Goal: Information Seeking & Learning: Learn about a topic

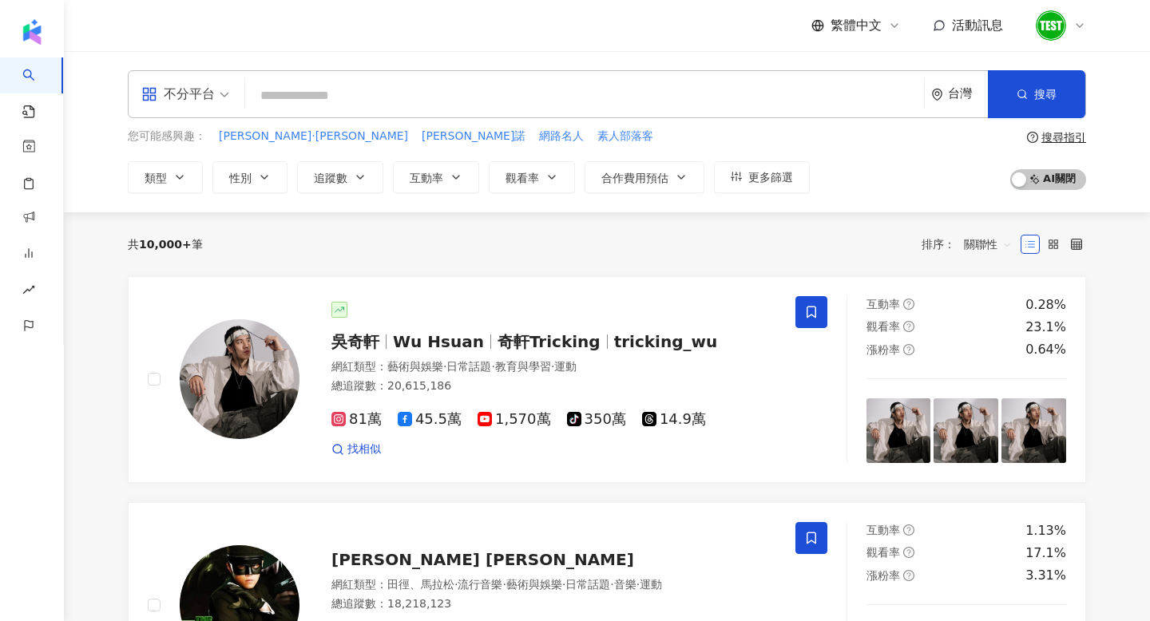
click at [449, 93] on input "search" at bounding box center [584, 96] width 666 height 30
type input "*"
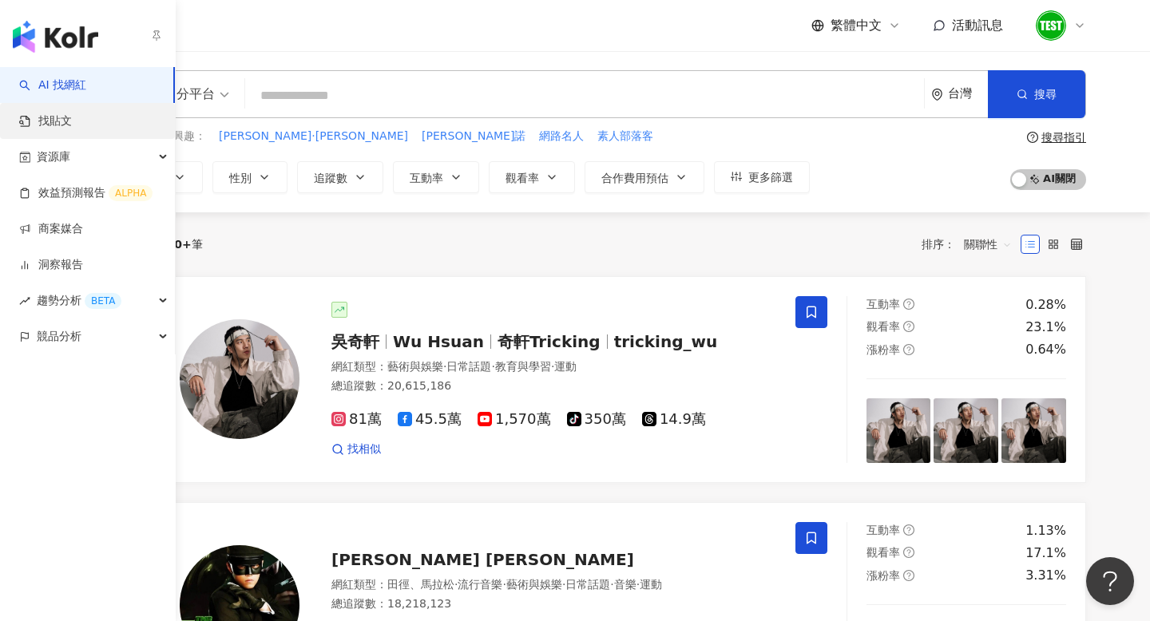
click at [66, 121] on link "找貼文" at bounding box center [45, 121] width 53 height 16
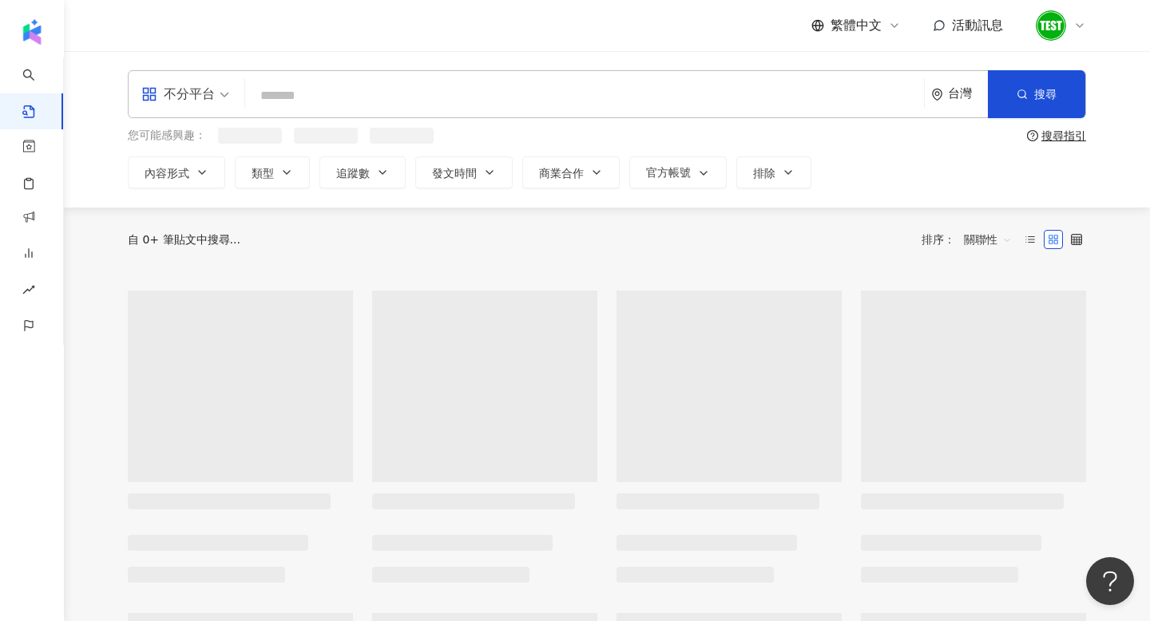
click at [424, 97] on input "search" at bounding box center [584, 95] width 666 height 34
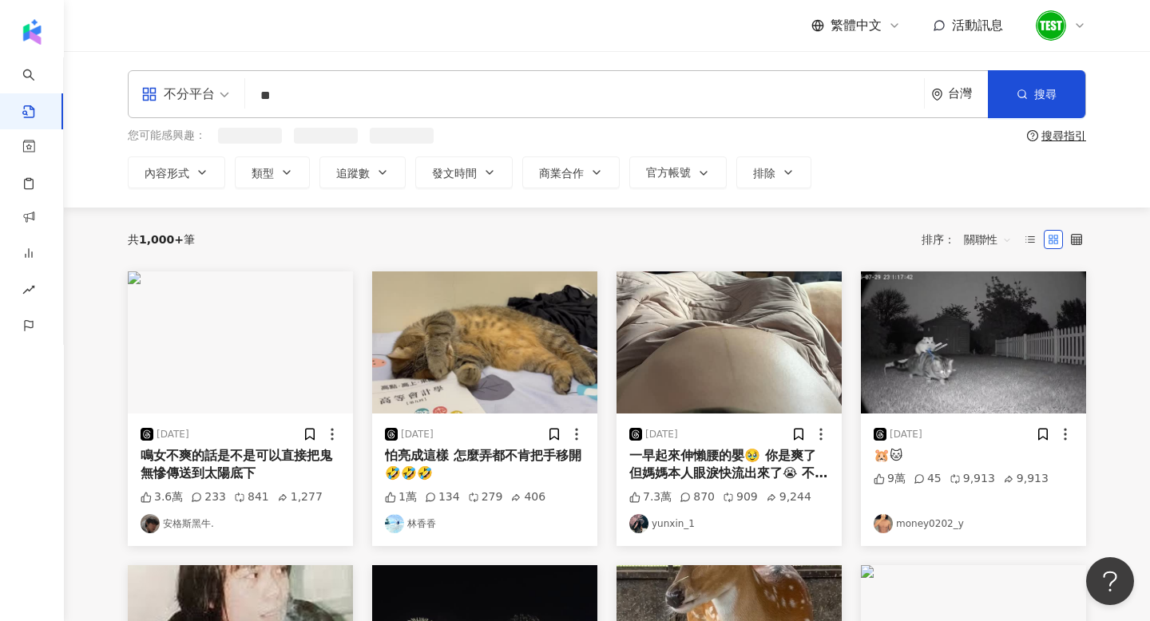
type input "*"
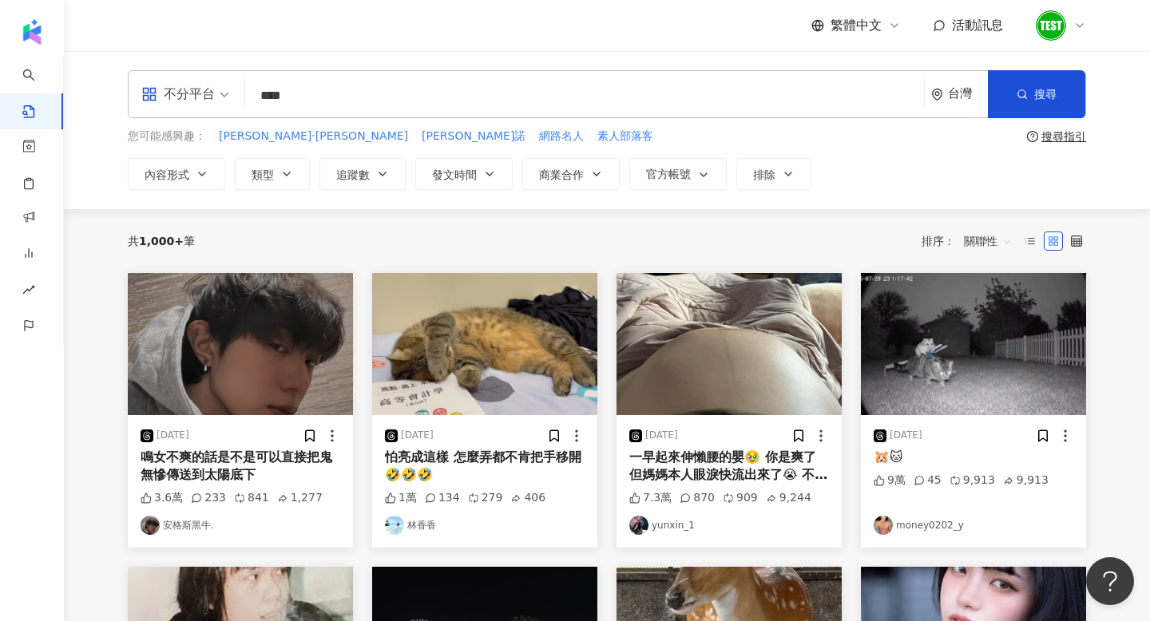
type input "****"
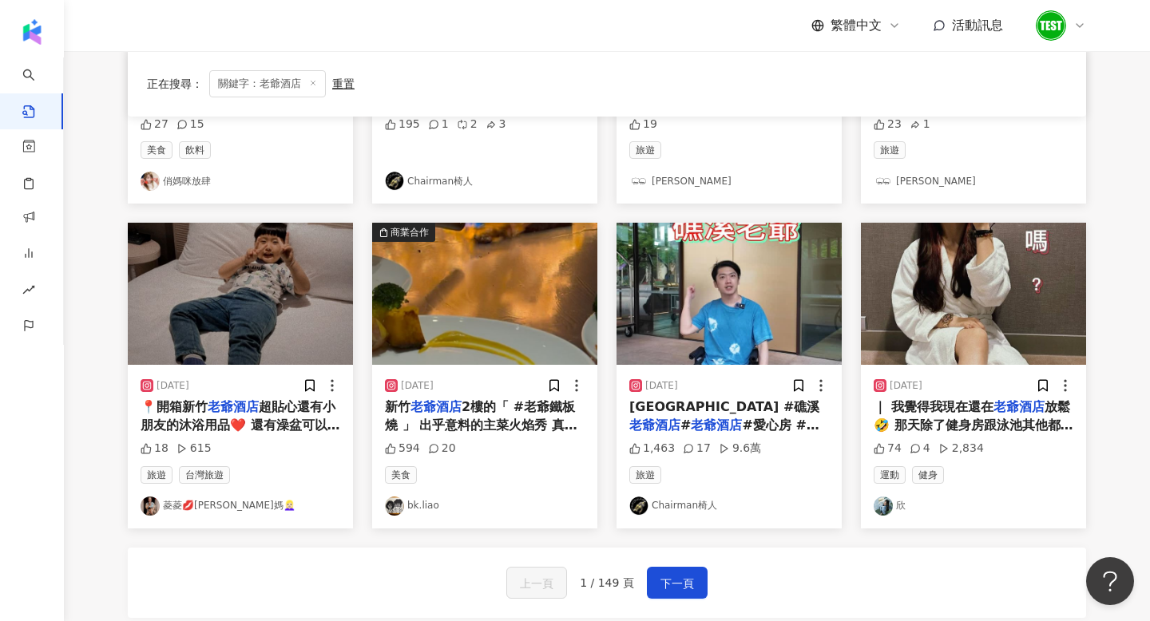
scroll to position [699, 0]
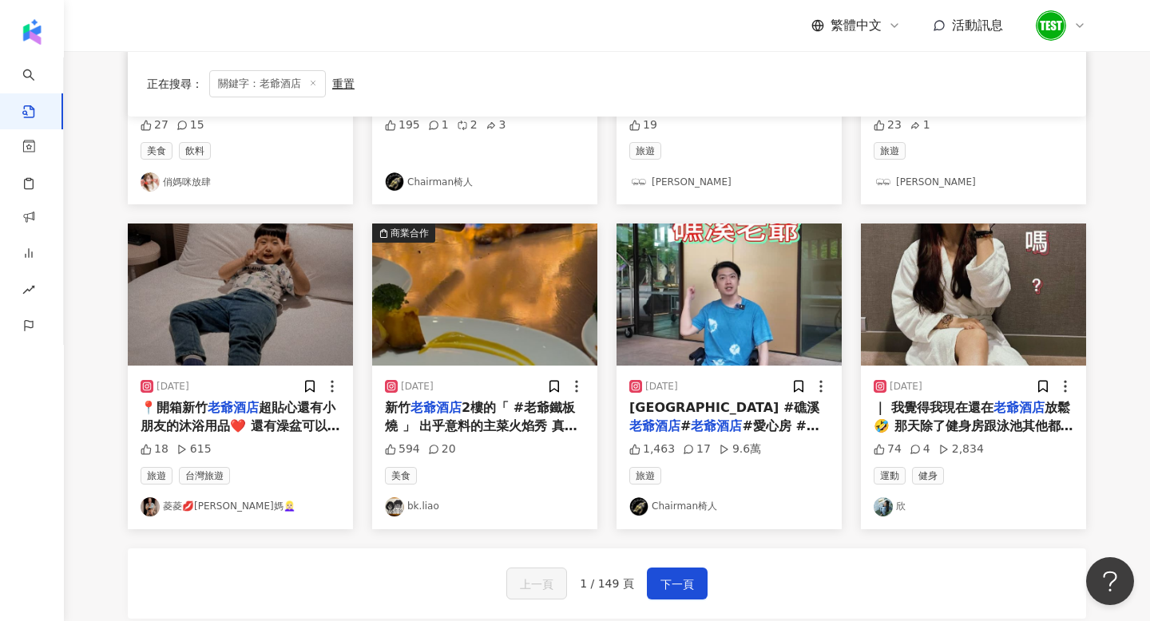
click at [983, 342] on img at bounding box center [973, 295] width 225 height 142
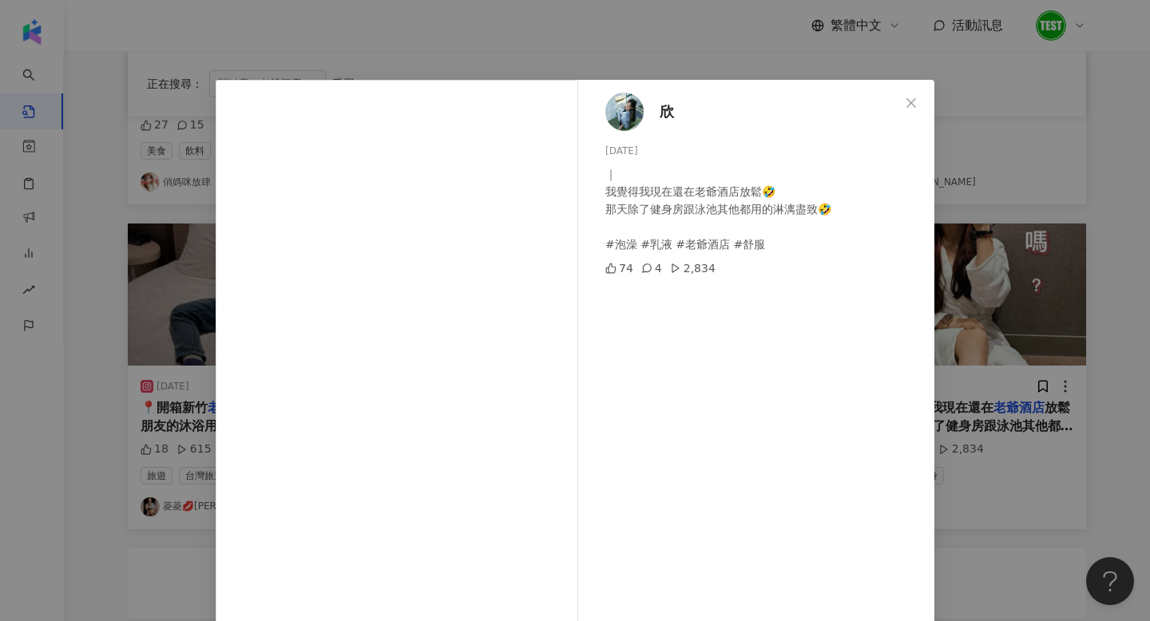
click at [1097, 283] on div "欣 [DATE] ｜ 我覺得我現在還在老爺酒店放鬆🤣 那天除了健身房跟泳池其他都用的淋漓盡致🤣 #泡澡 #乳液 #老爺酒店 #舒服 74 4 2,834 查看…" at bounding box center [575, 310] width 1150 height 621
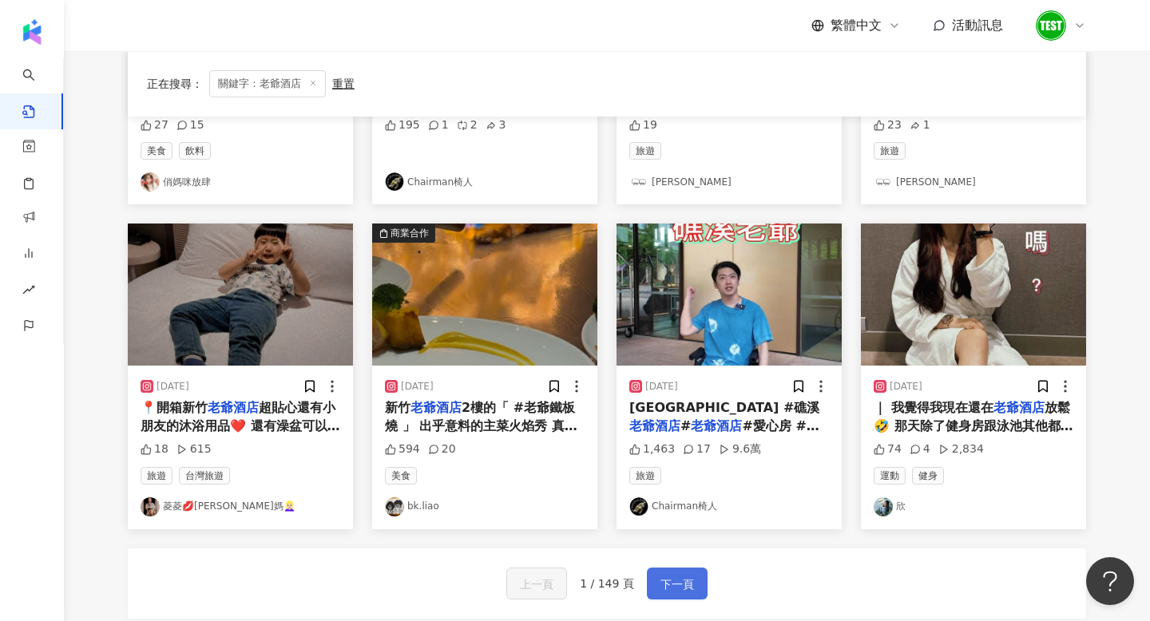
click at [701, 588] on button "下一頁" at bounding box center [677, 584] width 61 height 32
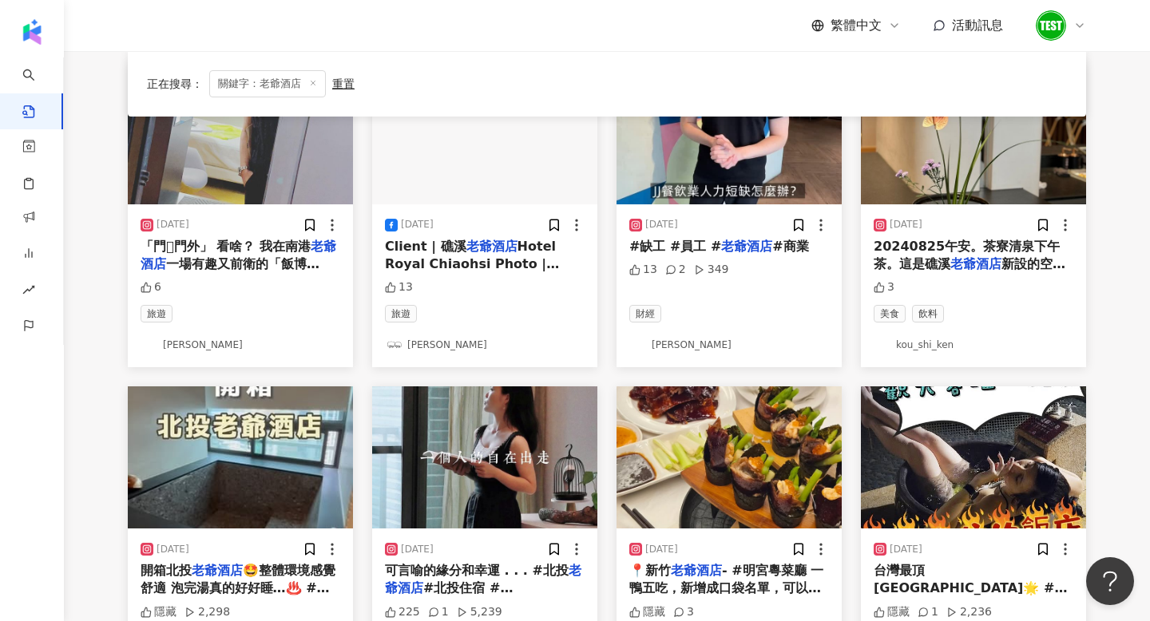
scroll to position [249, 0]
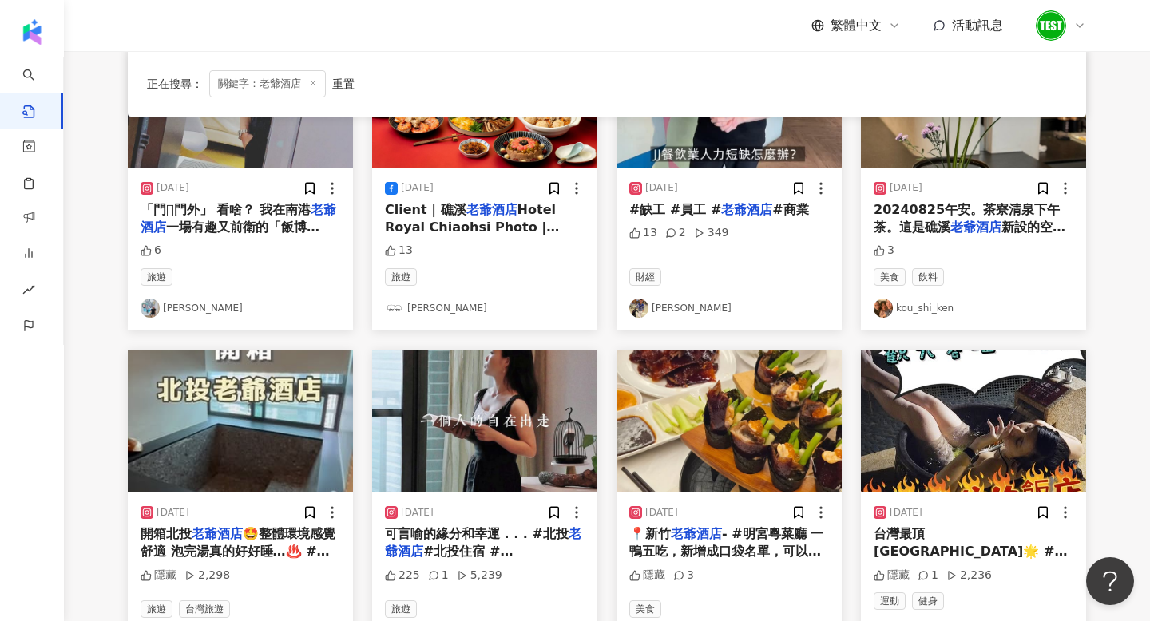
click at [467, 449] on img at bounding box center [484, 421] width 225 height 142
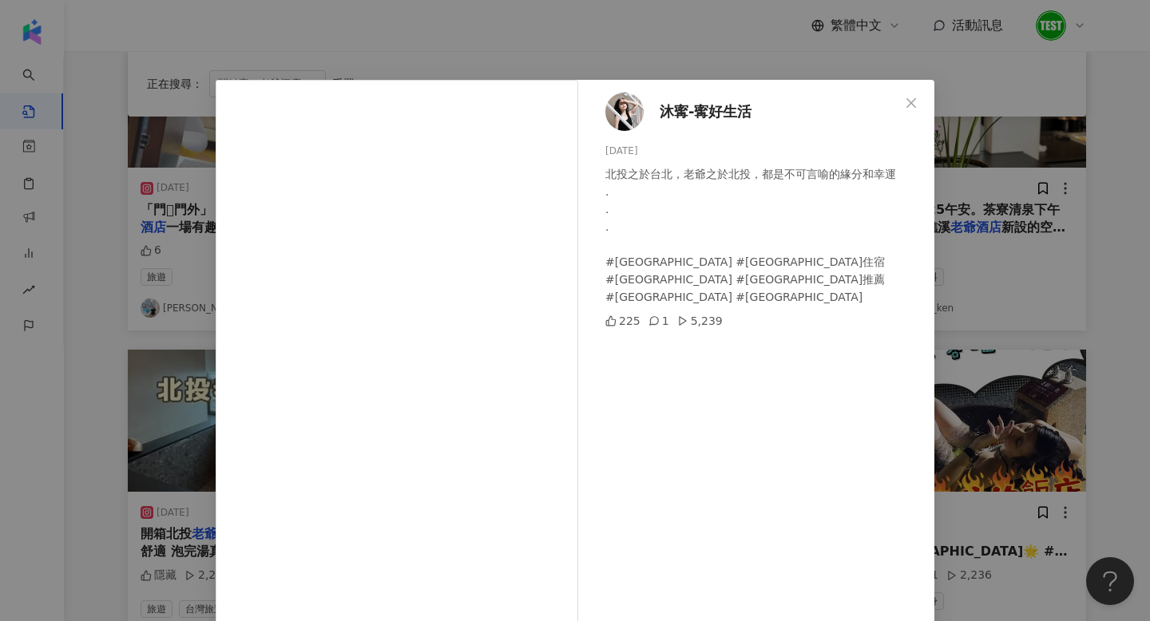
click at [1004, 256] on div "沐寗-寗好生活 [DATE] 北投之於台北，老爺之於北投，都是不可言喻的緣分和幸運 . . . #[GEOGRAPHIC_DATA] #[GEOGRAPHIC…" at bounding box center [575, 310] width 1150 height 621
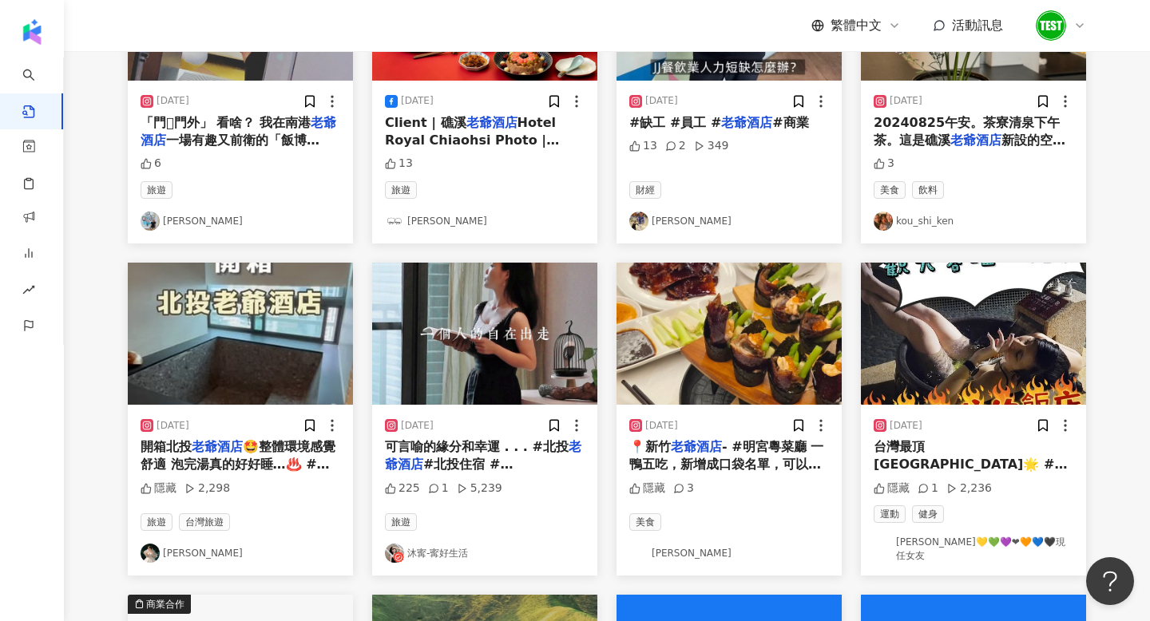
scroll to position [0, 0]
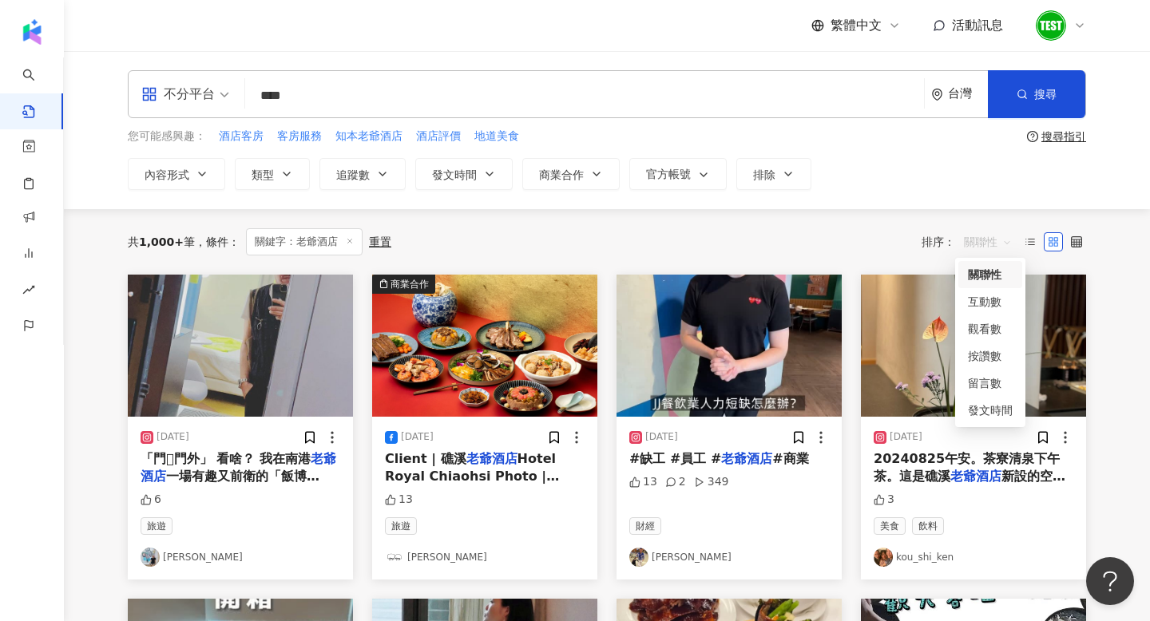
click at [980, 246] on span "關聯性" at bounding box center [988, 242] width 48 height 26
click at [976, 410] on div "發文時間" at bounding box center [990, 411] width 45 height 18
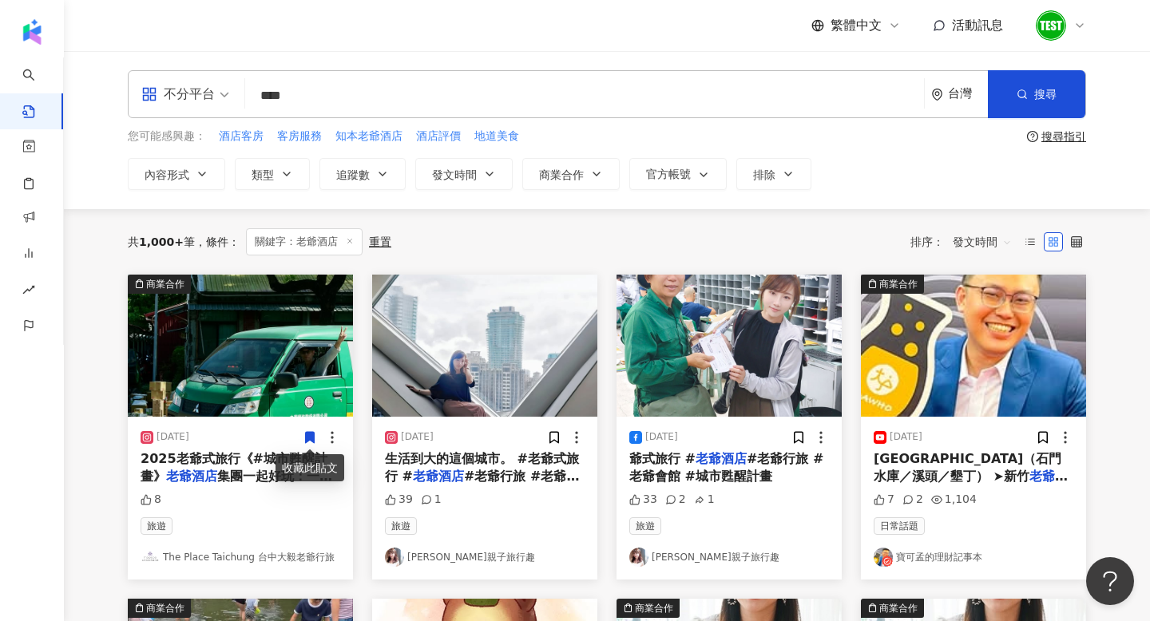
click at [263, 390] on img at bounding box center [240, 346] width 225 height 142
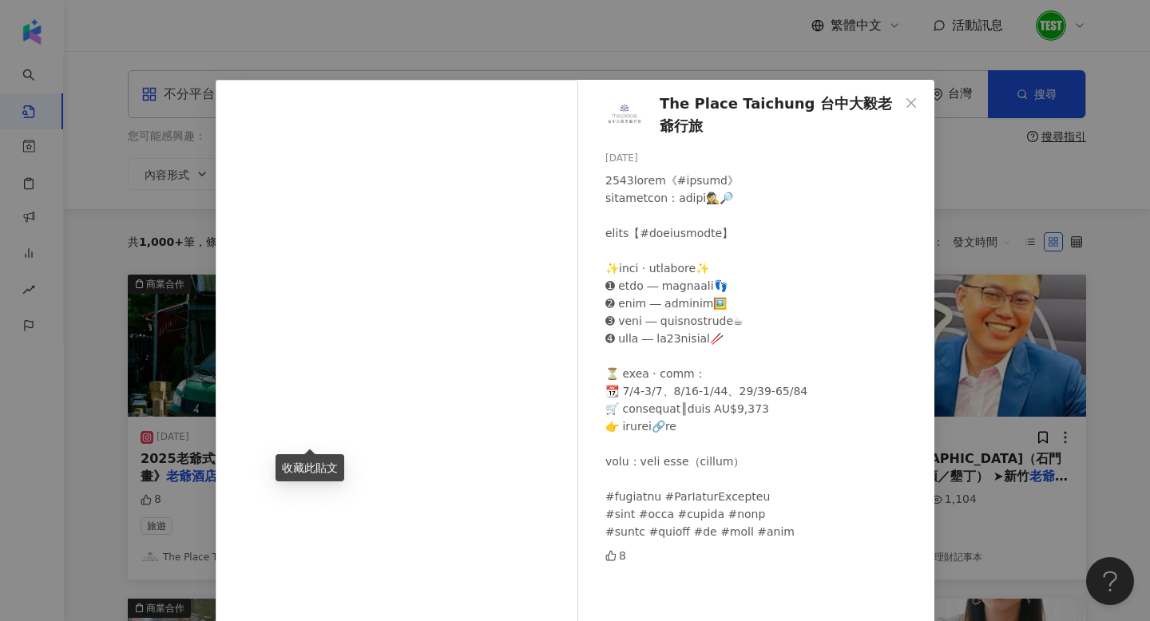
click at [1057, 225] on div "The Place Taichung 台中大毅老爺行旅 [DATE] 8 查看原始貼文" at bounding box center [575, 310] width 1150 height 621
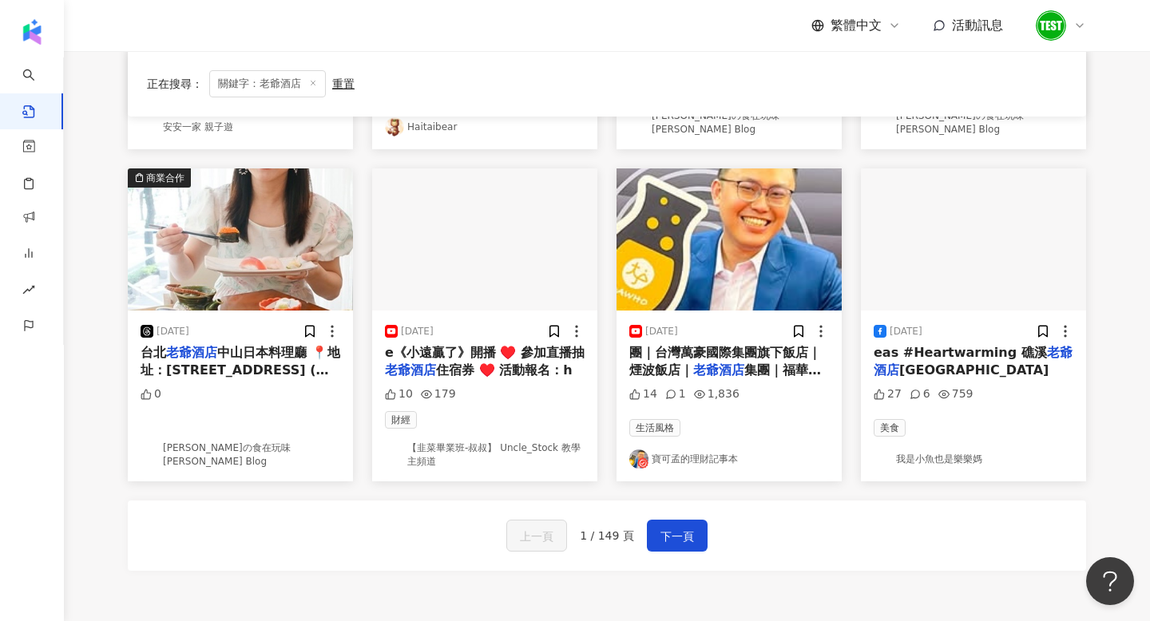
scroll to position [783, 0]
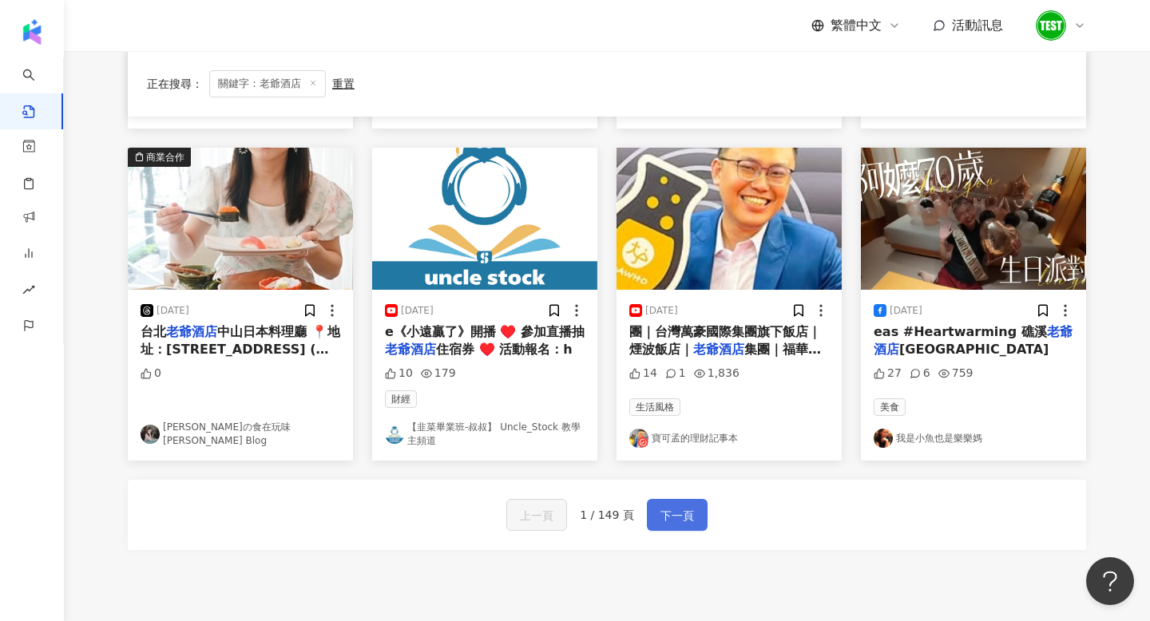
click at [663, 511] on span "下一頁" at bounding box center [677, 515] width 34 height 19
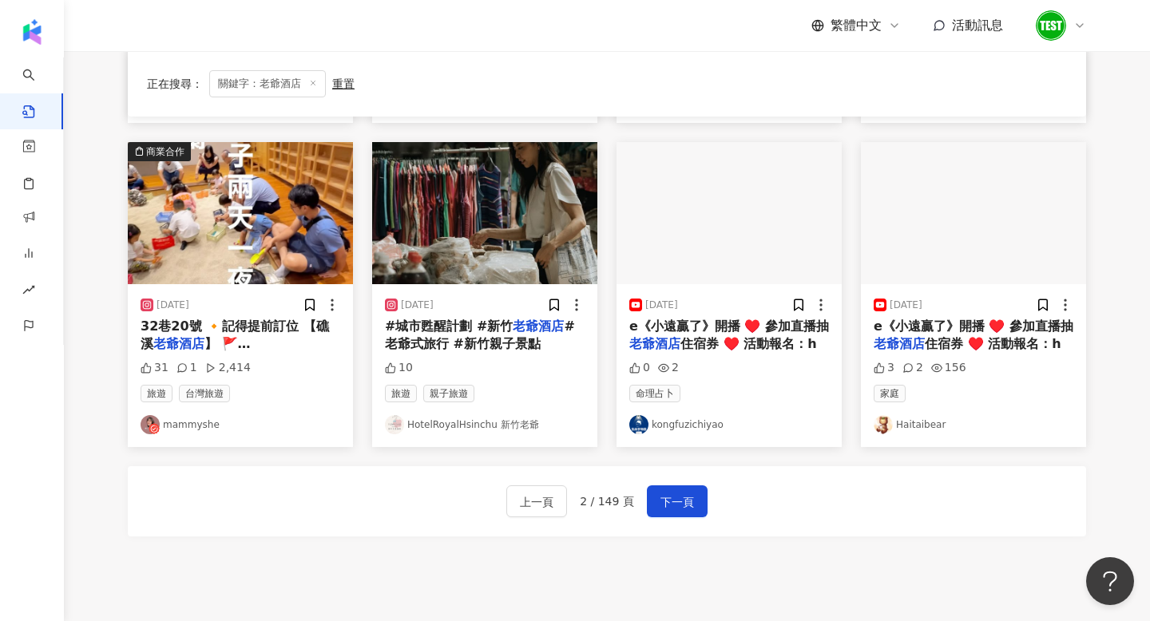
scroll to position [775, 0]
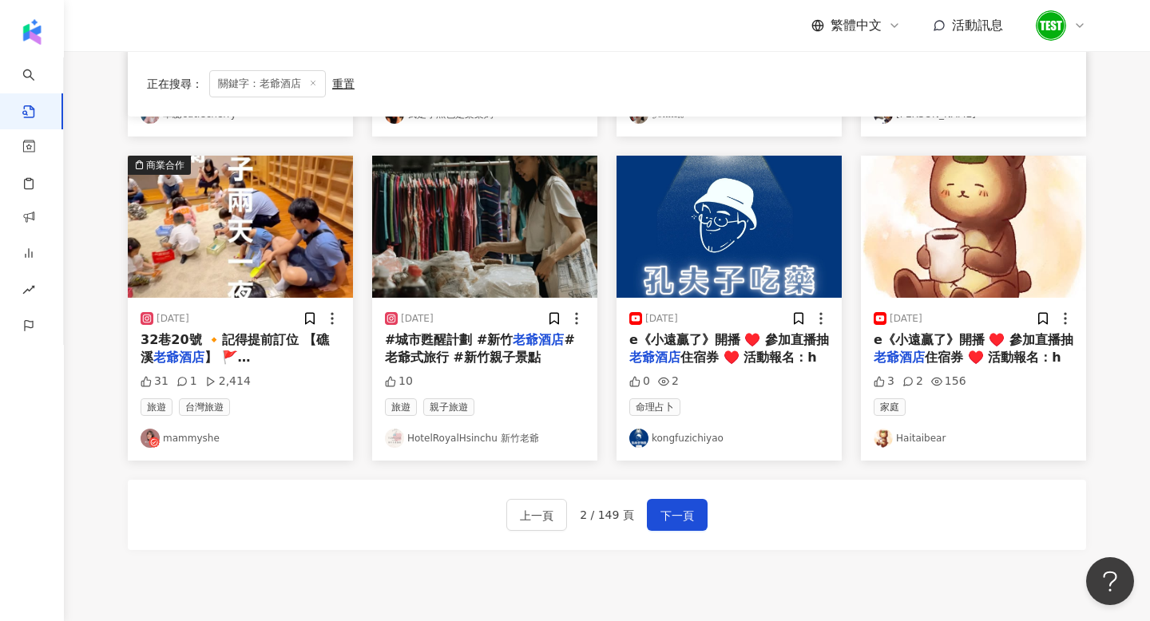
click at [492, 232] on img at bounding box center [484, 227] width 225 height 142
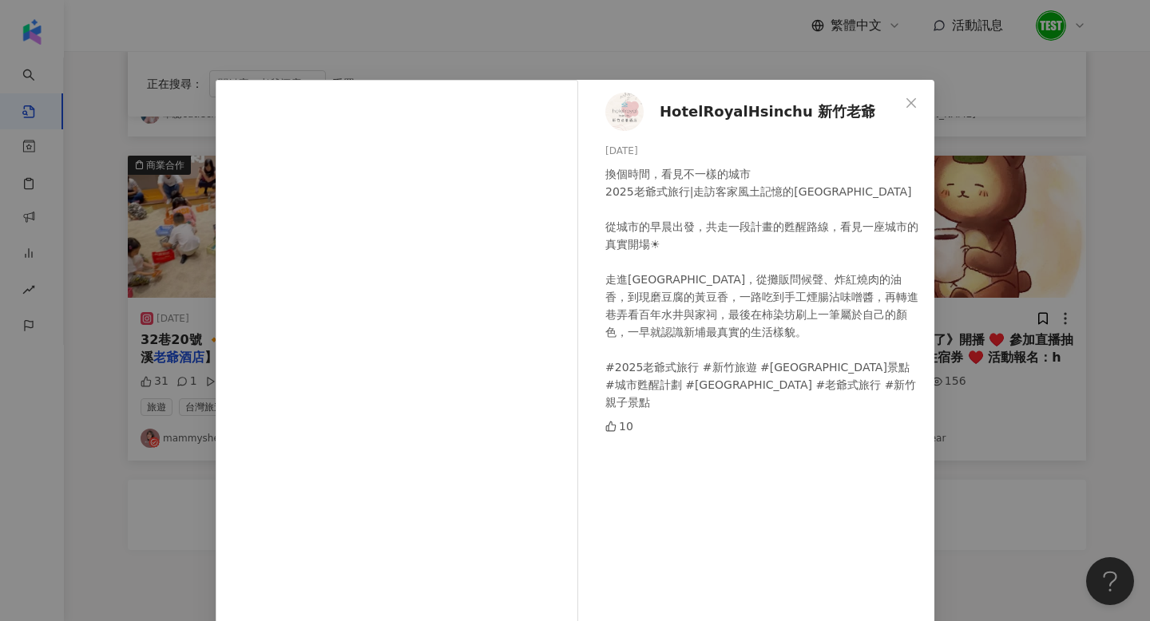
click at [1032, 224] on div "HotelRoyalHsinchu 新竹老爺 [DATE] 換個時間，看見不一樣的城市 2025老爺式旅行|走訪客家風土記憶的[GEOGRAPHIC_DATA…" at bounding box center [575, 310] width 1150 height 621
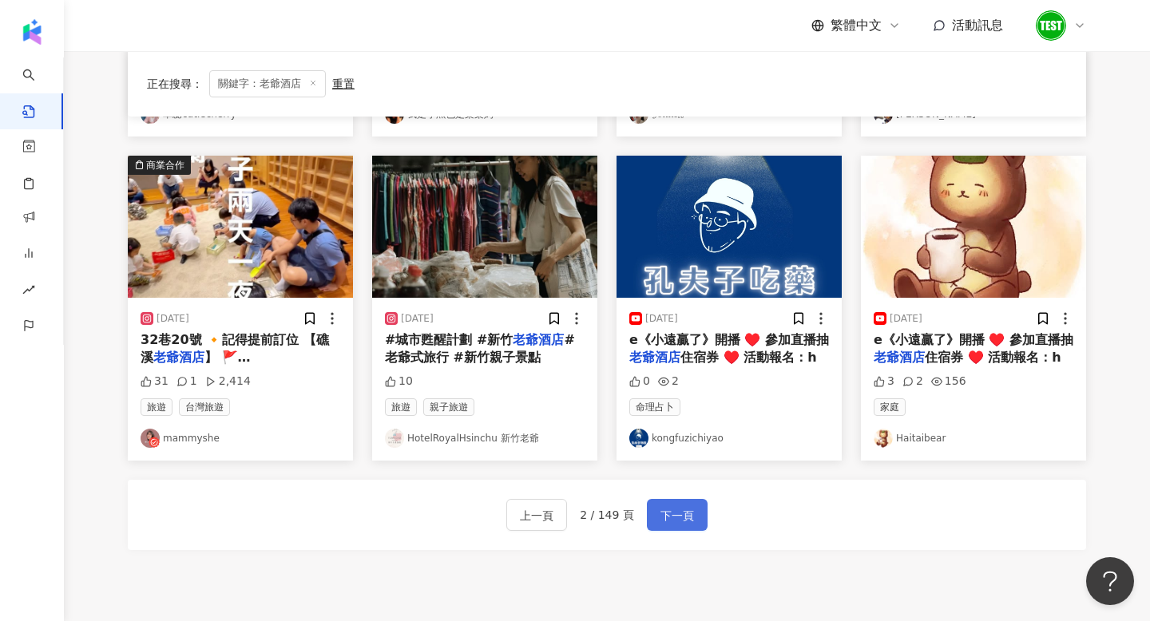
click at [677, 506] on span "下一頁" at bounding box center [677, 515] width 34 height 19
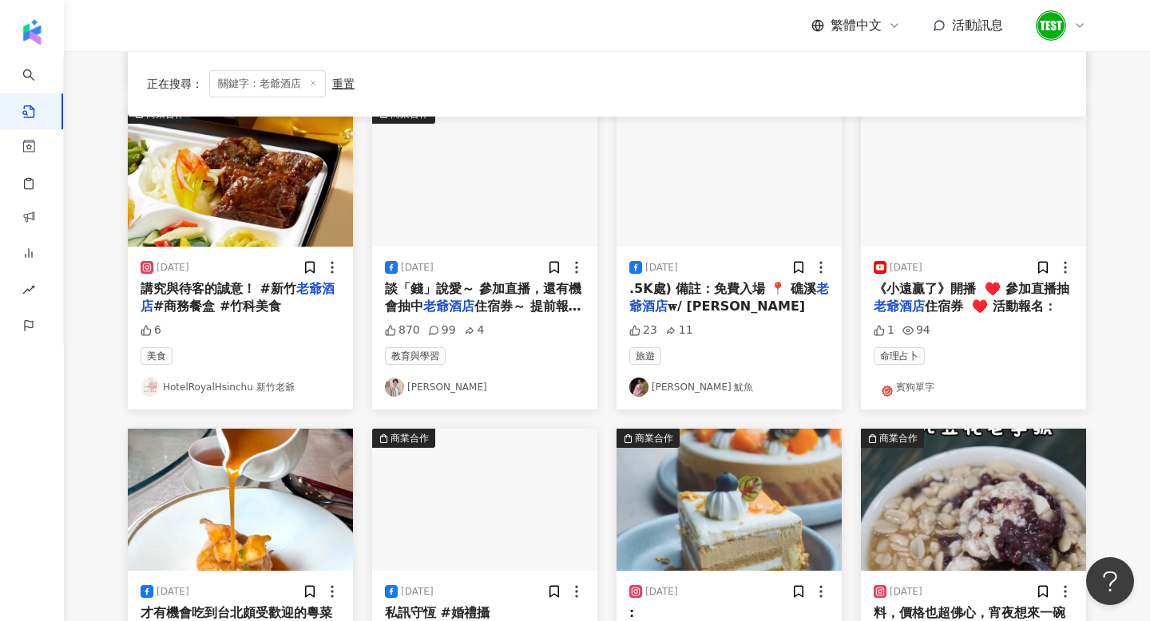
scroll to position [353, 0]
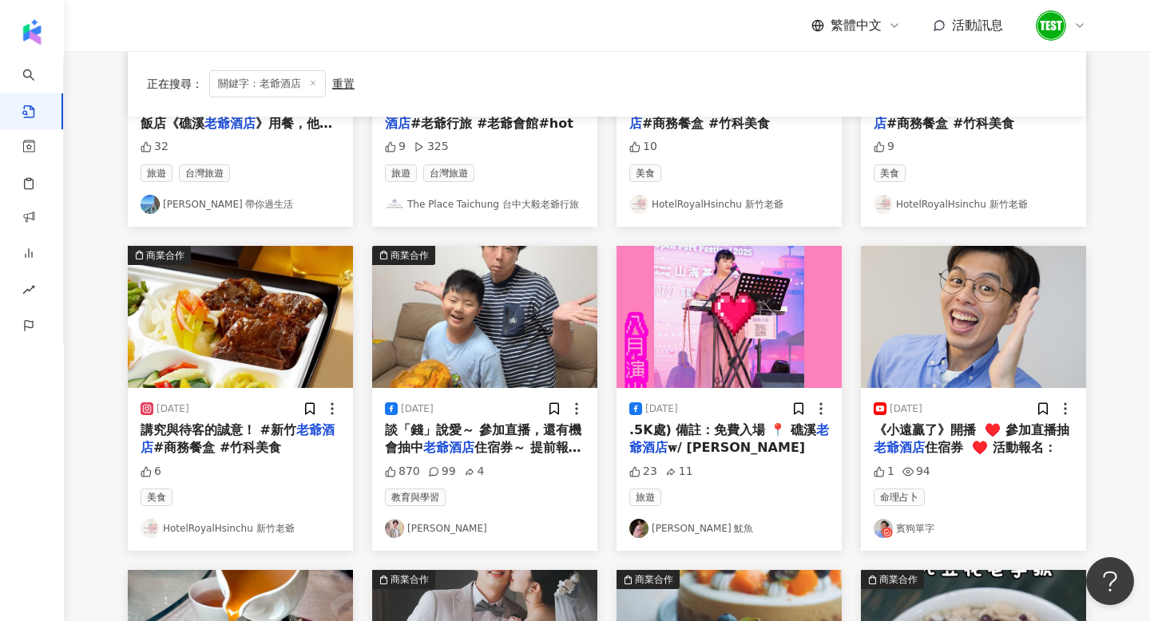
click at [479, 311] on img at bounding box center [484, 317] width 225 height 142
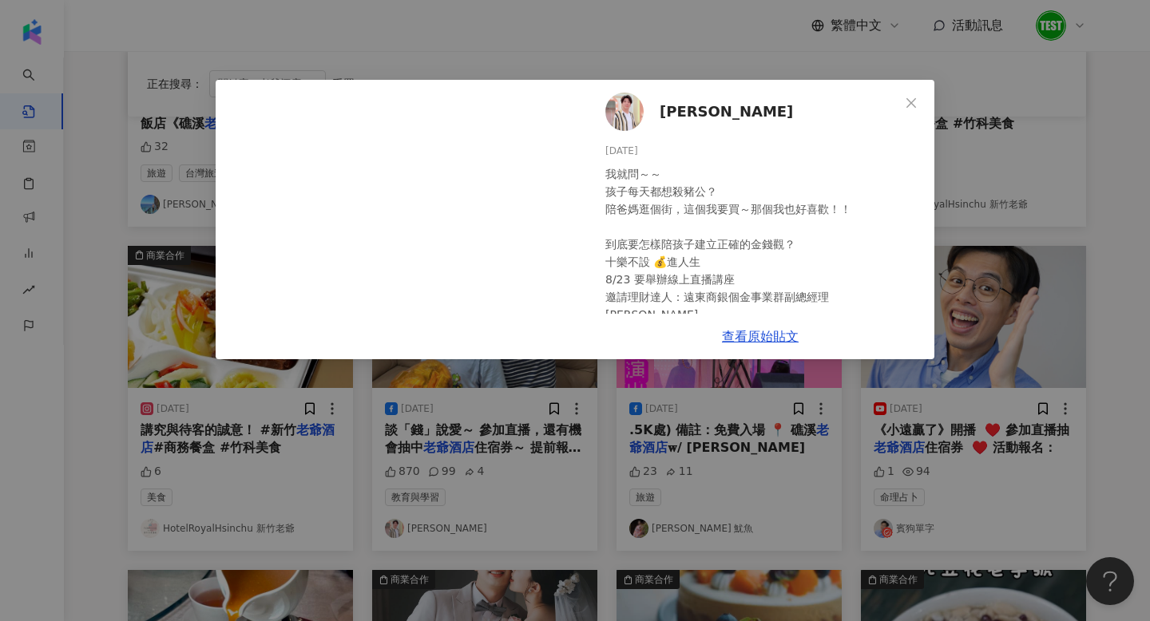
click at [1029, 242] on div "[PERSON_NAME][DATE] 我就問～～ 孩子每天都想殺豬公？ 陪爸媽逛個街，這個我要買～那個我也好喜歡！！ 到底要怎樣陪孩子建立正確的金錢觀？ 十…" at bounding box center [575, 310] width 1150 height 621
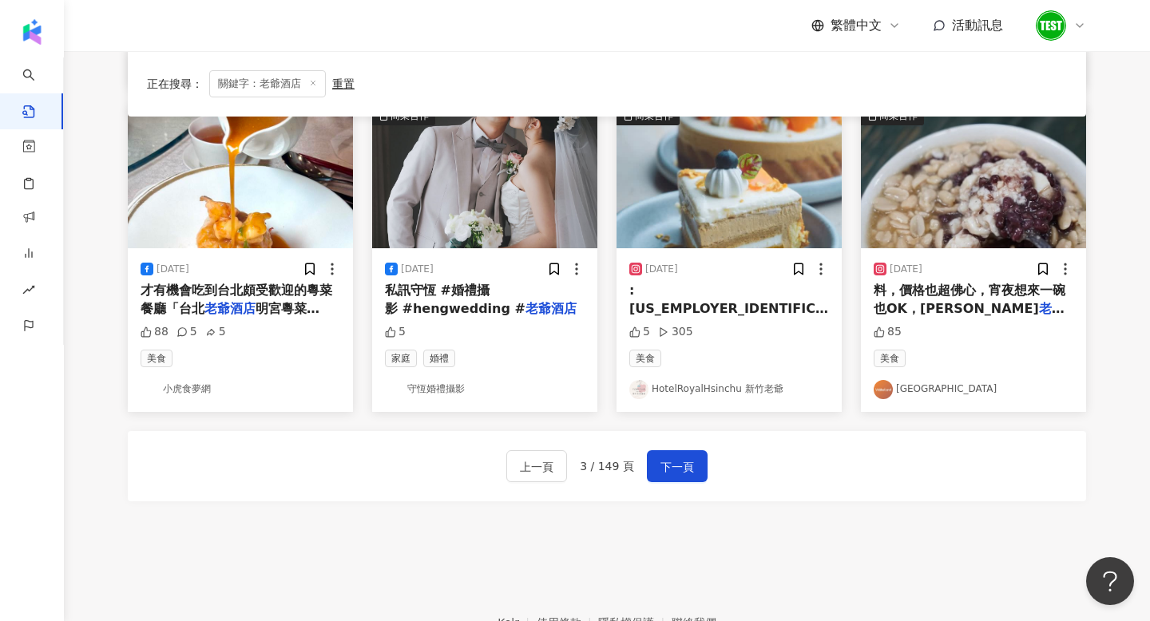
scroll to position [914, 0]
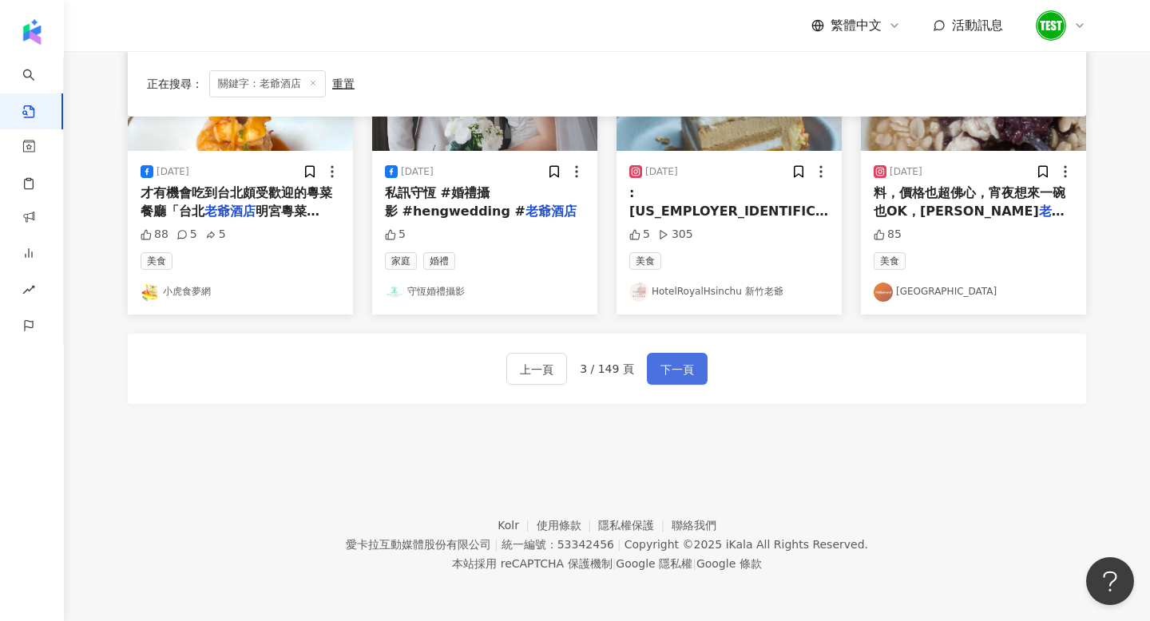
click at [671, 380] on button "下一頁" at bounding box center [677, 369] width 61 height 32
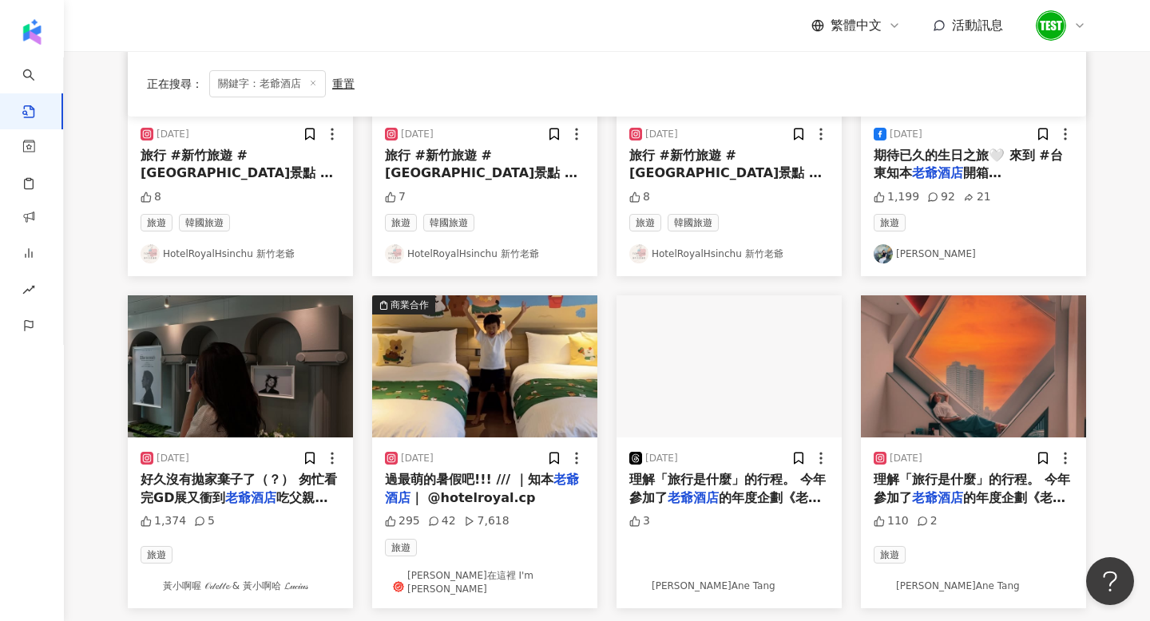
scroll to position [629, 0]
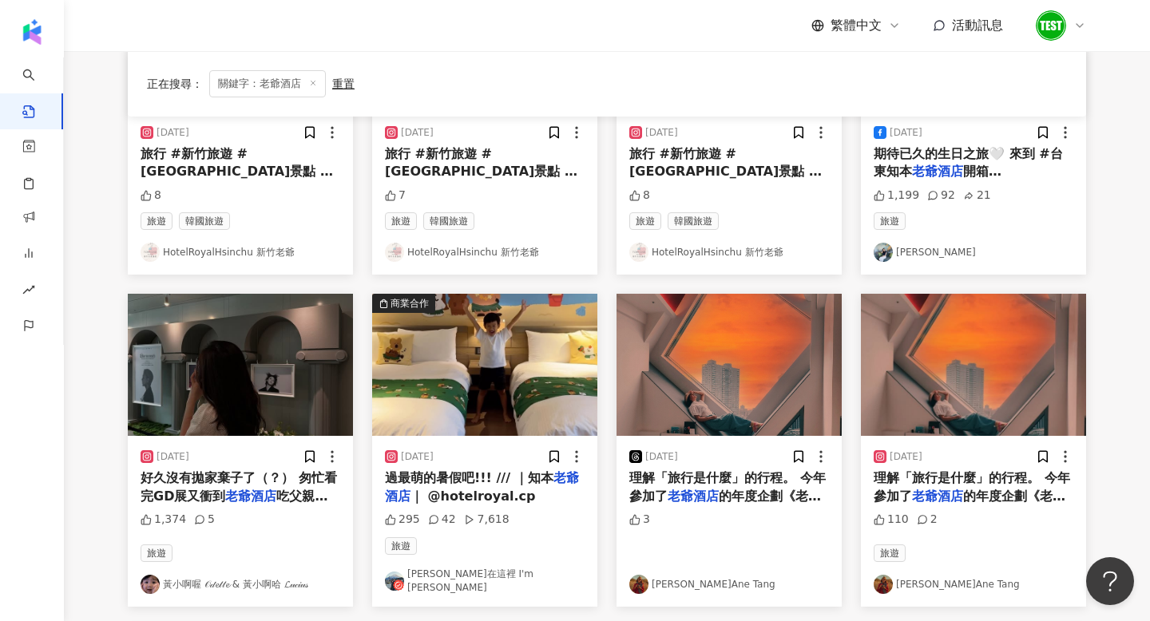
click at [279, 380] on img at bounding box center [240, 365] width 225 height 142
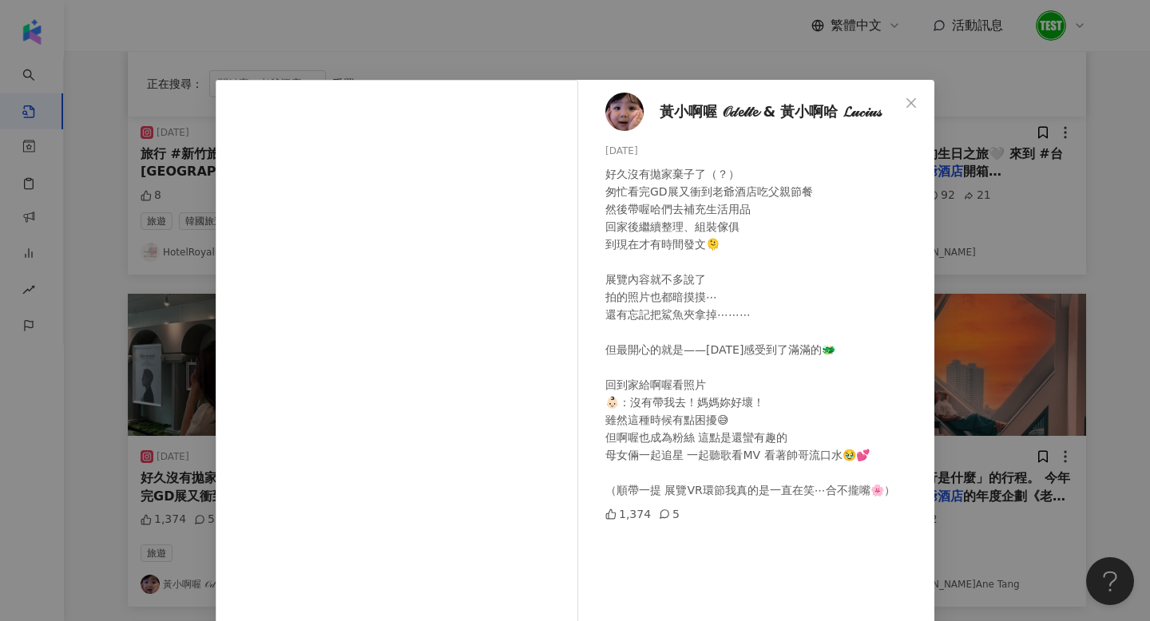
click at [1137, 246] on div "黃小啊喔 𝒪𝒹𝓮𝓉𝓉𝓮 & [PERSON_NAME]啊哈 𝓛𝓊𝒸𝒾𝓊𝓈 [DATE] 好久沒有拋家棄子了（？） 匆忙看完GD展又衝到老爺酒店吃父親節餐 然後…" at bounding box center [575, 310] width 1150 height 621
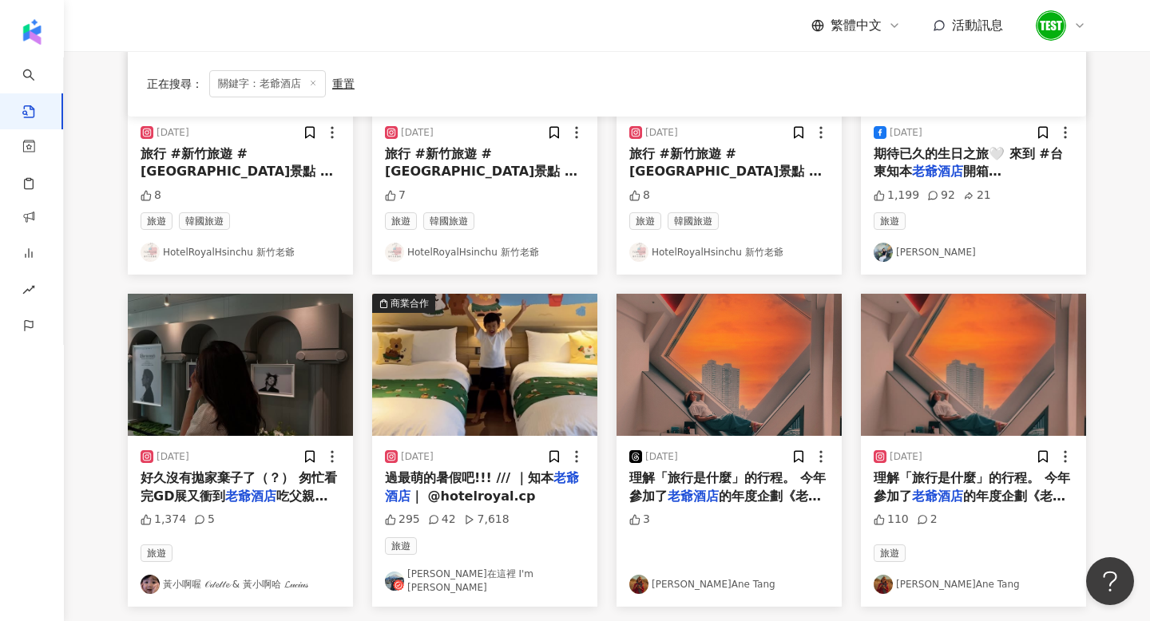
click at [656, 389] on img at bounding box center [728, 365] width 225 height 142
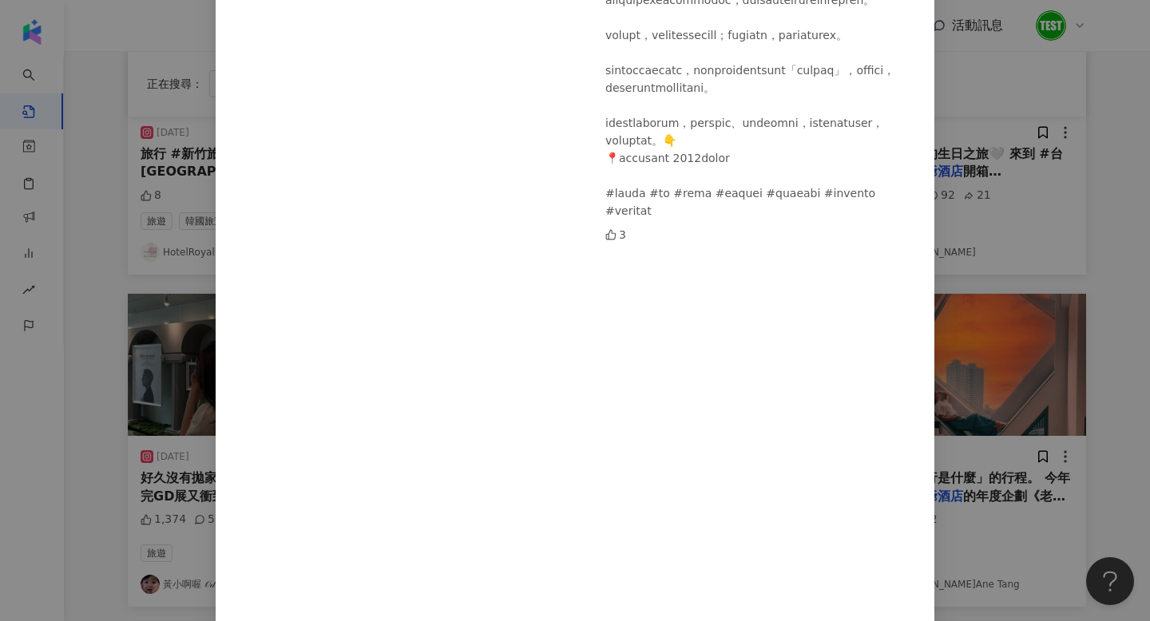
scroll to position [333, 0]
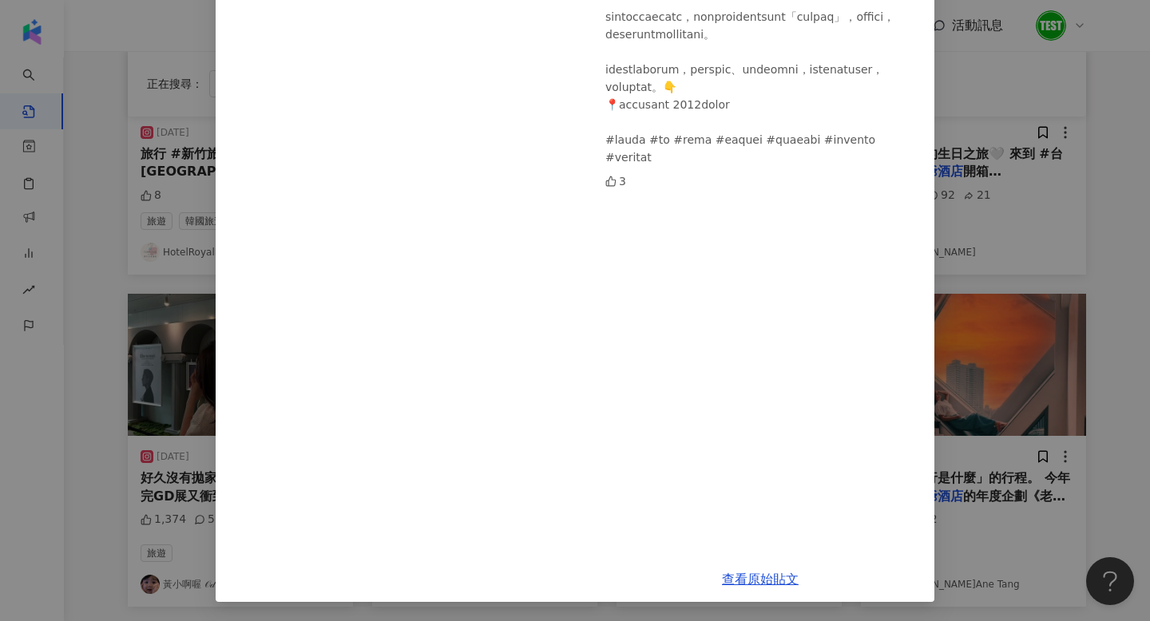
click at [951, 307] on div "[PERSON_NAME] [DATE] 3 查看原始貼文" at bounding box center [575, 310] width 1150 height 621
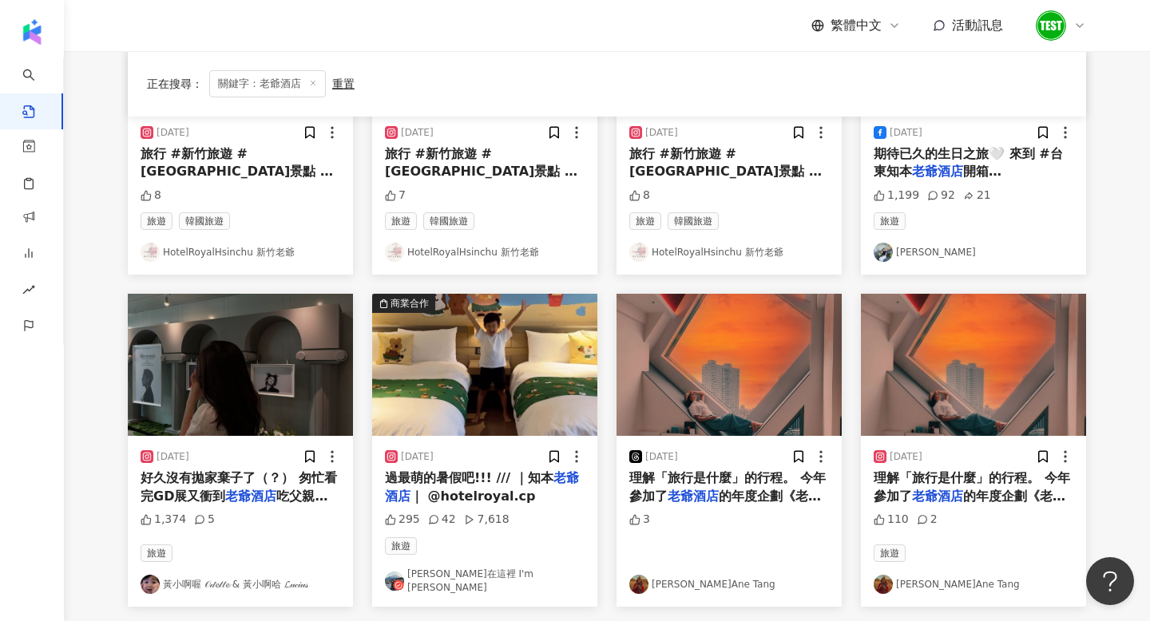
click at [942, 398] on img at bounding box center [973, 365] width 225 height 142
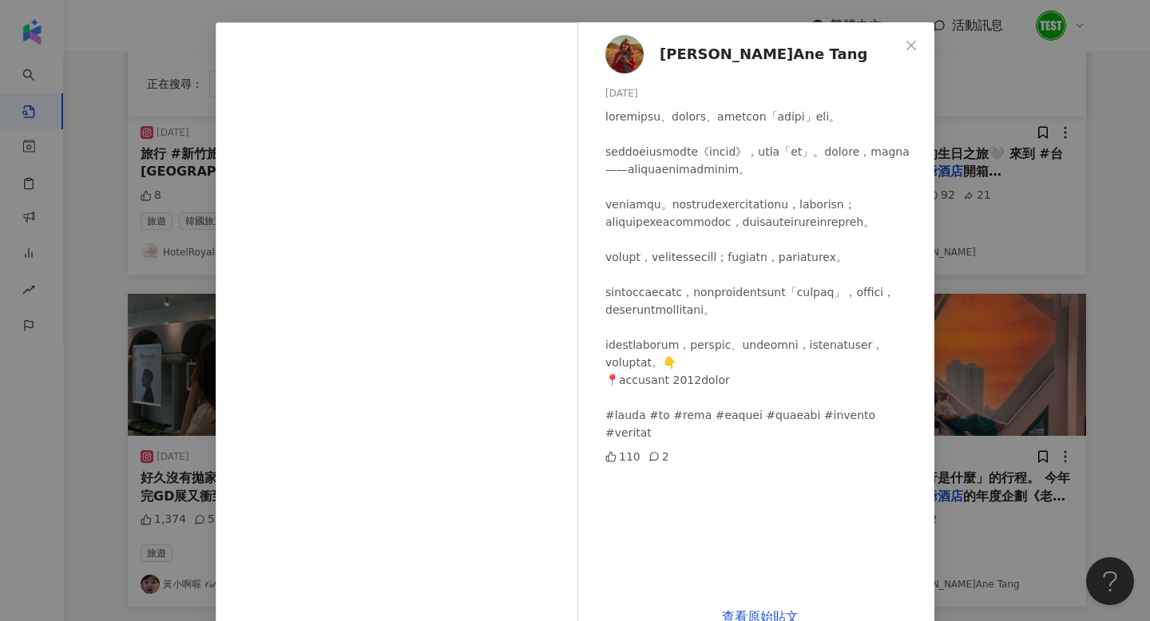
scroll to position [95, 0]
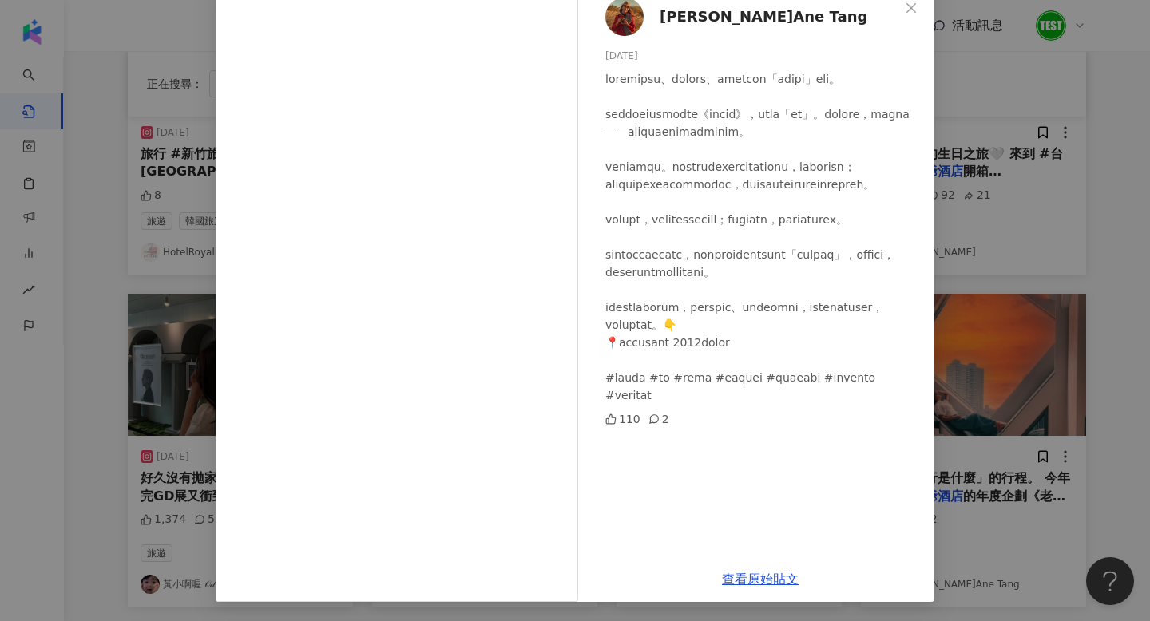
click at [953, 266] on div "[PERSON_NAME] [DATE] 110 2 查看原始貼文" at bounding box center [575, 310] width 1150 height 621
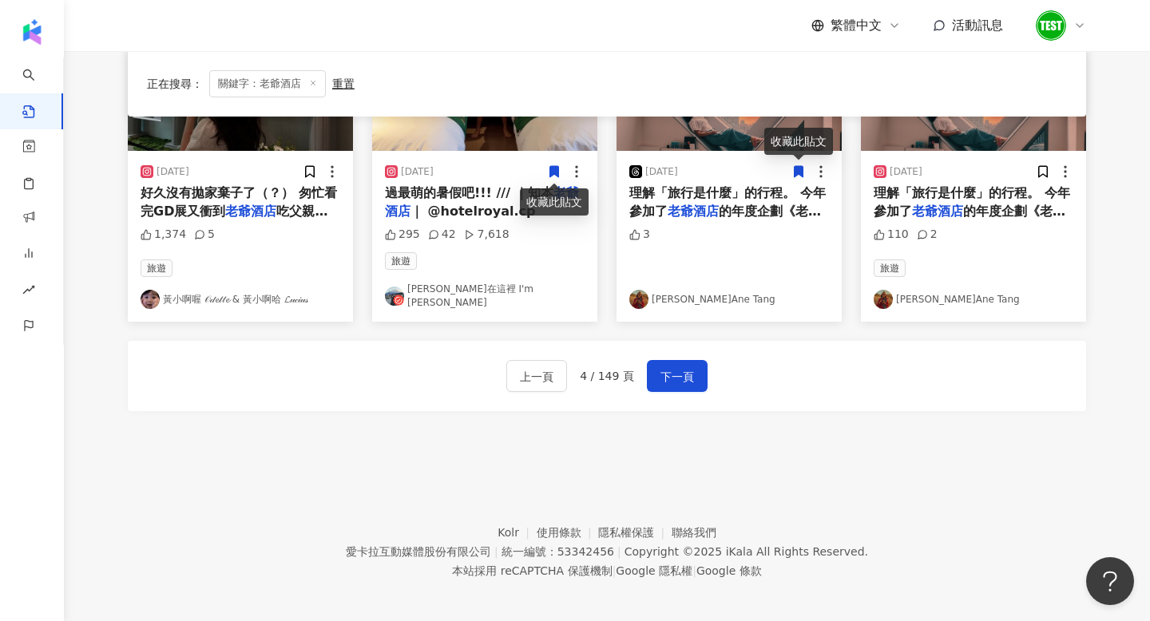
scroll to position [913, 0]
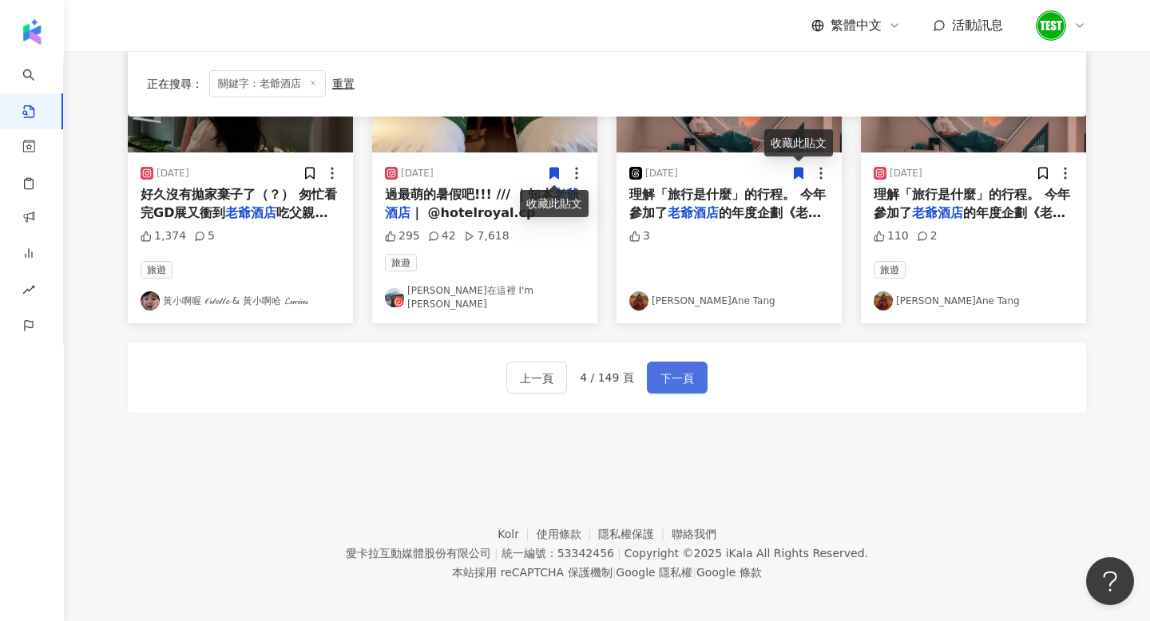
click at [667, 375] on span "下一頁" at bounding box center [677, 378] width 34 height 19
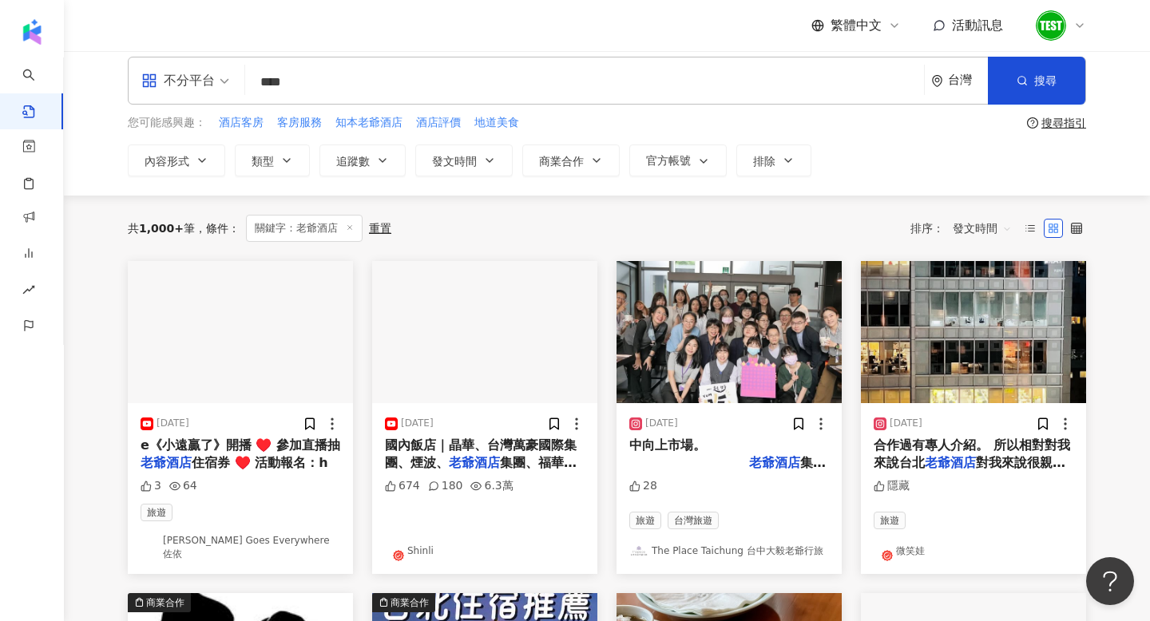
scroll to position [18, 0]
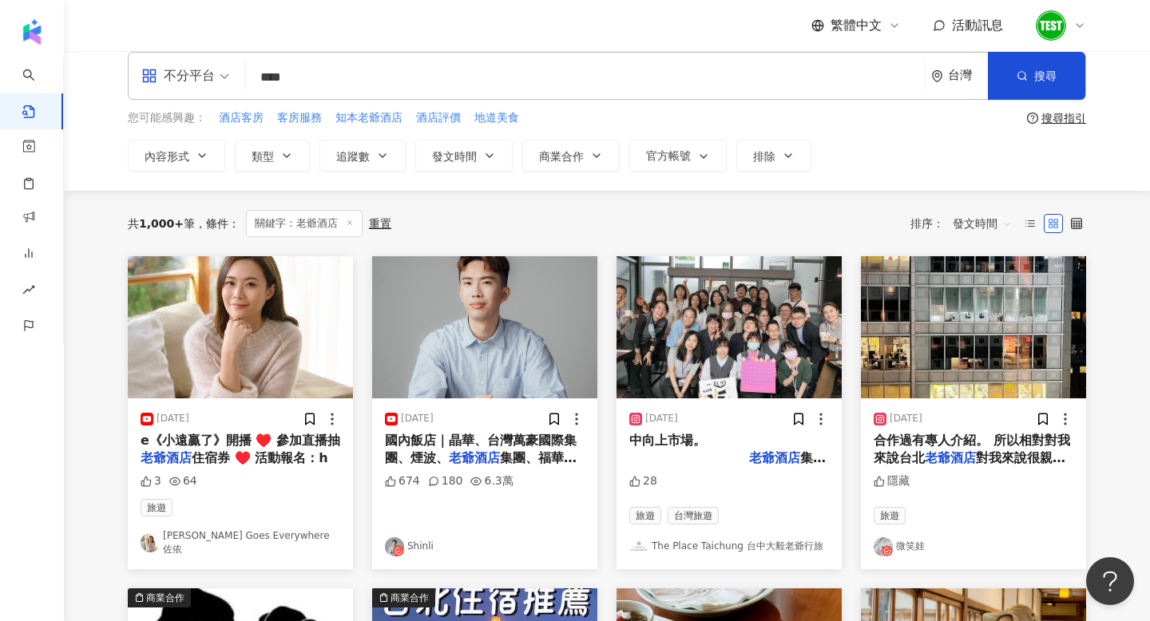
click at [438, 335] on img at bounding box center [484, 327] width 225 height 142
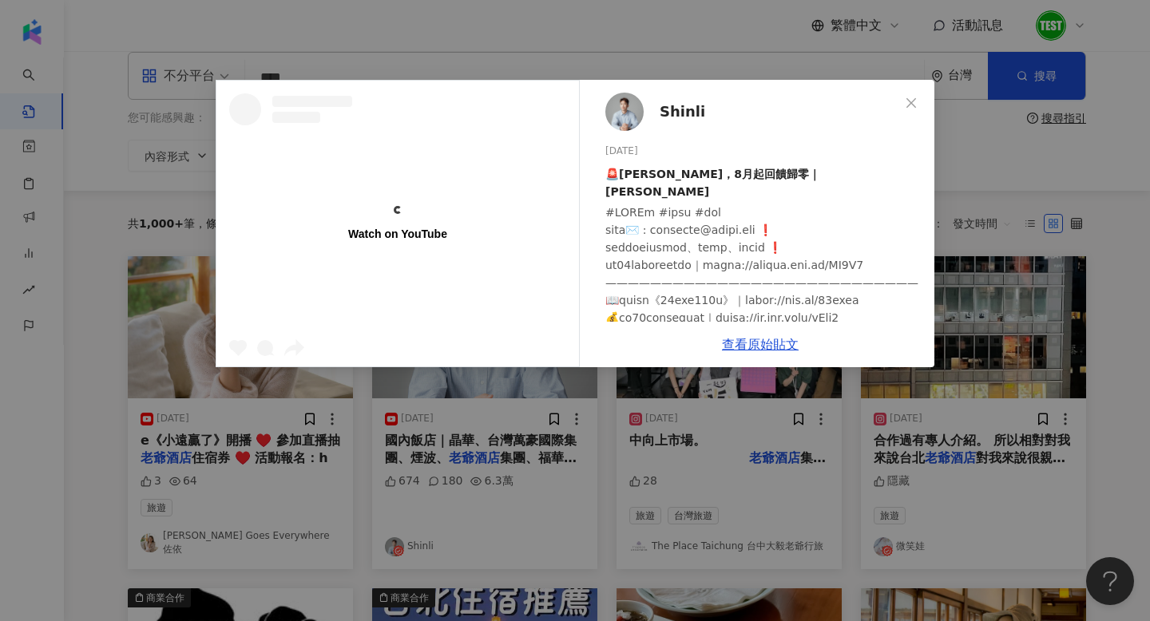
click at [1143, 232] on div "Watch on YouTube Shinli [DATE] 🚨GOGO卡，8月起回饋歸零｜[PERSON_NAME] 674 180 6.3萬 查看原始貼文" at bounding box center [575, 310] width 1150 height 621
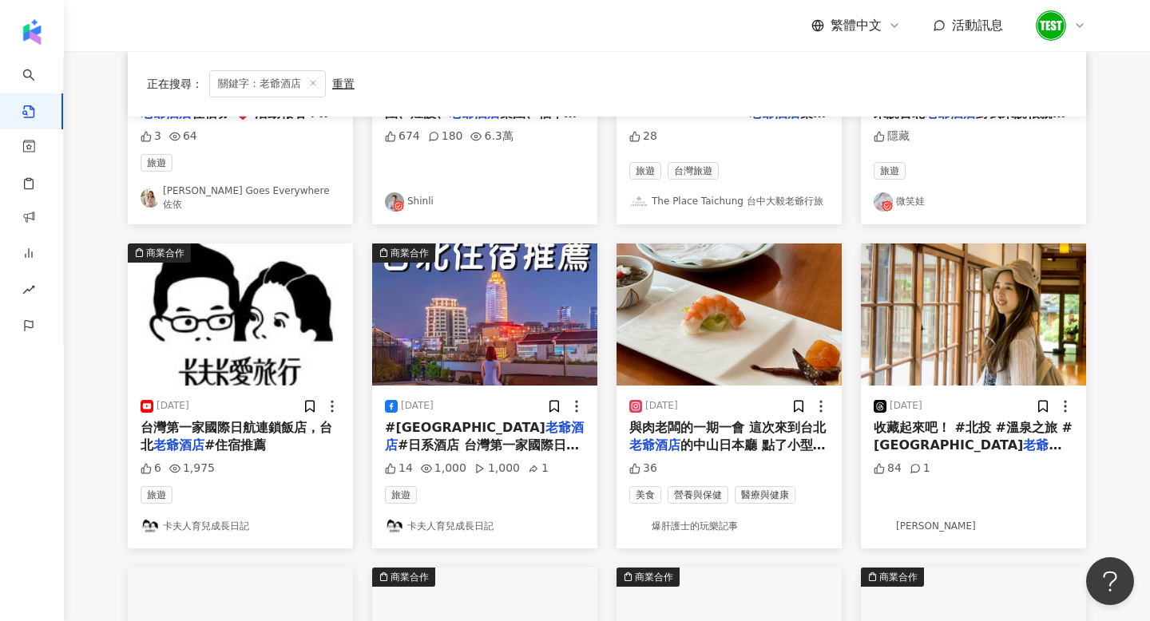
scroll to position [409, 0]
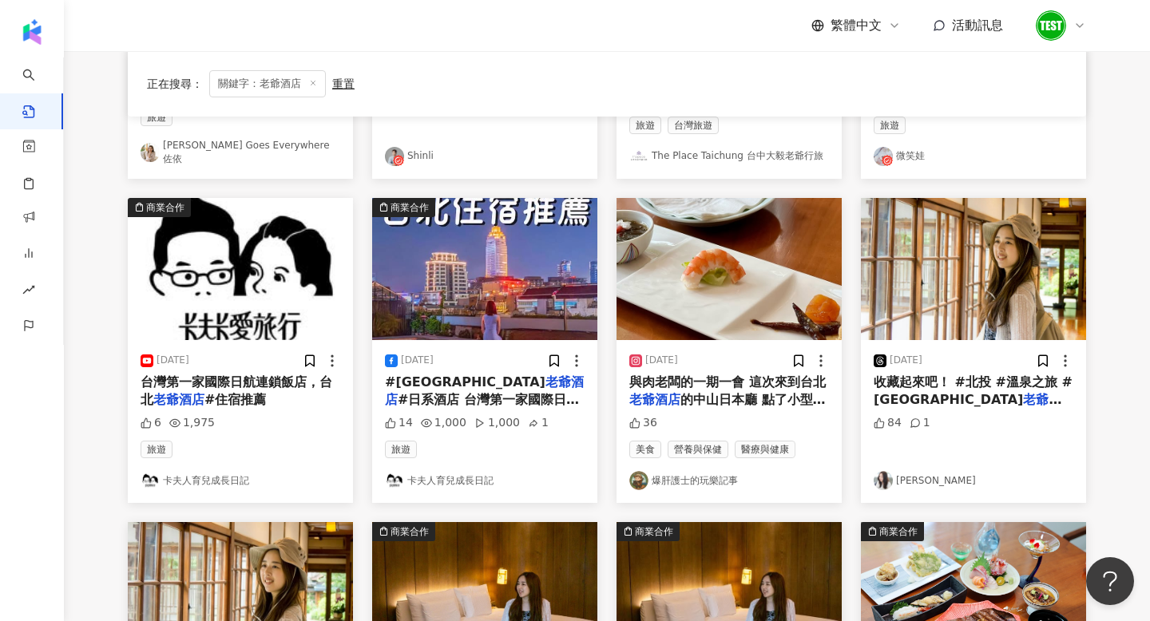
click at [199, 280] on img at bounding box center [240, 269] width 225 height 142
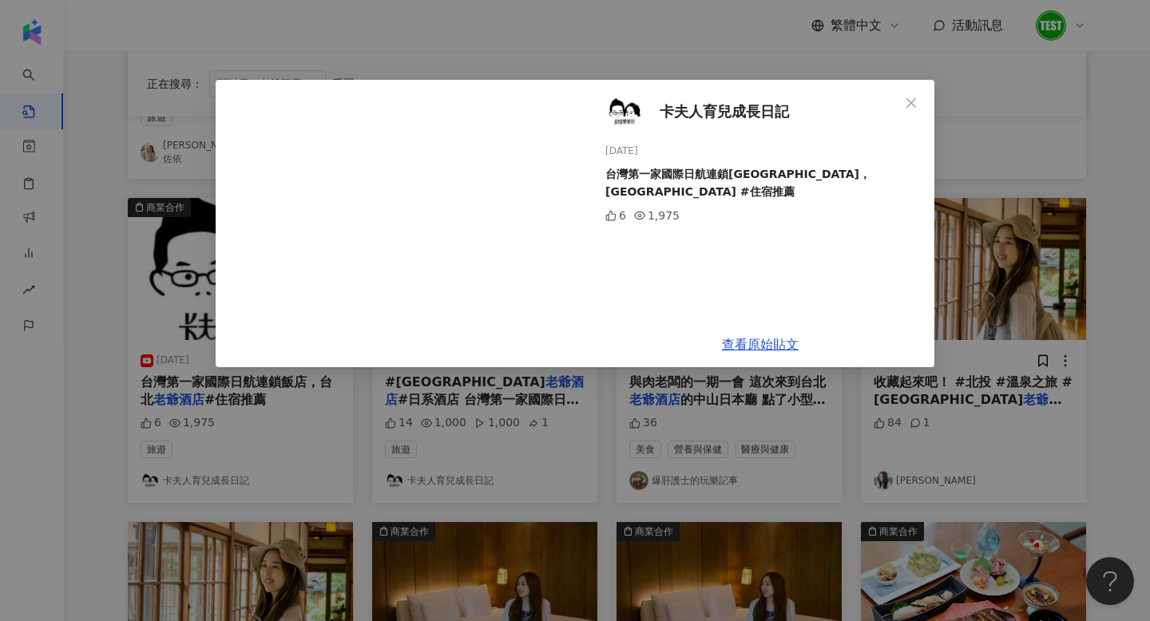
click at [1059, 288] on div "卡夫人育兒成長日記 [DATE] 台灣第一家國際日航連鎖[GEOGRAPHIC_DATA]，[GEOGRAPHIC_DATA] #住宿推薦 6 1,975 查…" at bounding box center [575, 310] width 1150 height 621
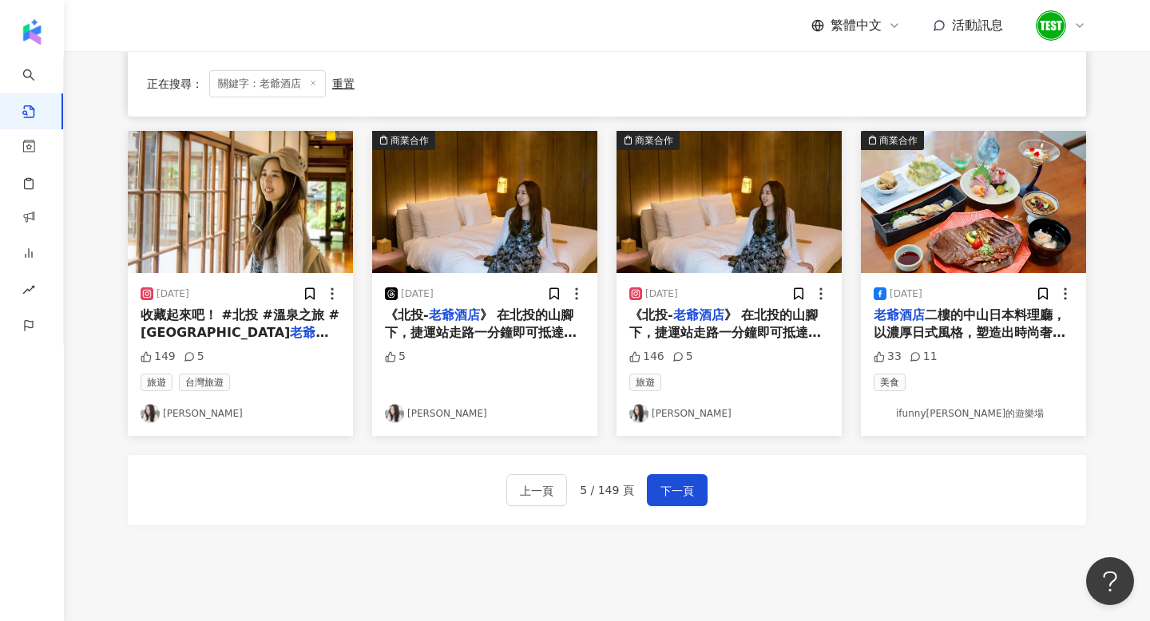
scroll to position [914, 0]
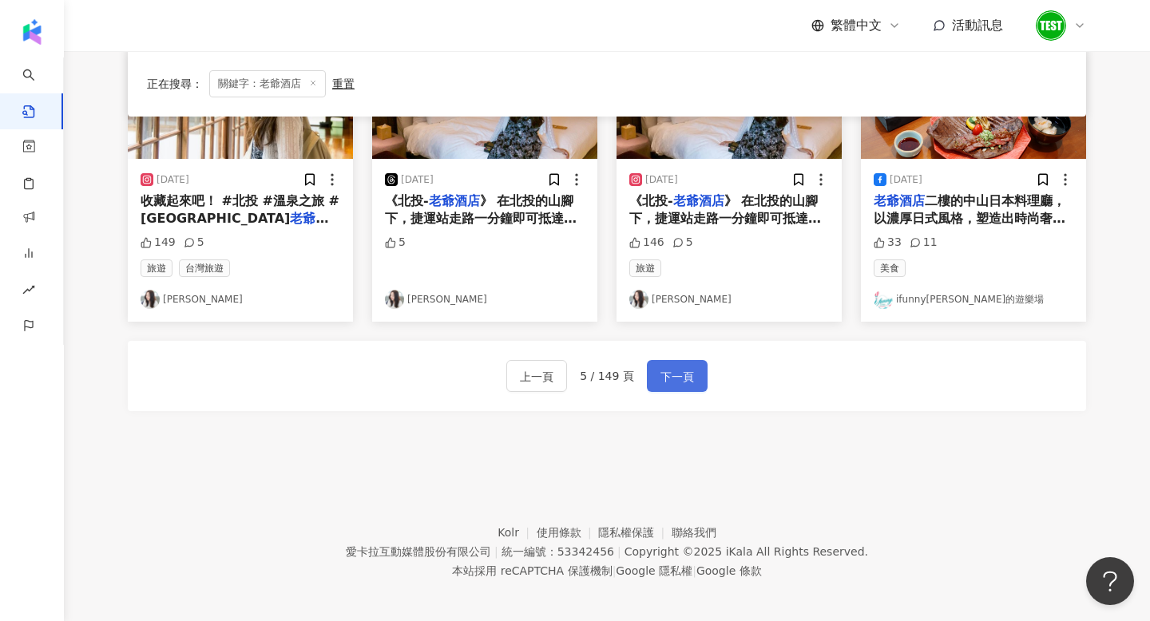
click at [675, 368] on span "下一頁" at bounding box center [677, 376] width 34 height 19
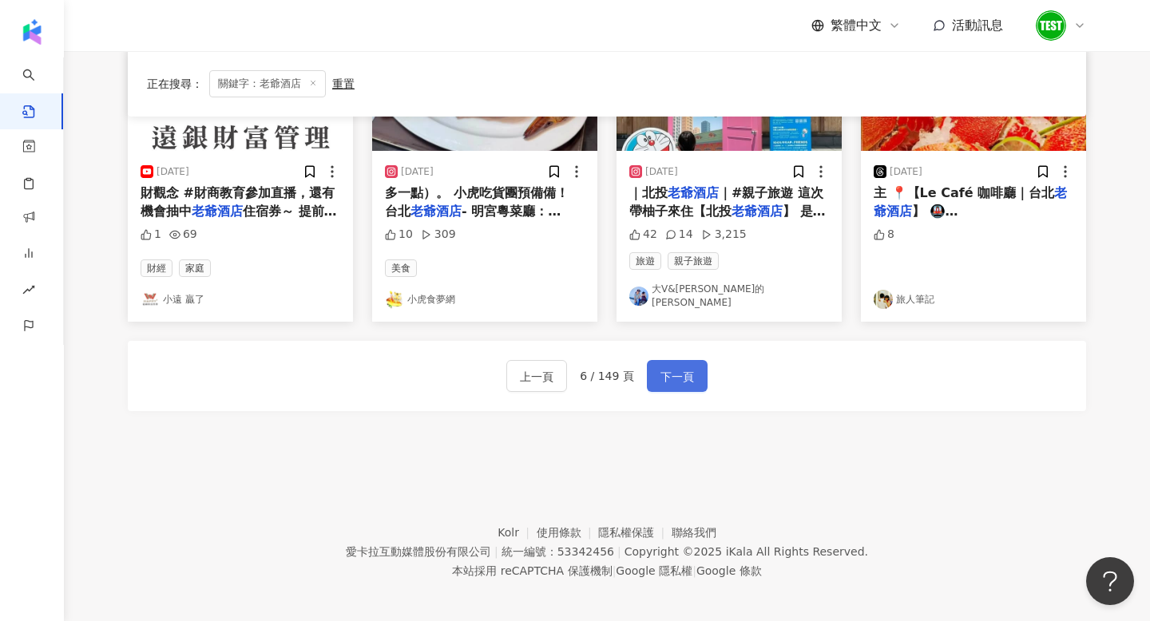
click at [687, 367] on span "下一頁" at bounding box center [677, 376] width 34 height 19
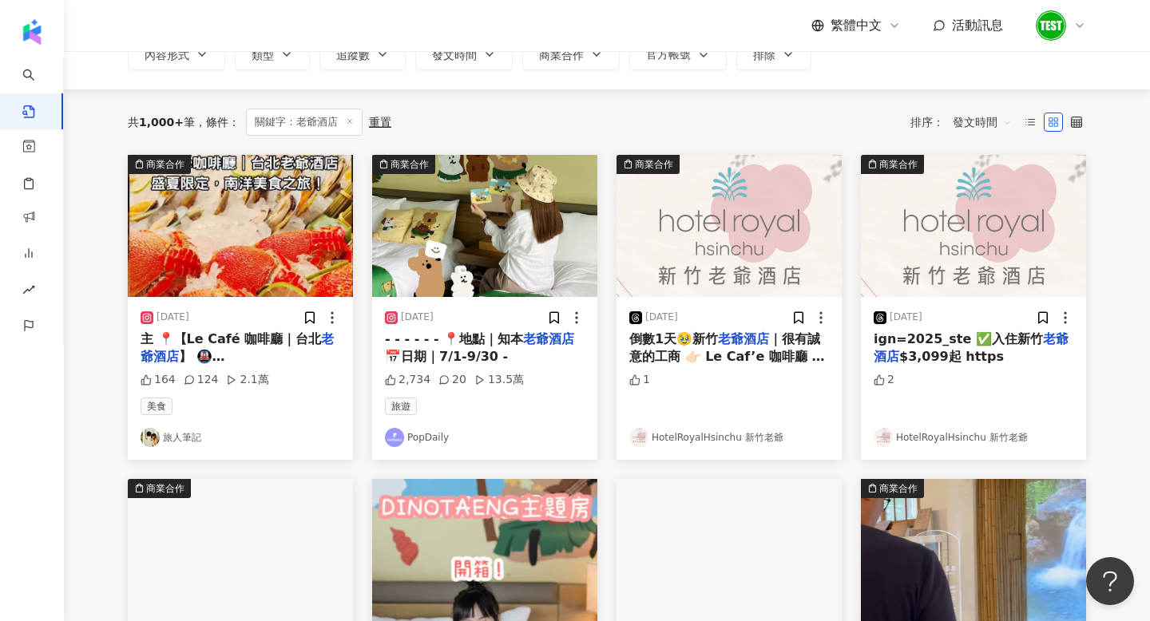
scroll to position [122, 0]
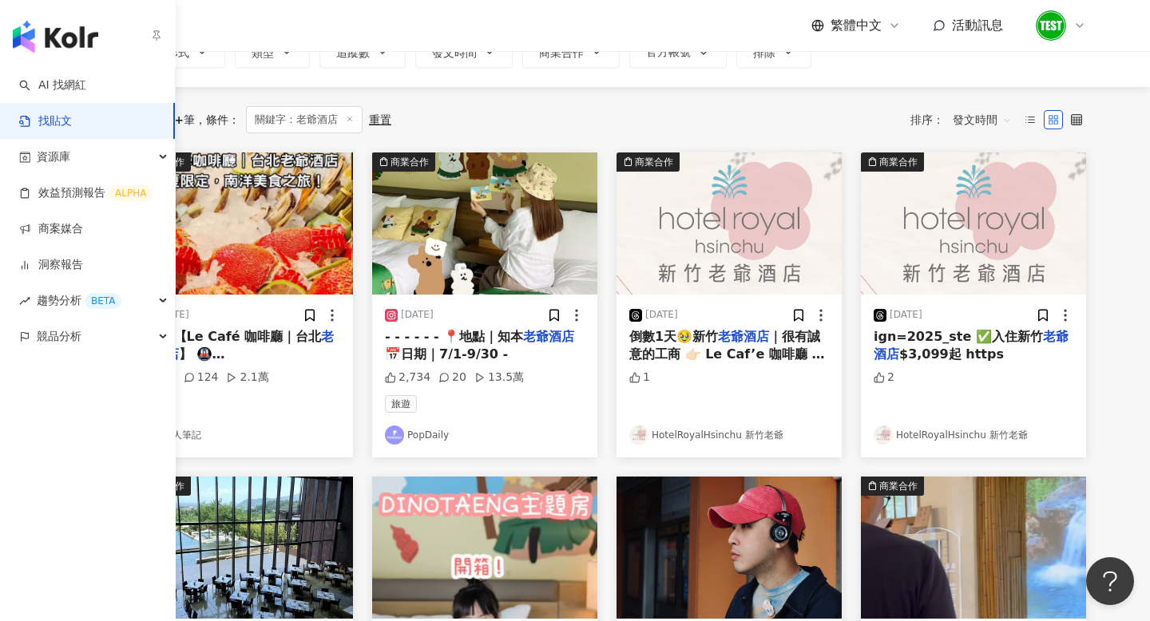
click at [54, 36] on img "button" at bounding box center [55, 37] width 85 height 32
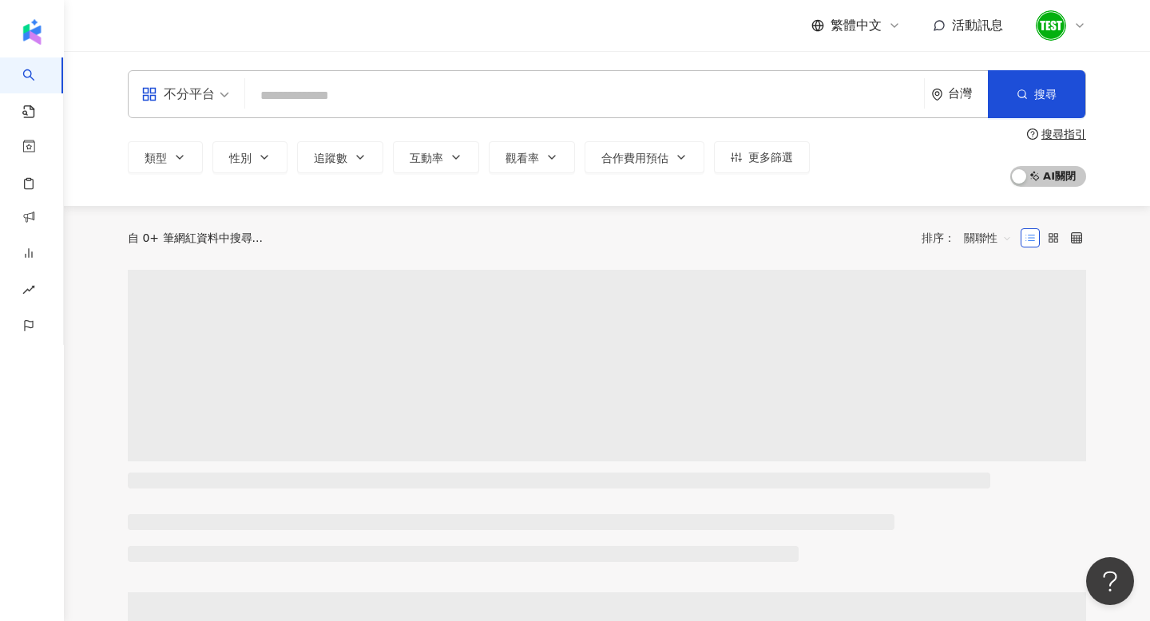
click at [400, 109] on input "search" at bounding box center [584, 96] width 666 height 30
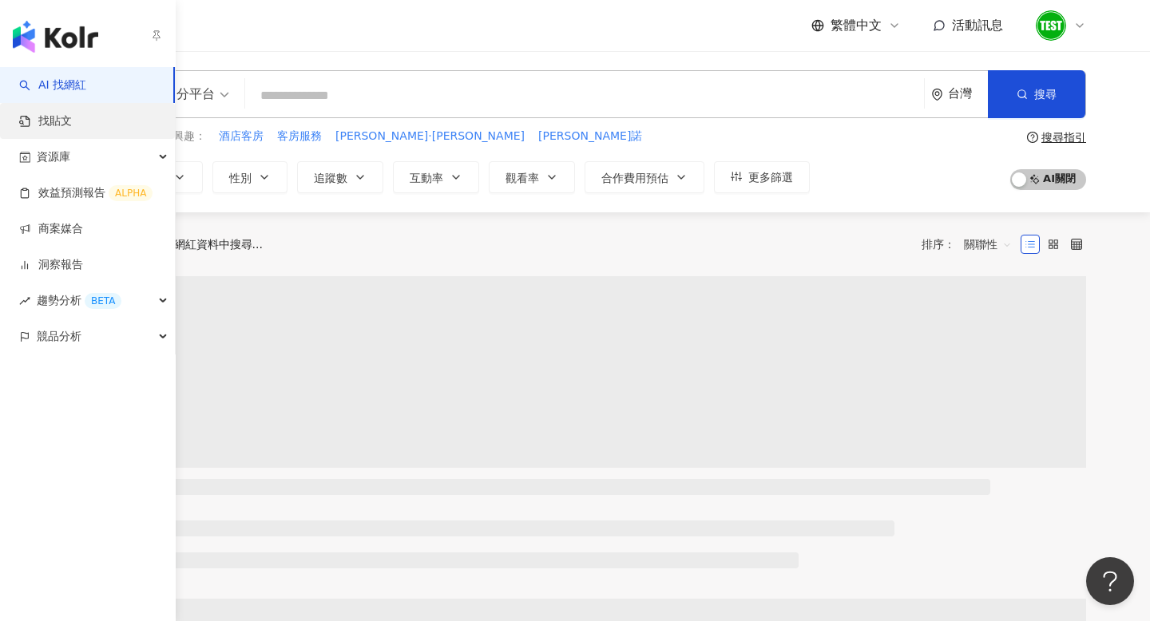
click at [72, 117] on link "找貼文" at bounding box center [45, 121] width 53 height 16
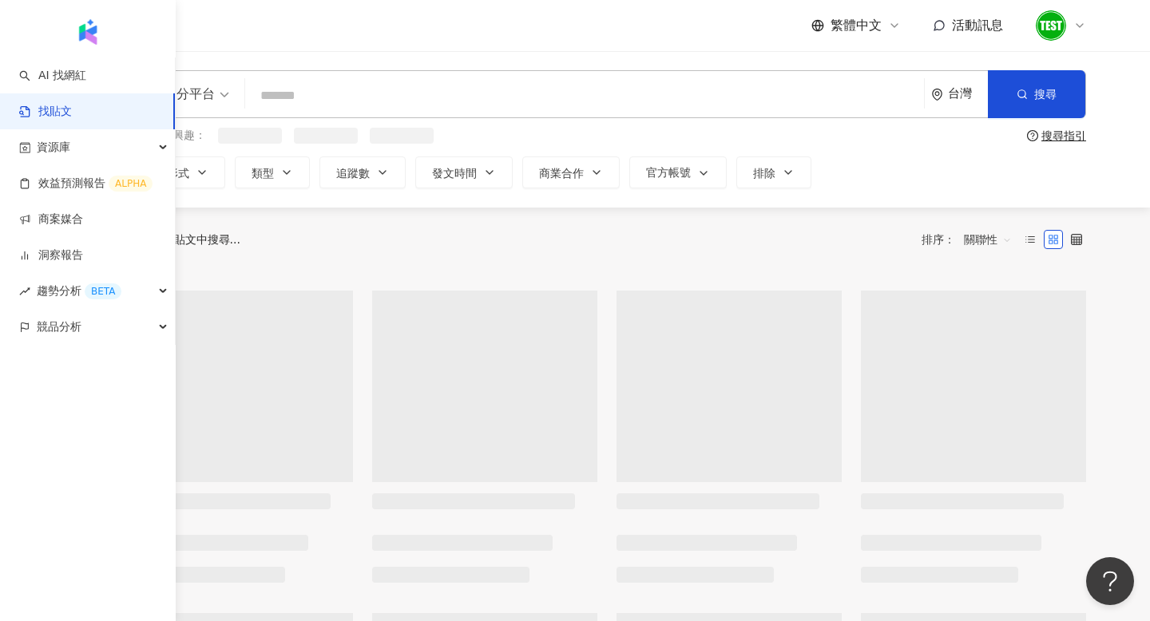
drag, startPoint x: 72, startPoint y: 117, endPoint x: 370, endPoint y: 86, distance: 299.3
click at [370, 86] on input "search" at bounding box center [584, 95] width 666 height 34
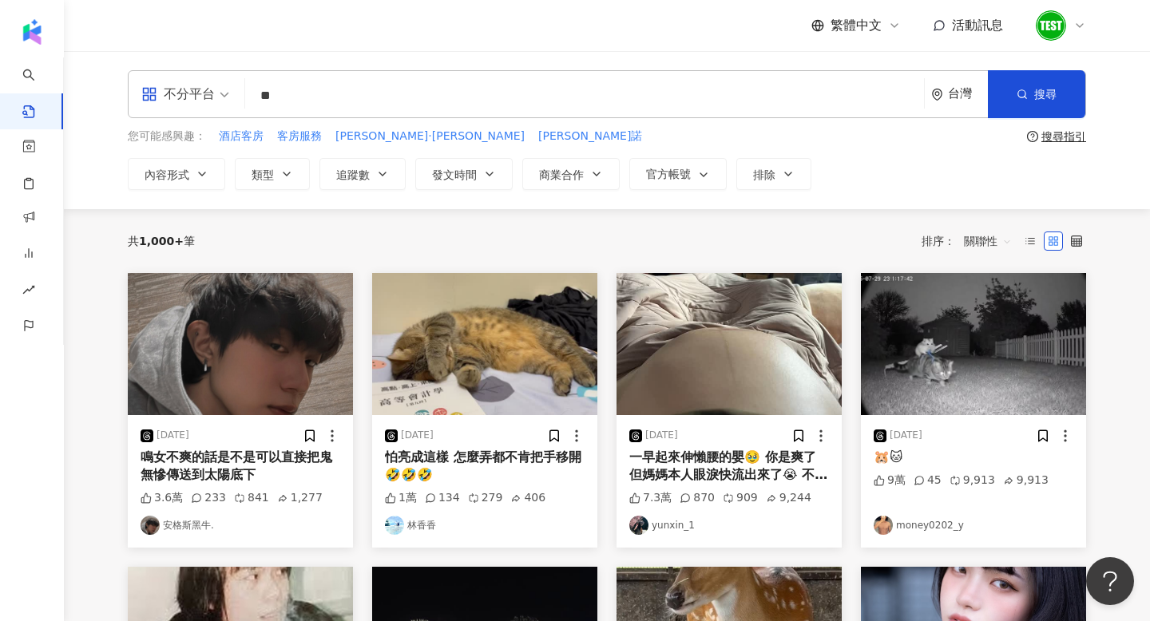
type input "**"
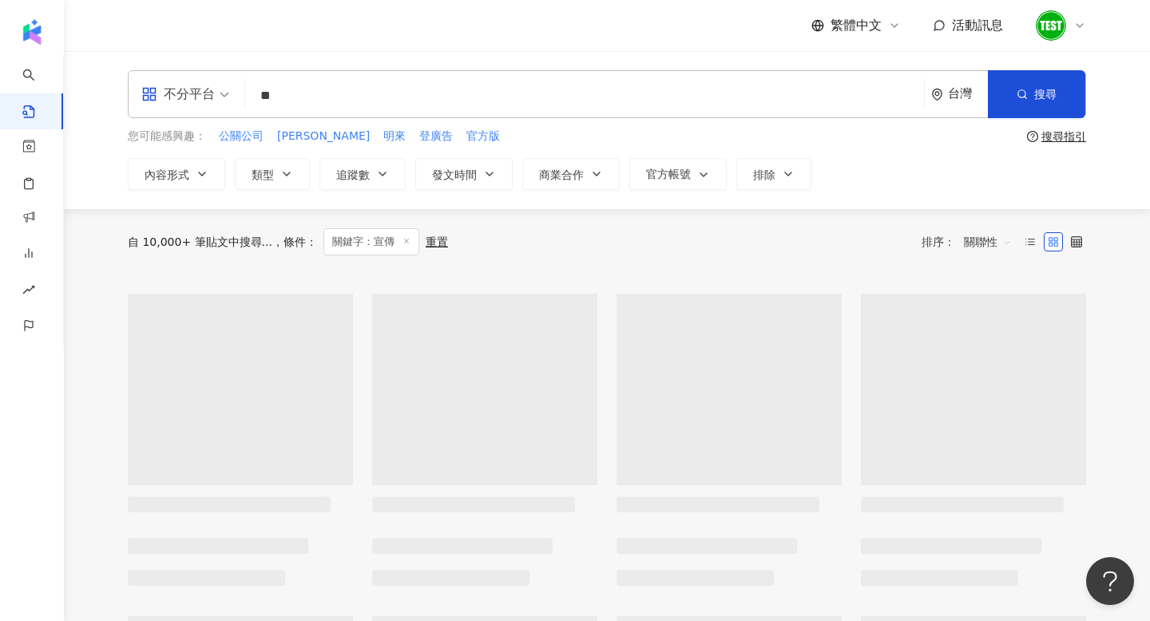
click at [982, 236] on span "關聯性" at bounding box center [988, 242] width 48 height 26
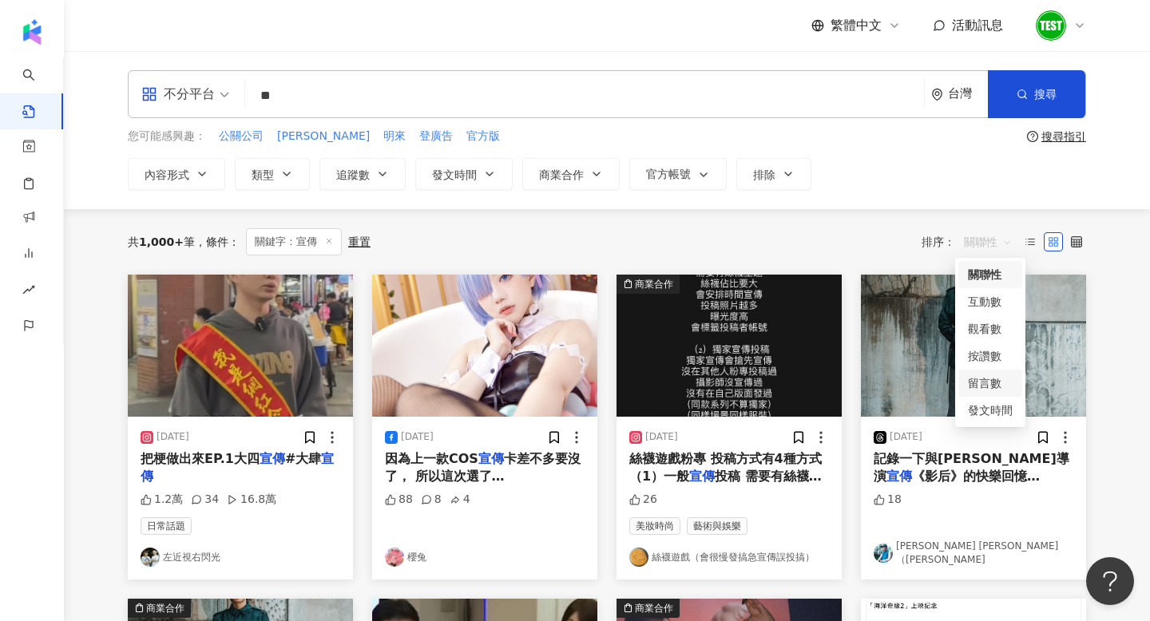
click at [176, 108] on span at bounding box center [185, 94] width 88 height 46
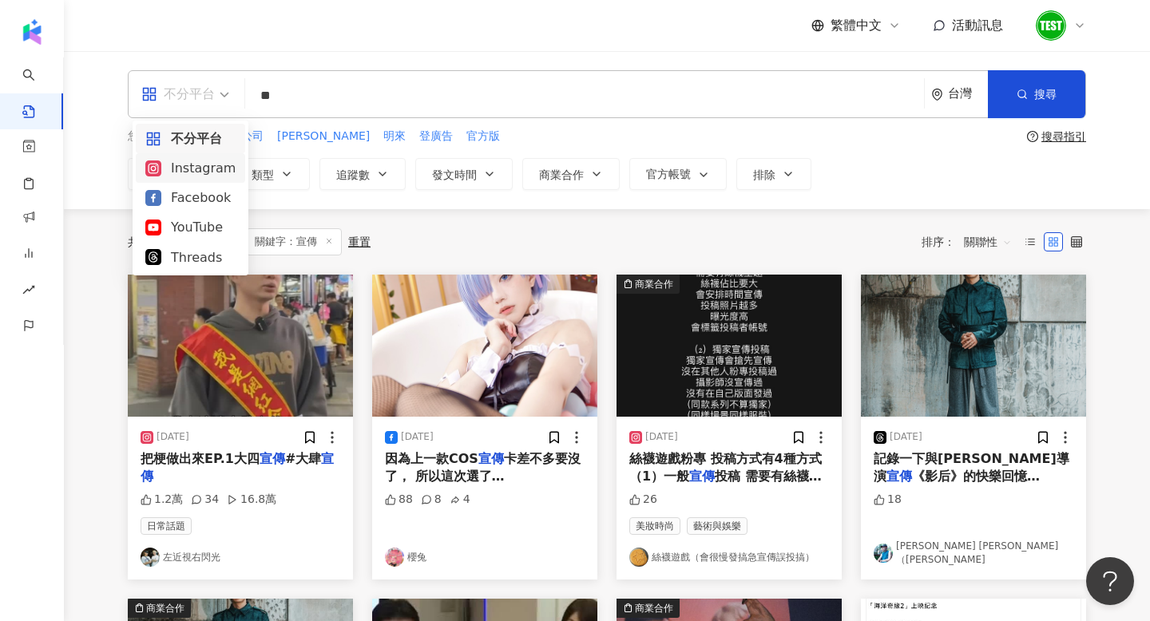
click at [208, 172] on div "Instagram" at bounding box center [190, 168] width 90 height 20
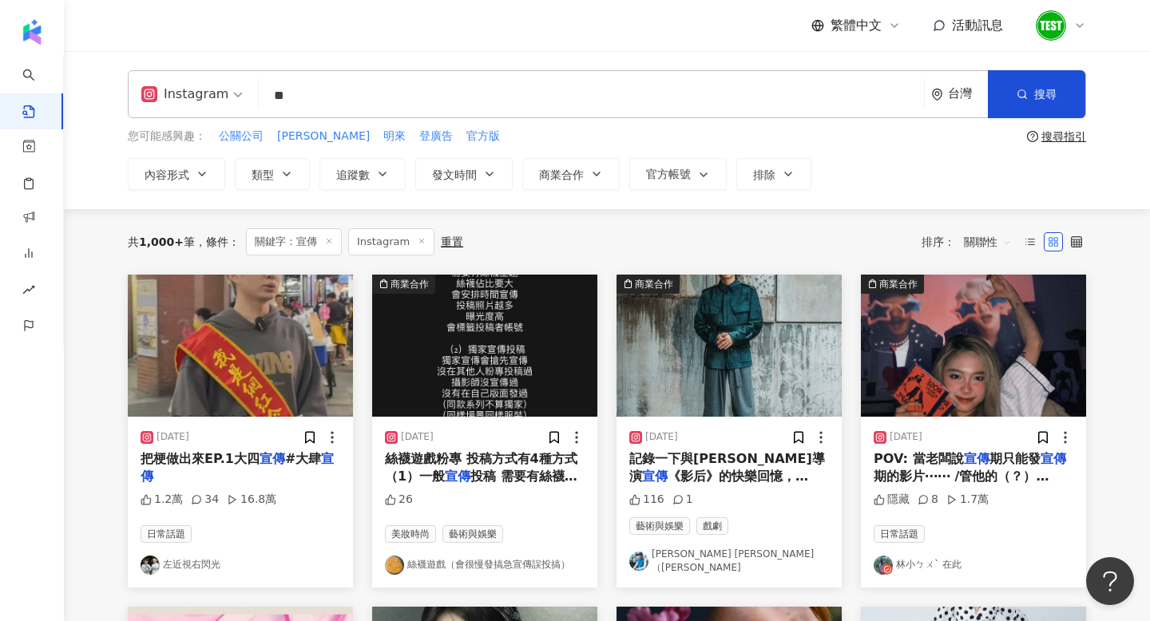
click at [978, 242] on span "關聯性" at bounding box center [988, 242] width 48 height 26
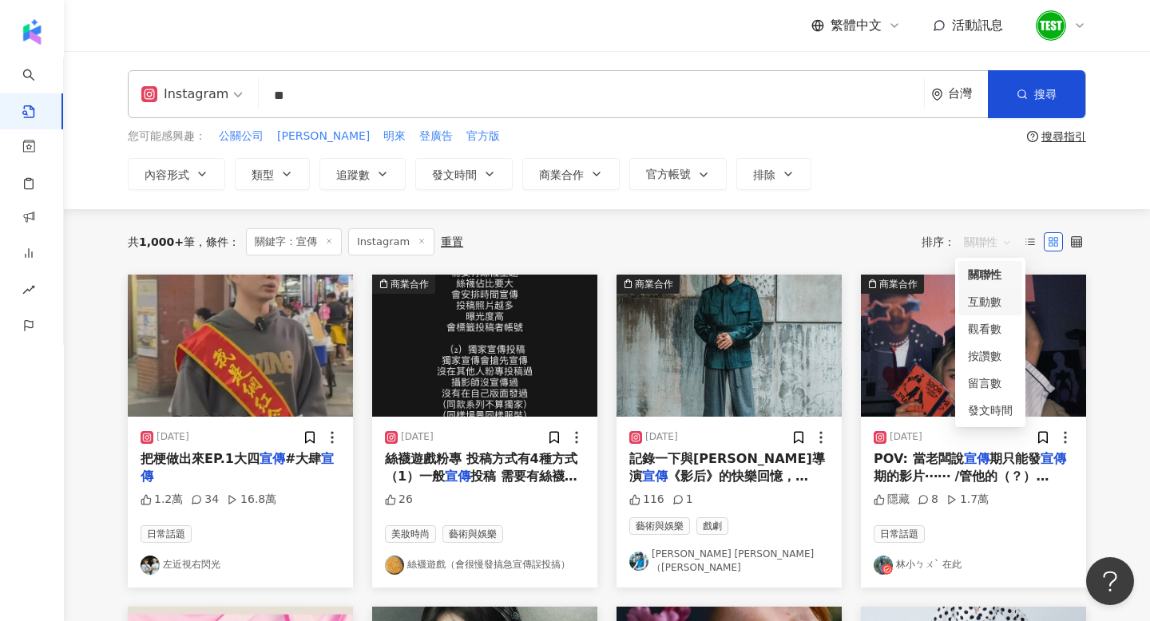
click at [979, 307] on div "互動數" at bounding box center [990, 302] width 45 height 18
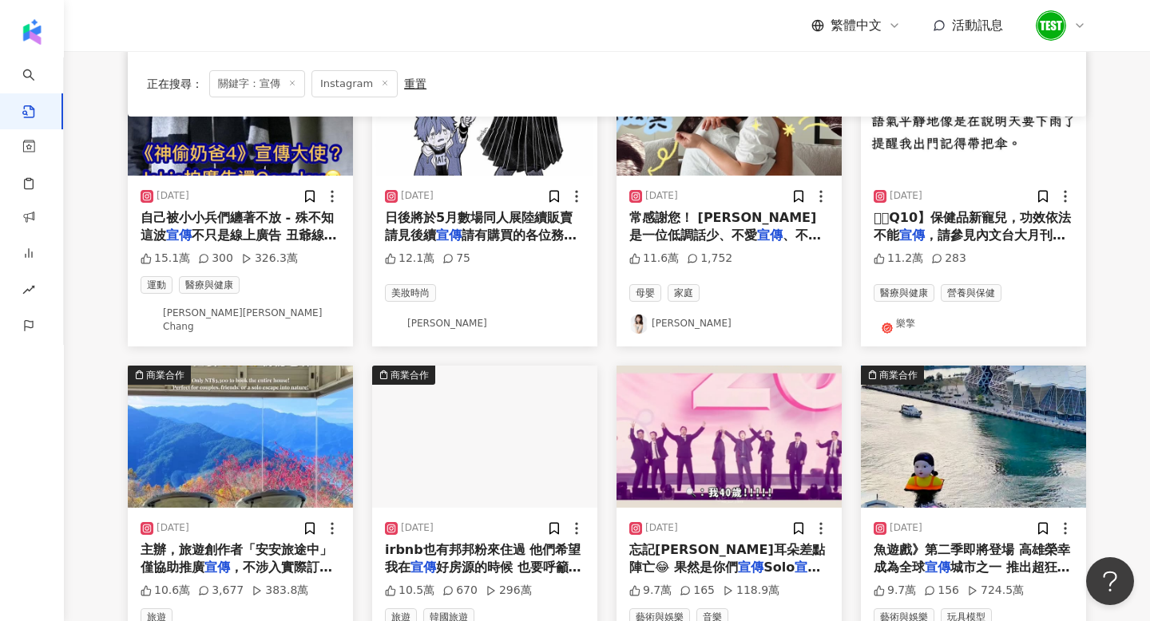
scroll to position [248, 0]
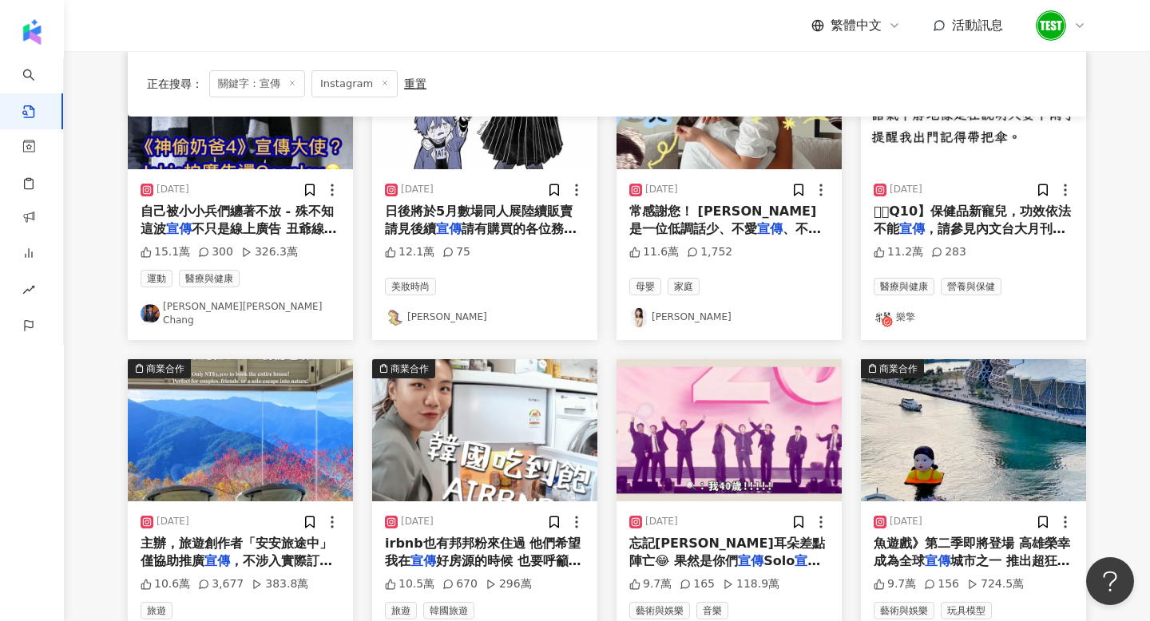
click at [693, 182] on div "[DATE]" at bounding box center [729, 190] width 200 height 16
click at [693, 166] on img at bounding box center [728, 98] width 225 height 142
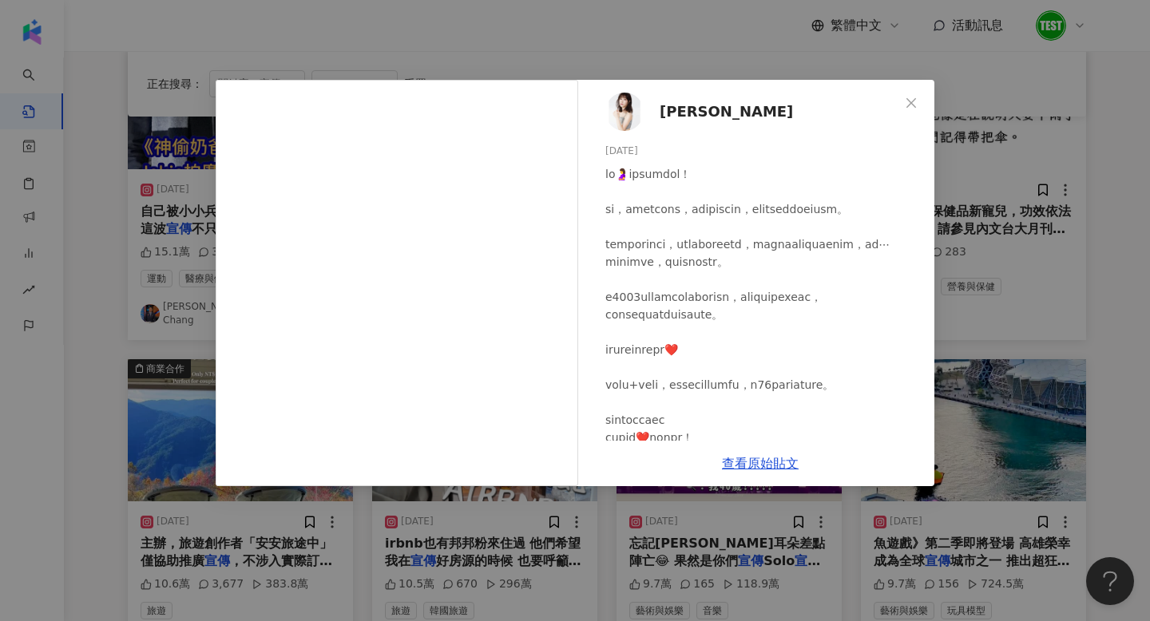
click at [993, 231] on div "[PERSON_NAME][DATE] 11.6萬 1,752 查看原始貼文" at bounding box center [575, 310] width 1150 height 621
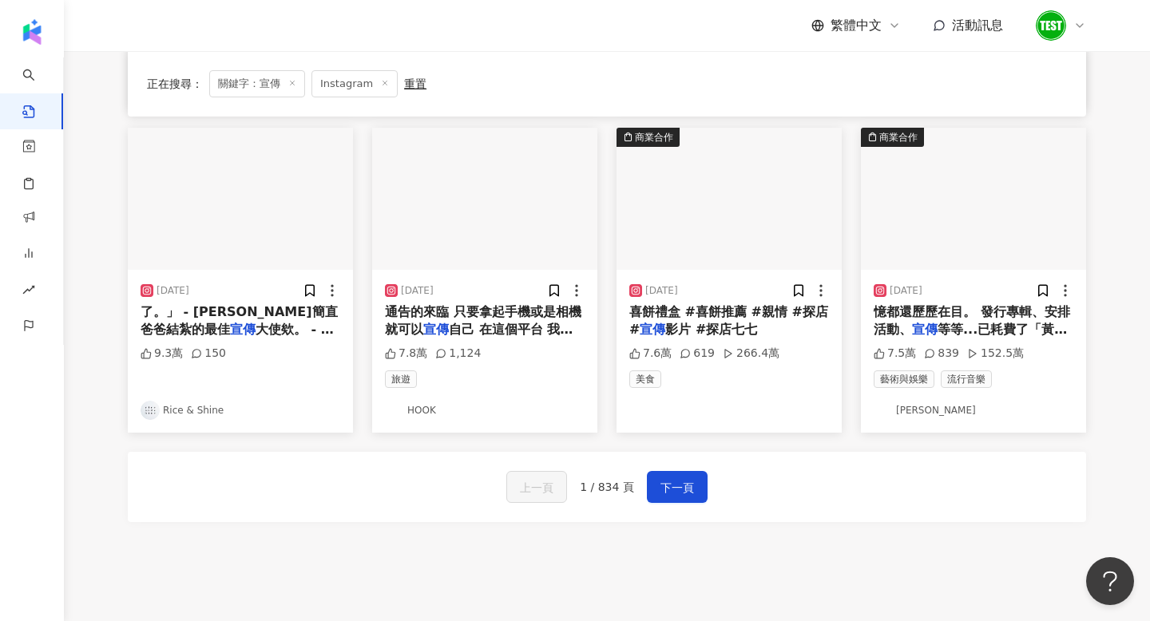
scroll to position [827, 0]
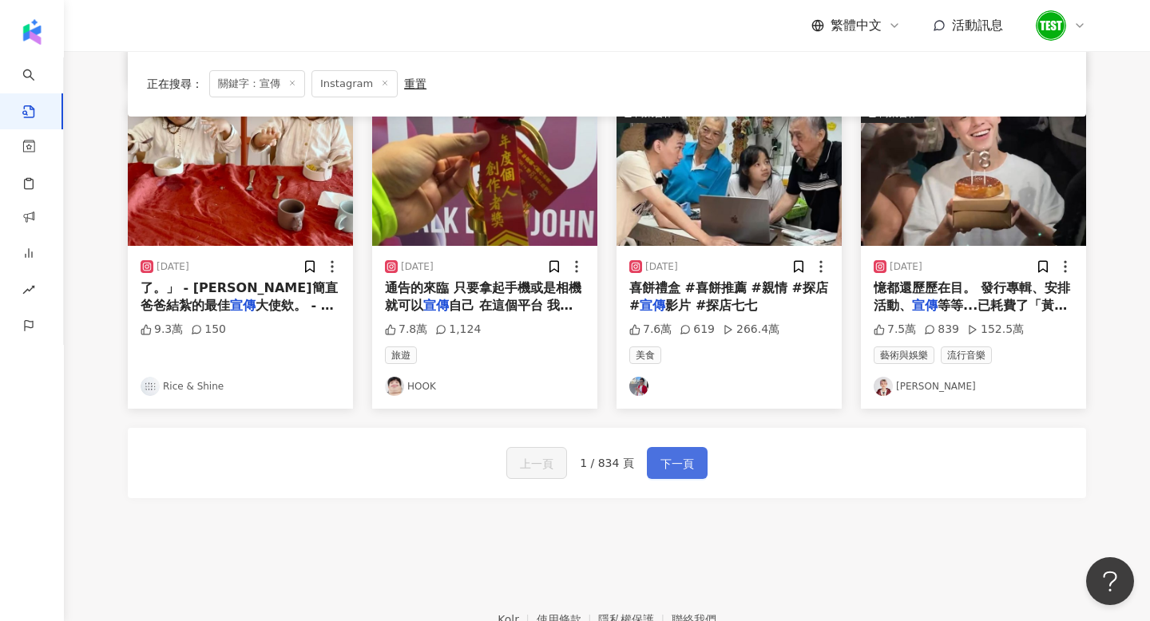
click at [682, 457] on span "下一頁" at bounding box center [677, 463] width 34 height 19
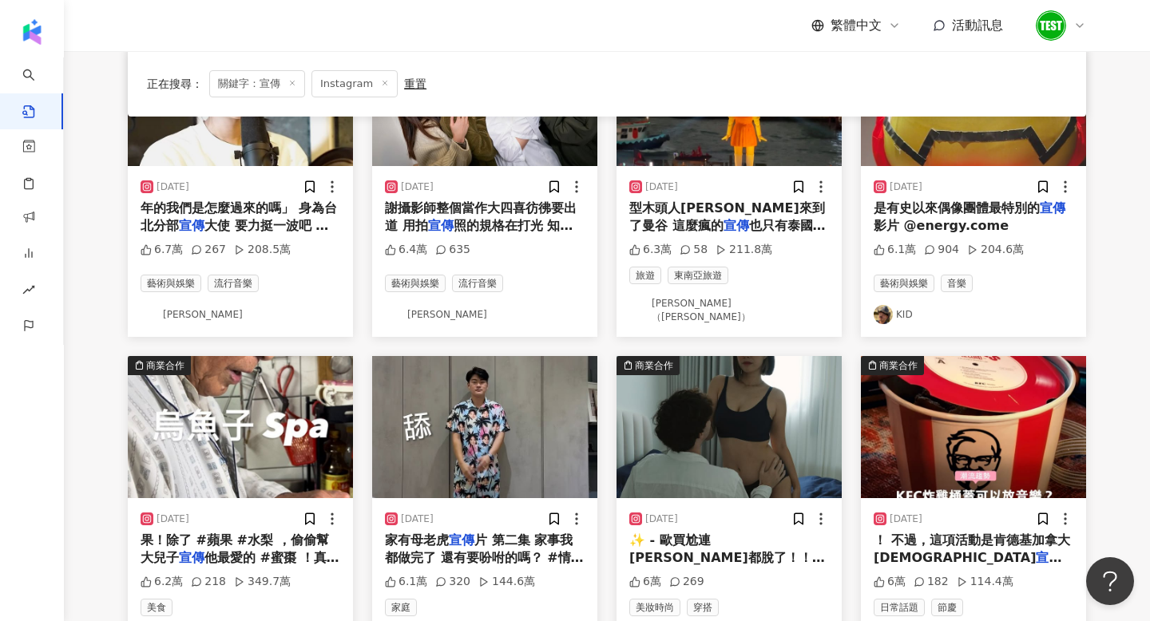
scroll to position [902, 0]
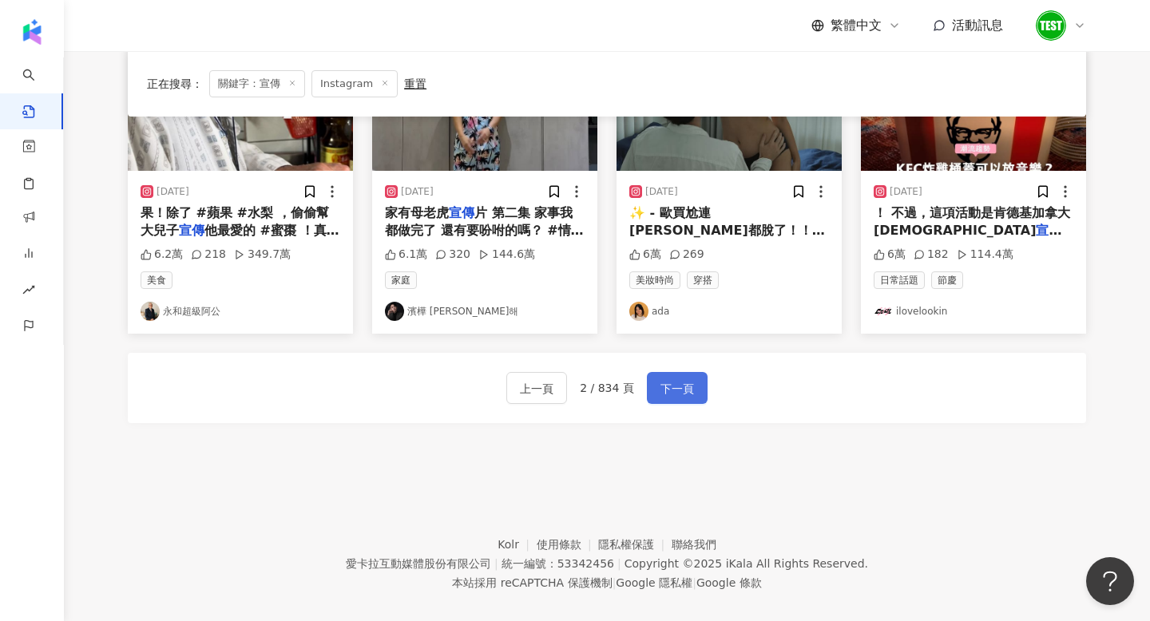
click at [695, 381] on button "下一頁" at bounding box center [677, 388] width 61 height 32
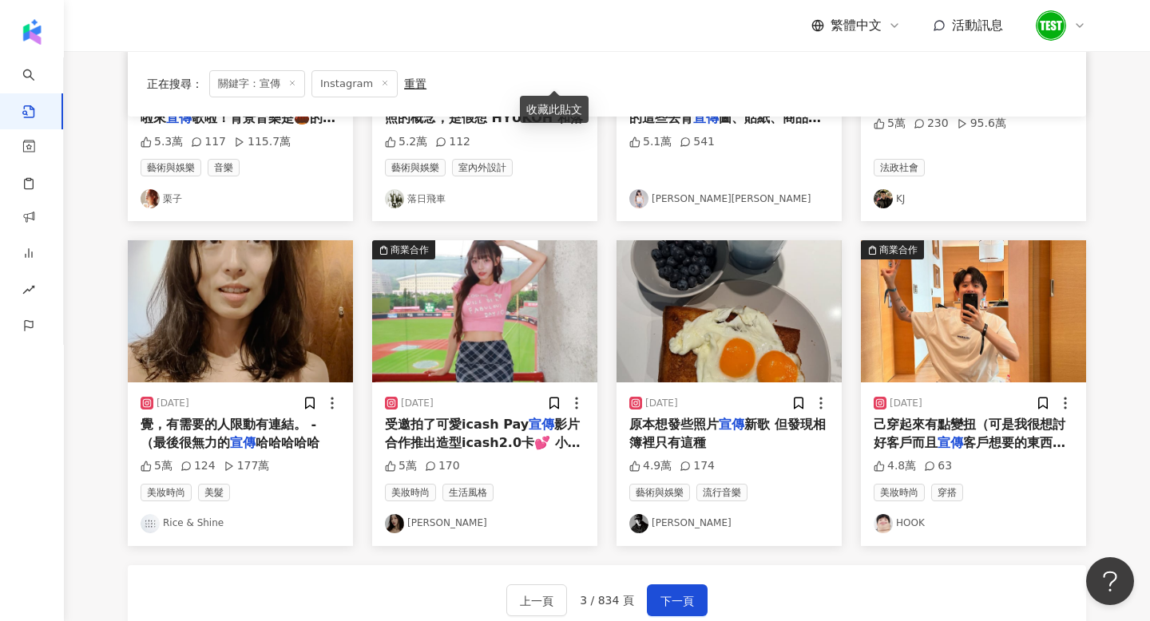
scroll to position [769, 0]
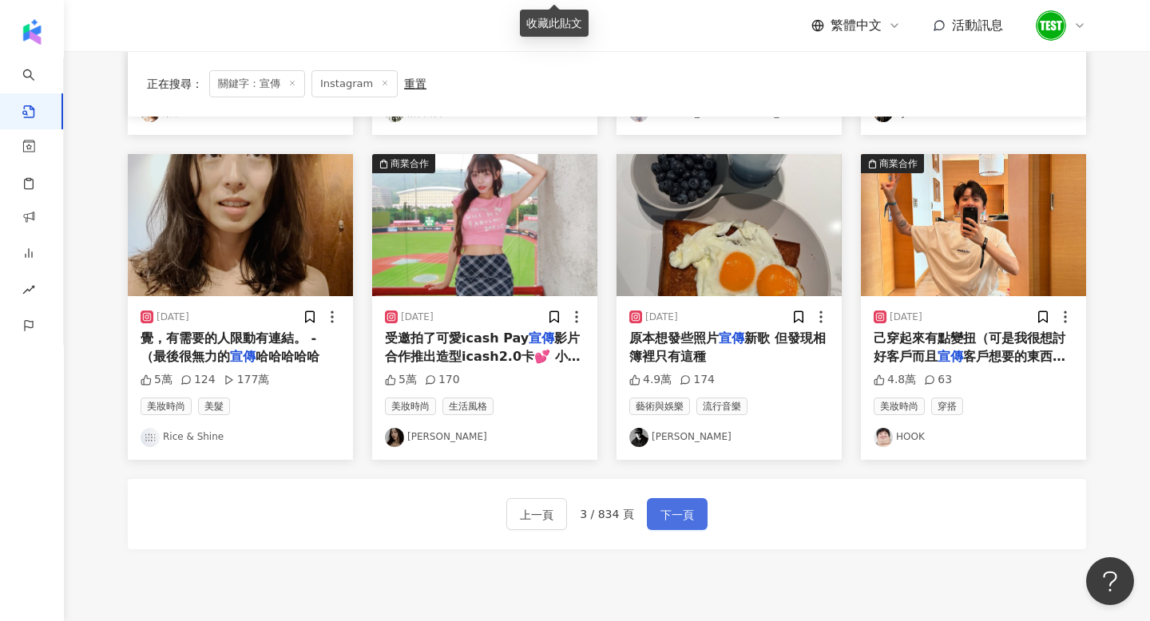
click at [689, 513] on span "下一頁" at bounding box center [677, 514] width 34 height 19
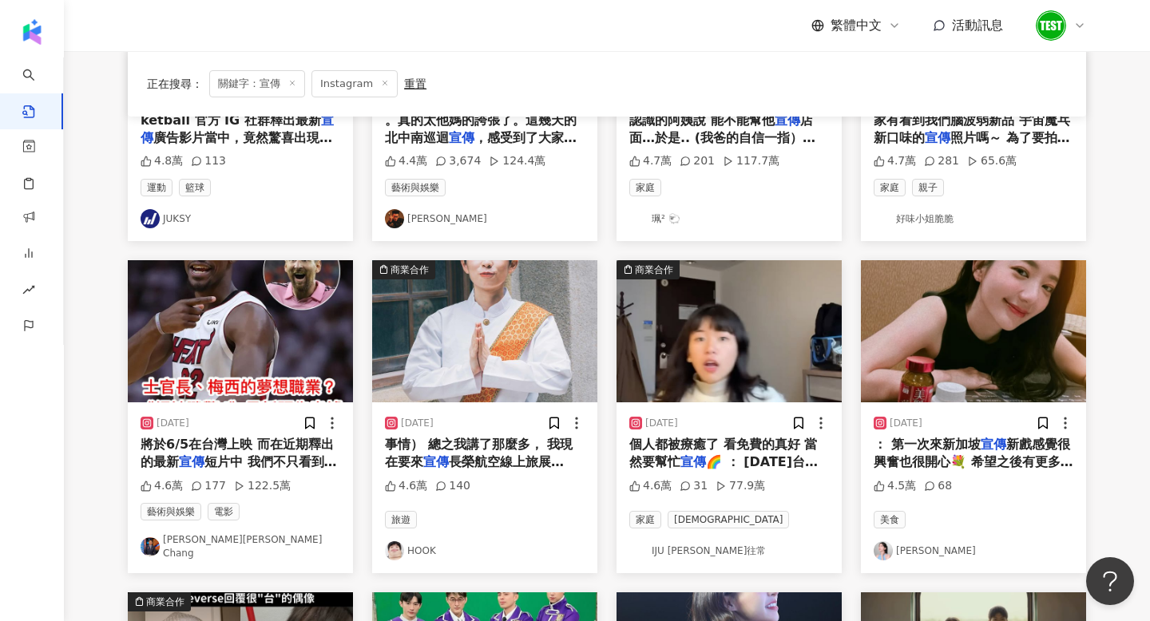
scroll to position [339, 0]
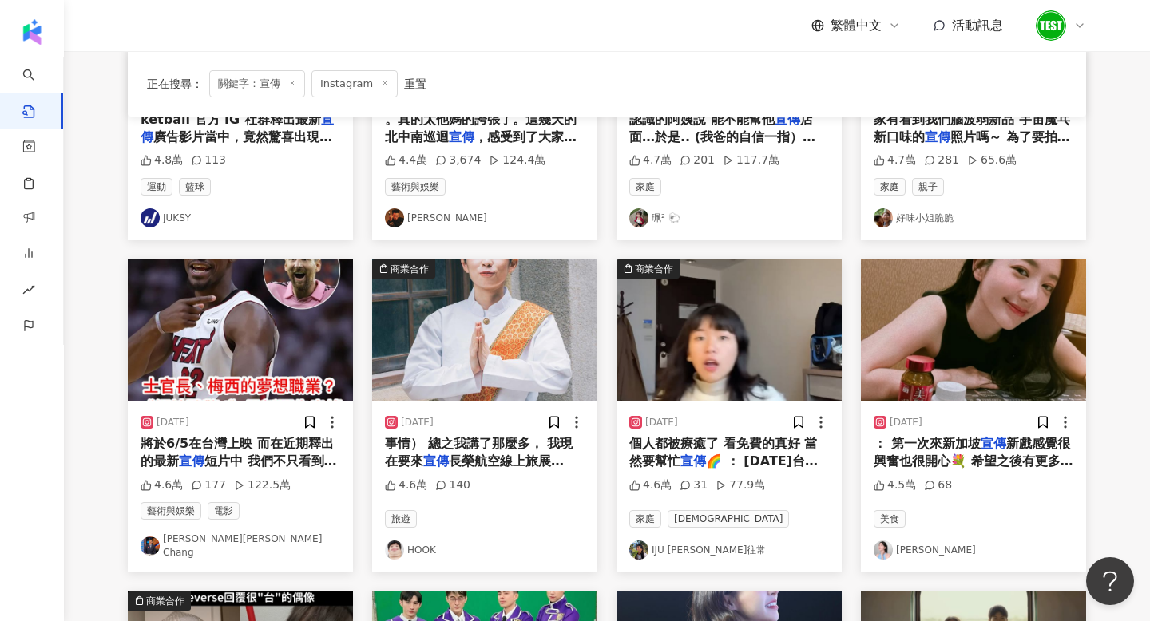
click at [453, 366] on img at bounding box center [484, 330] width 225 height 142
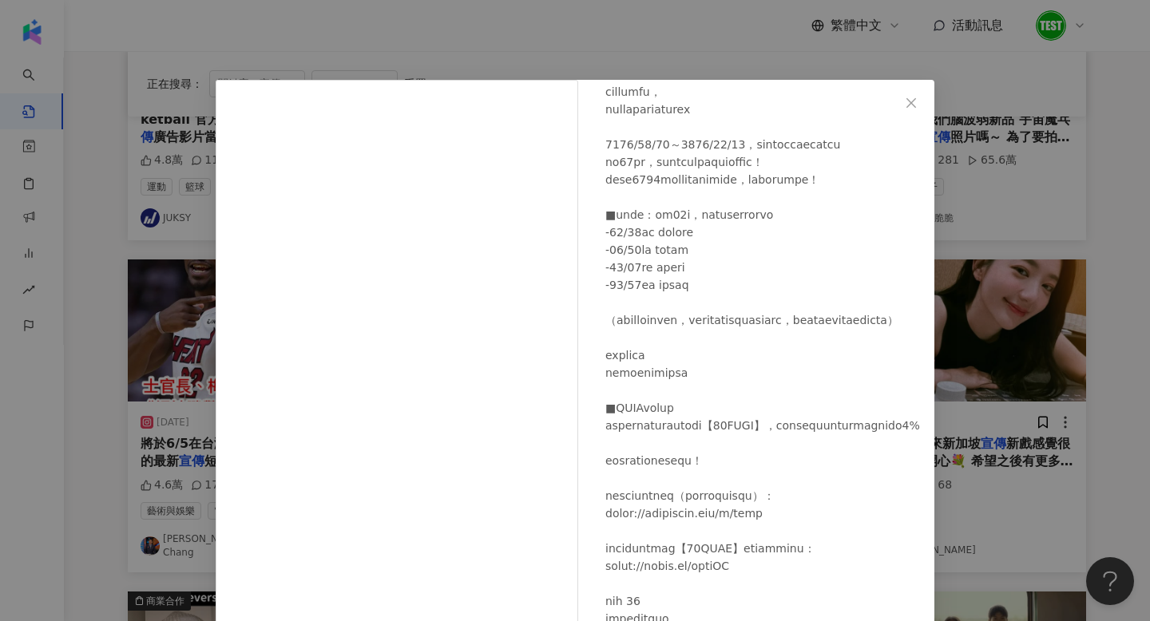
scroll to position [95, 0]
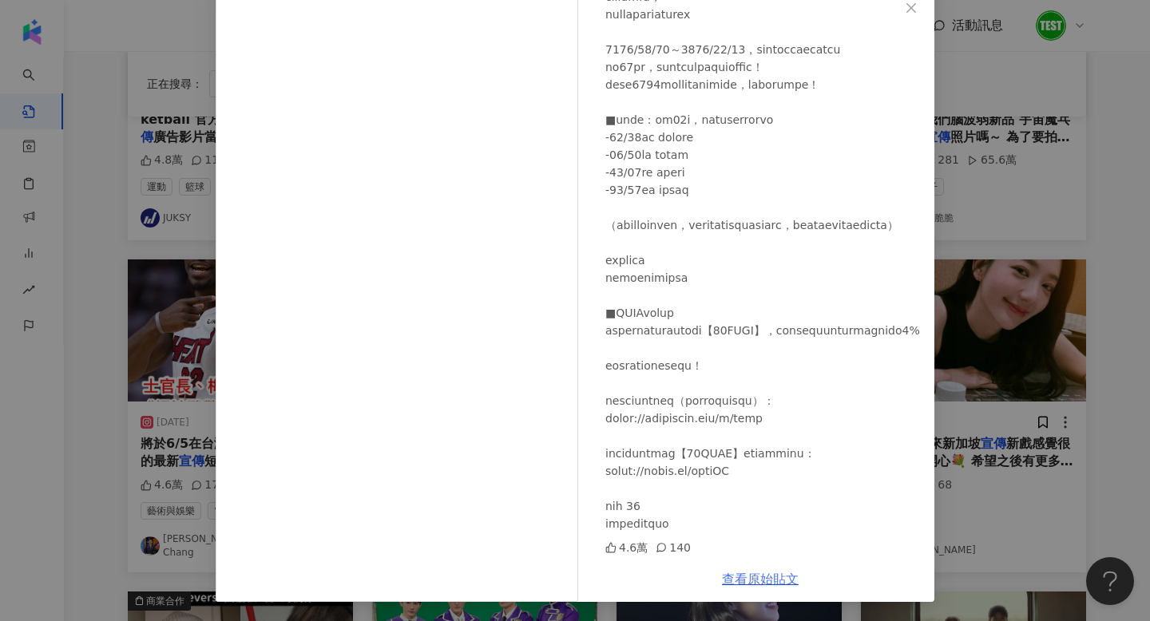
click at [754, 581] on link "查看原始貼文" at bounding box center [760, 579] width 77 height 15
click at [153, 181] on div "HOOK [DATE] 4.6萬 140 查看原始貼文" at bounding box center [575, 310] width 1150 height 621
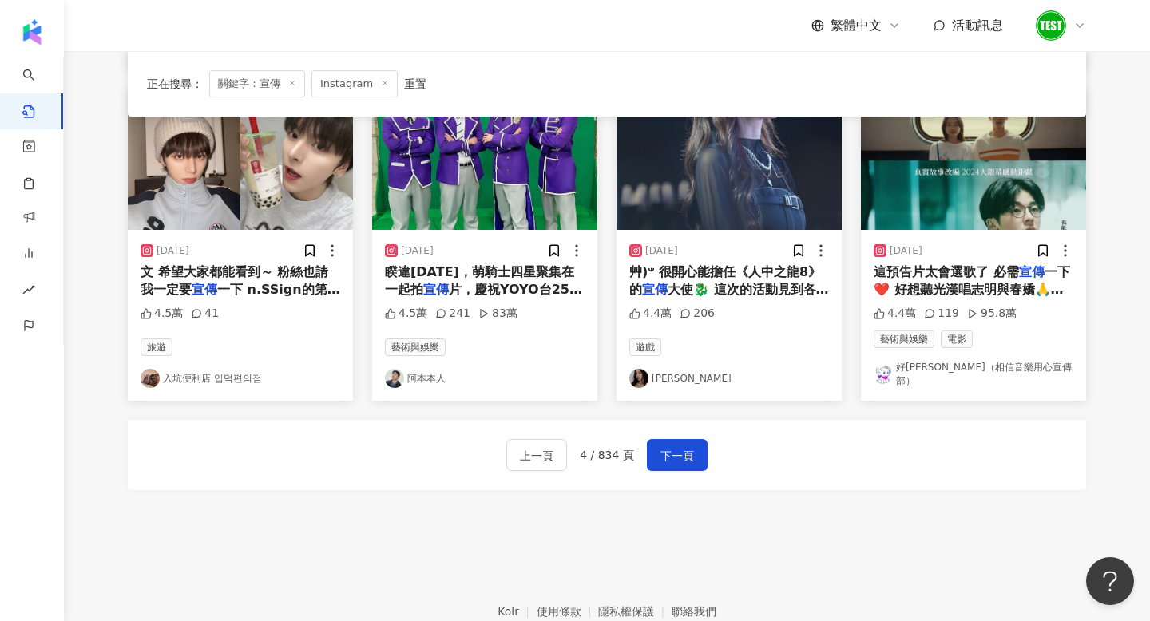
scroll to position [844, 0]
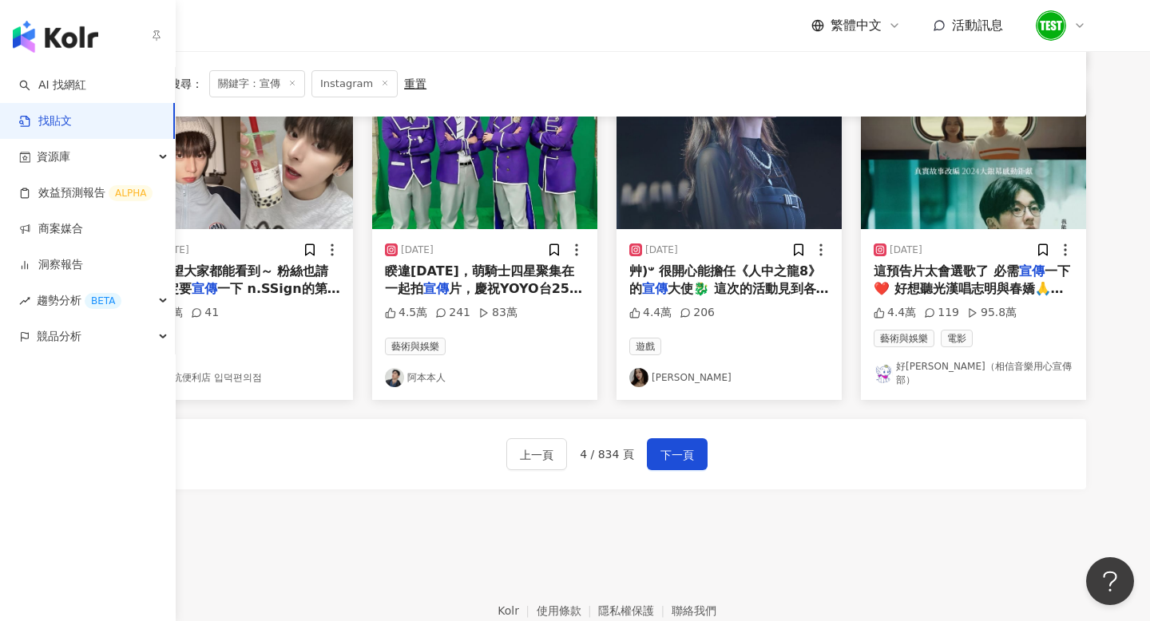
click at [72, 126] on link "找貼文" at bounding box center [45, 121] width 53 height 16
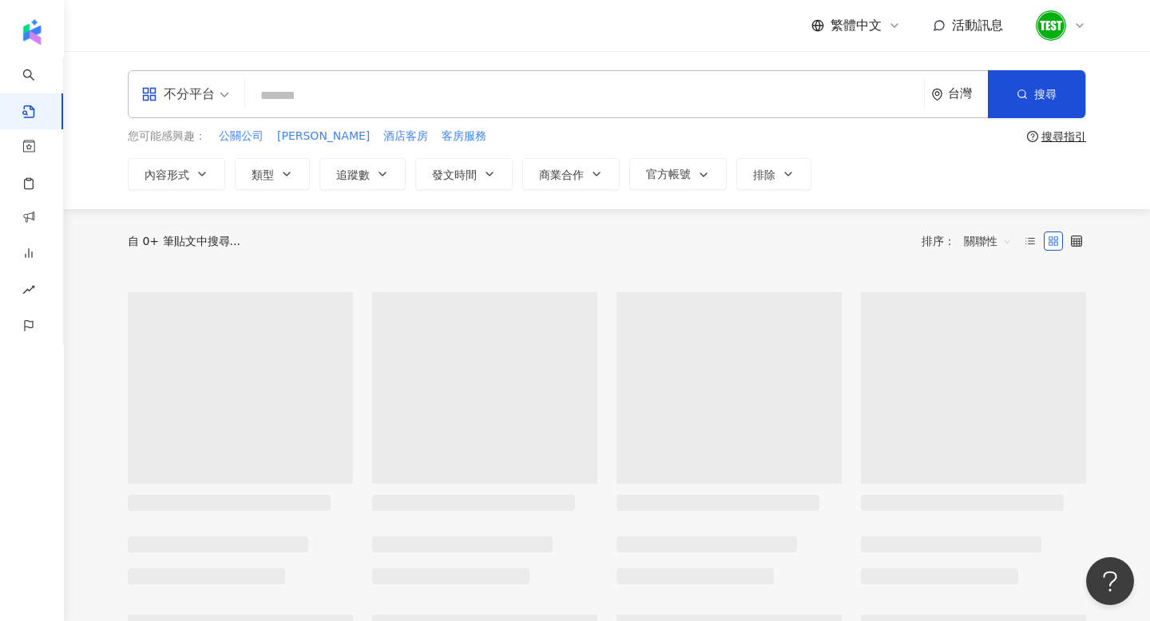
click at [324, 98] on input "search" at bounding box center [584, 95] width 666 height 34
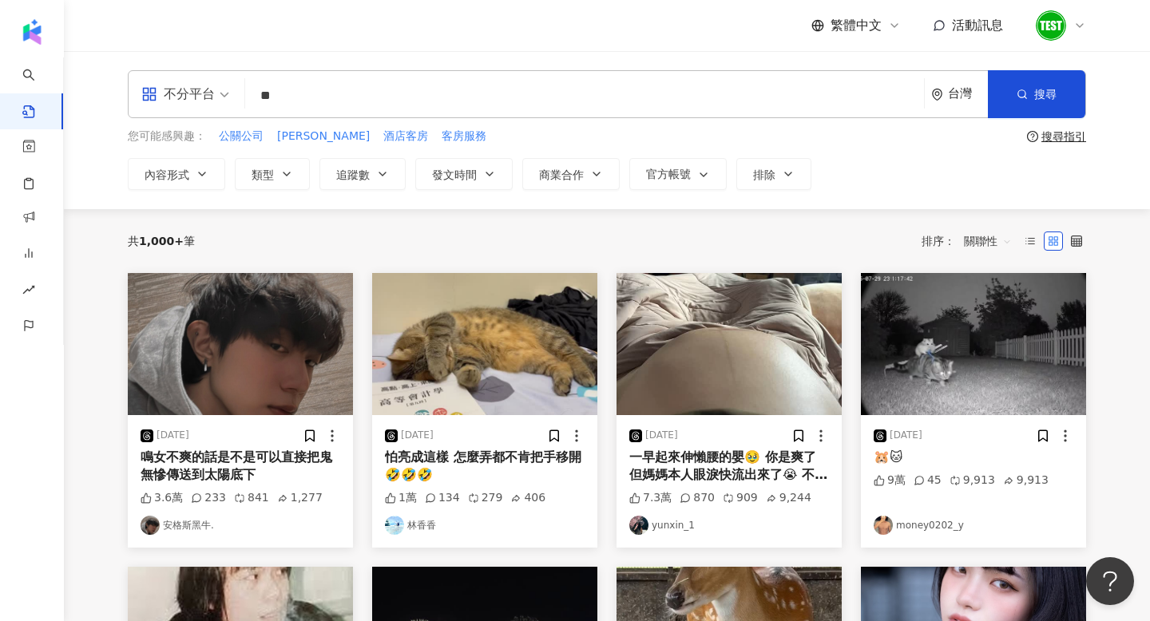
type input "**"
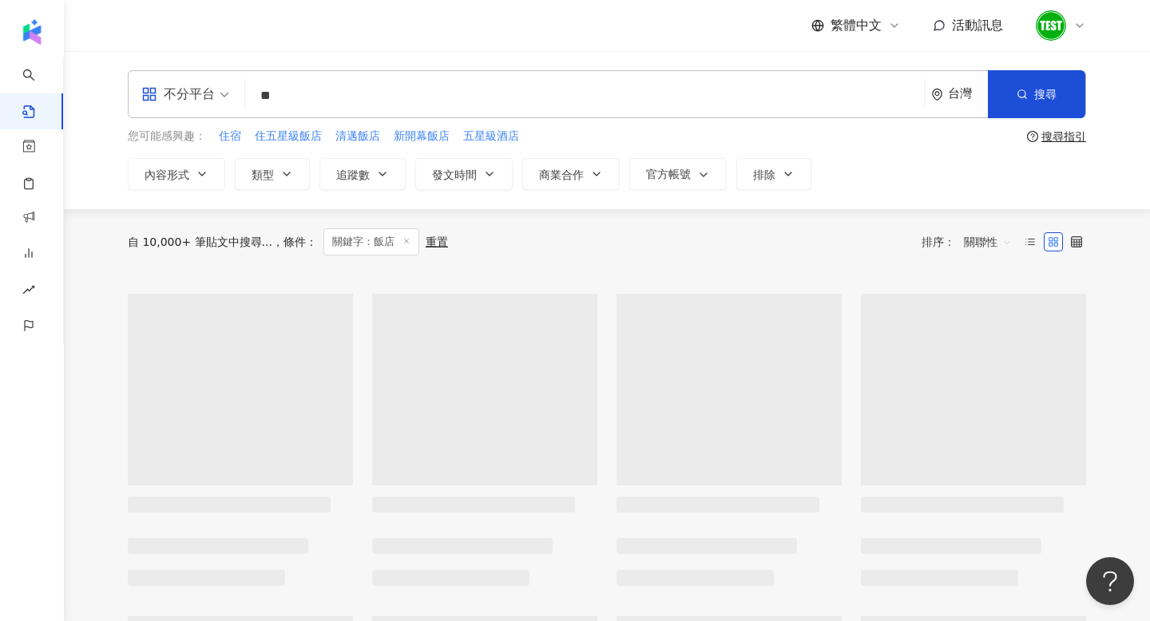
click at [976, 242] on span "關聯性" at bounding box center [988, 242] width 48 height 26
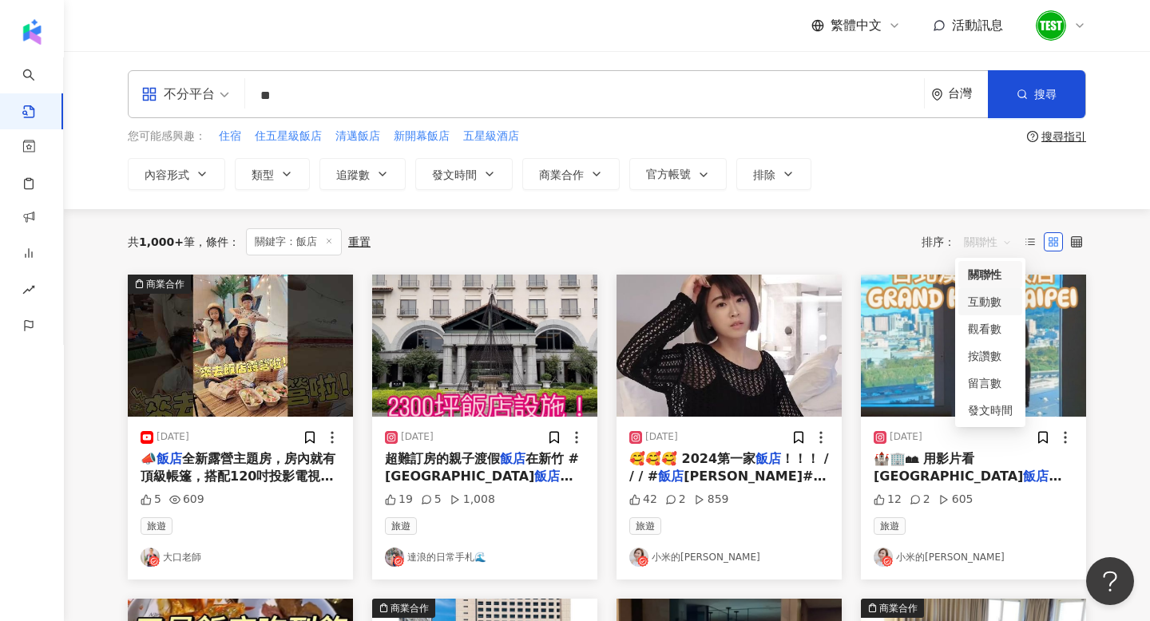
click at [983, 302] on div "互動數" at bounding box center [990, 302] width 45 height 18
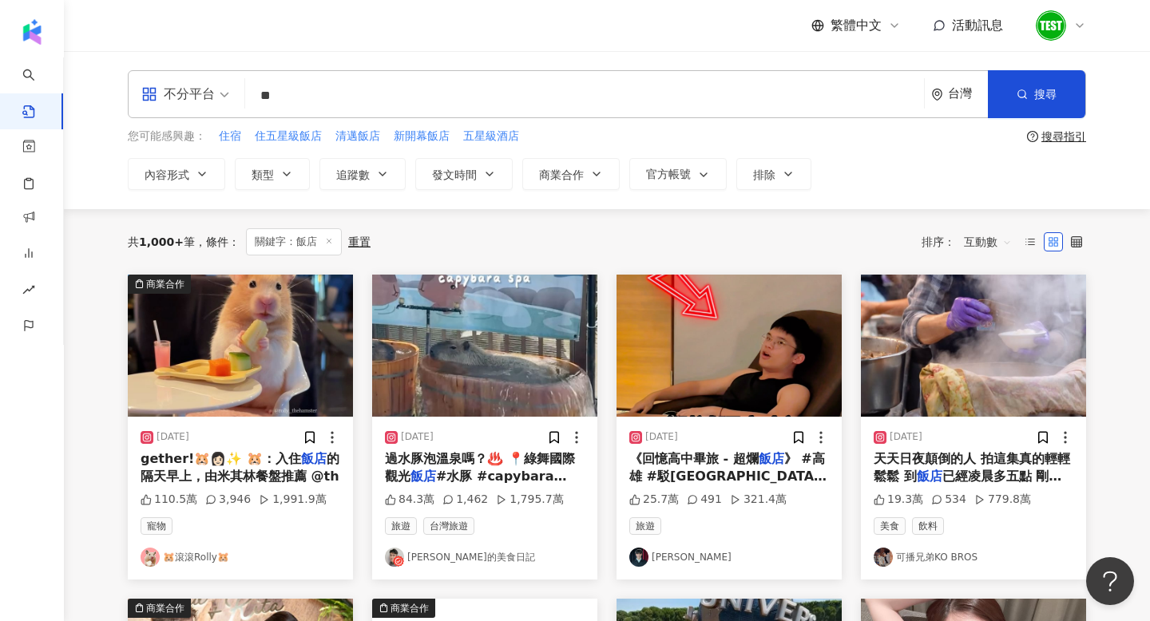
click at [222, 337] on img at bounding box center [240, 346] width 225 height 142
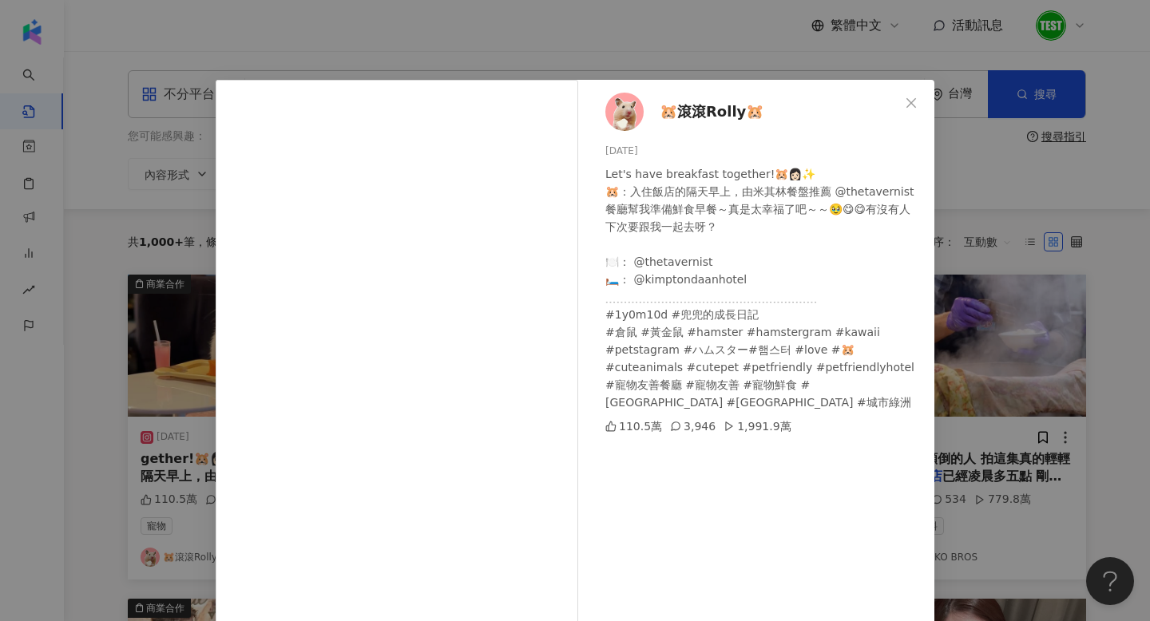
click at [1026, 284] on div "🐹滾滾Rolly🐹 [DATE] Let's have breakfast together!🐹👩🏻✨ 🐹：入住飯店的隔天早上，由米其林餐盤推薦 @theta…" at bounding box center [575, 310] width 1150 height 621
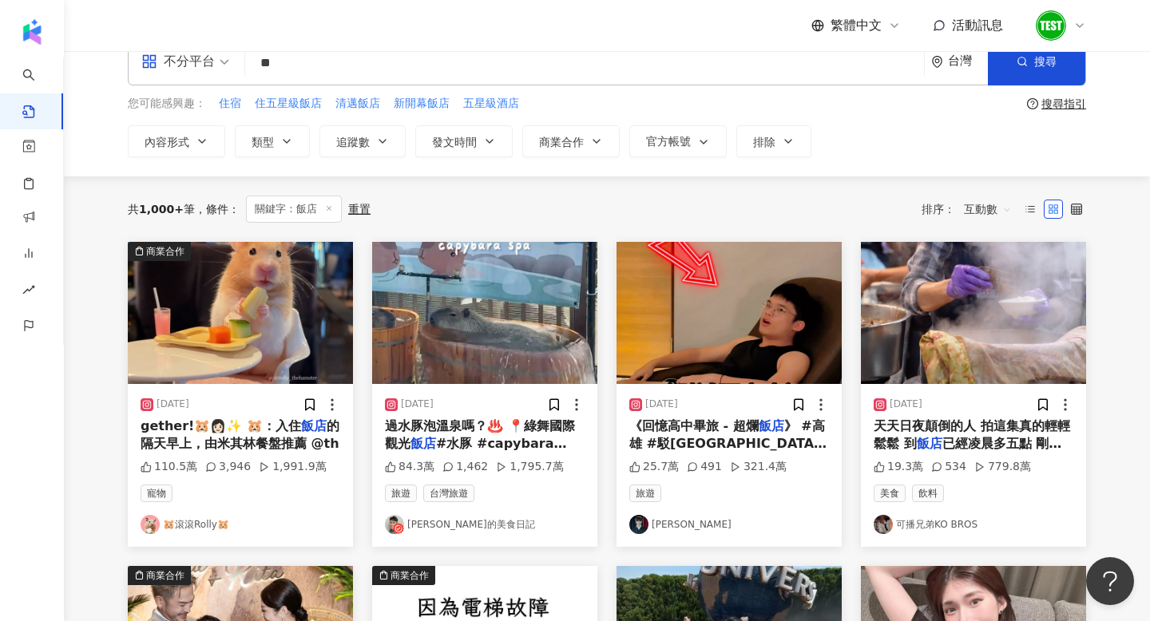
scroll to position [31, 0]
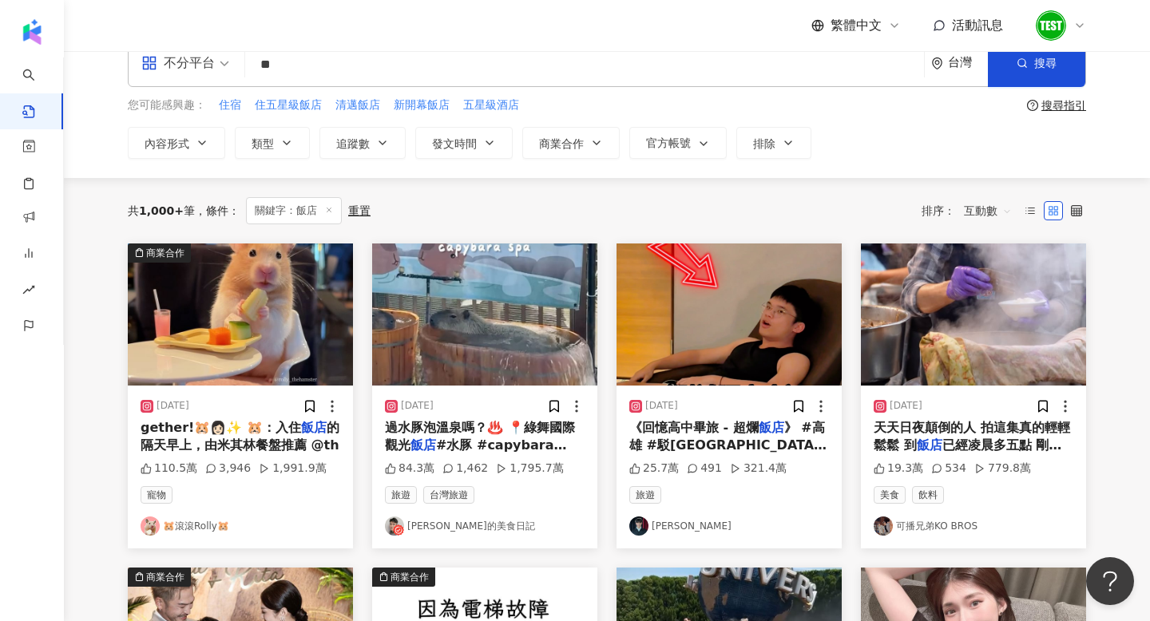
click at [1019, 364] on img at bounding box center [973, 315] width 225 height 142
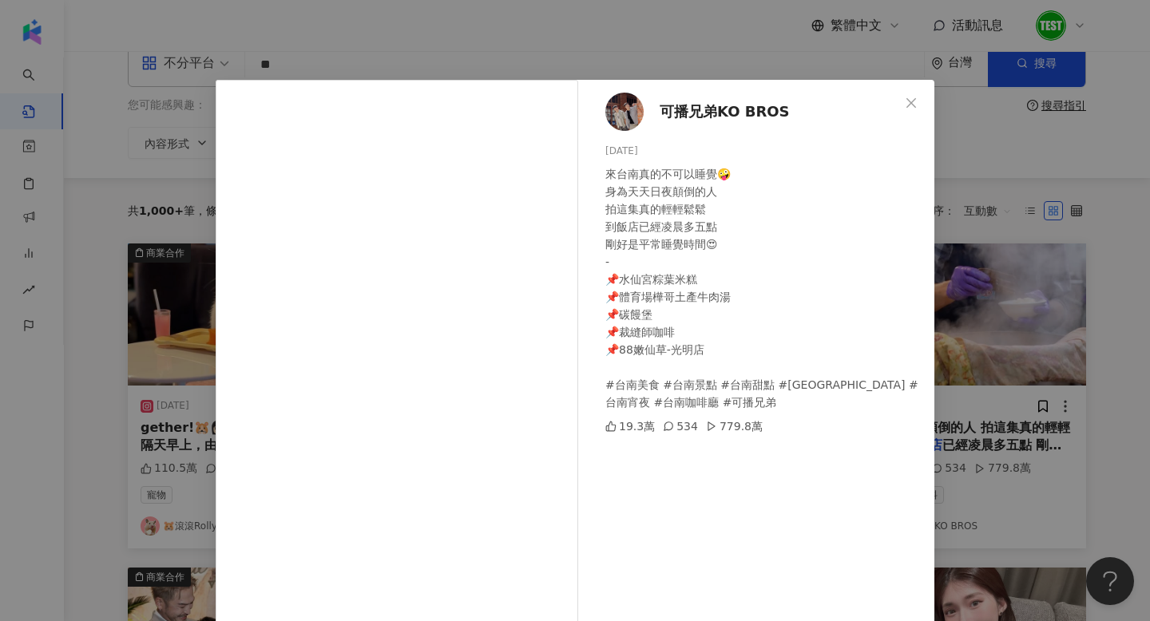
click at [1103, 282] on div "可播兄弟KO BROS [DATE] 來台南真的不可以睡覺🤪 身為天天日夜顛倒的人 拍這集真的輕輕鬆鬆 到飯店已經凌晨多五點 剛好是平常睡覺時間😍 - 📌水仙…" at bounding box center [575, 310] width 1150 height 621
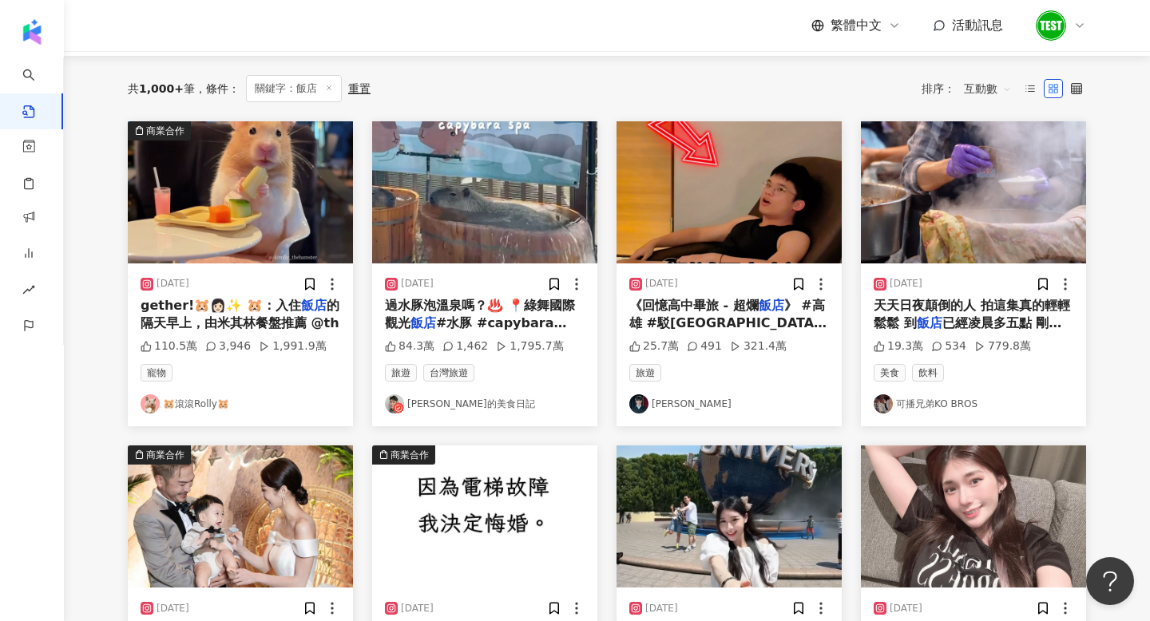
scroll to position [154, 0]
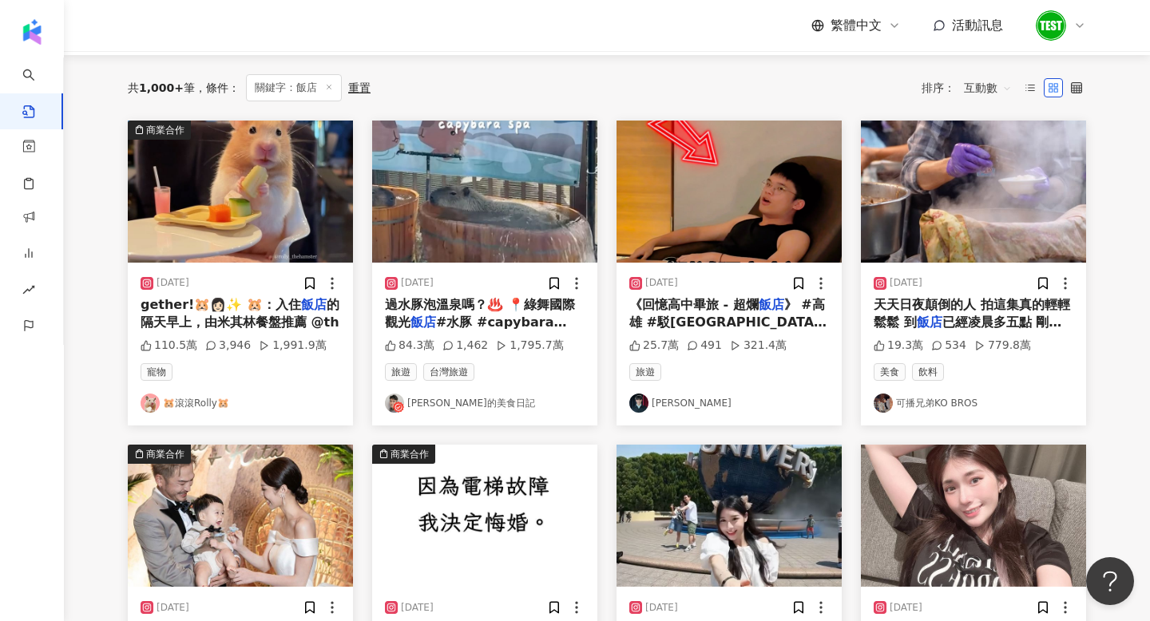
click at [736, 180] on img at bounding box center [728, 192] width 225 height 142
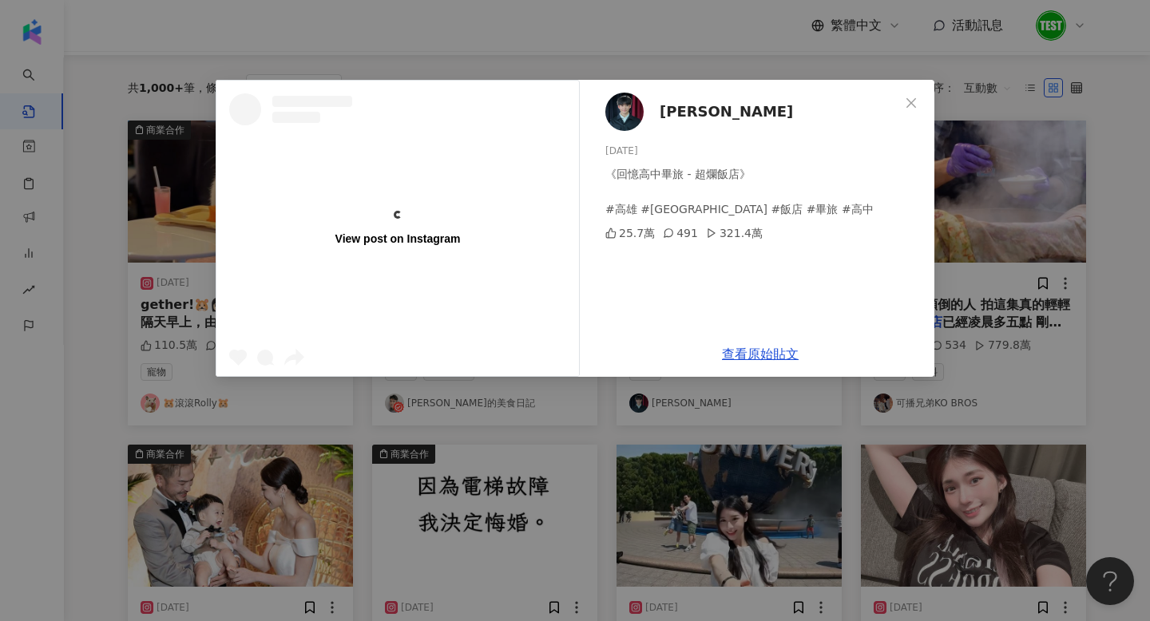
click at [1068, 258] on div "View post on Instagram [PERSON_NAME][DATE] 《回憶高中畢旅 - 超爛飯店》 #高雄 #[GEOGRAPHIC_DAT…" at bounding box center [575, 310] width 1150 height 621
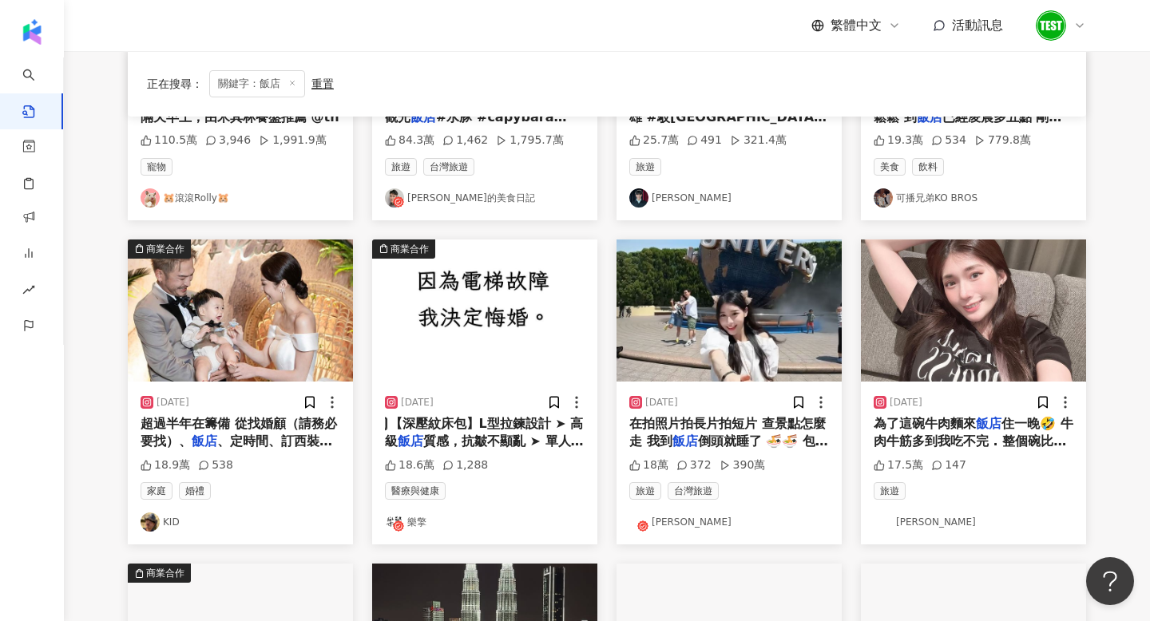
scroll to position [449, 0]
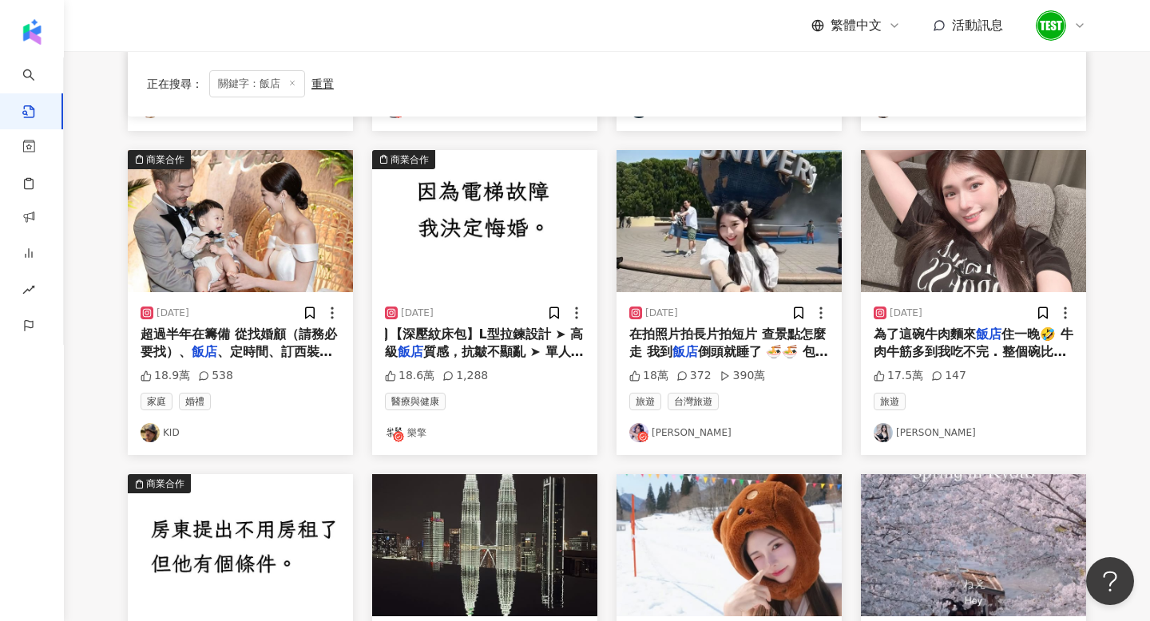
click at [746, 237] on img at bounding box center [728, 221] width 225 height 142
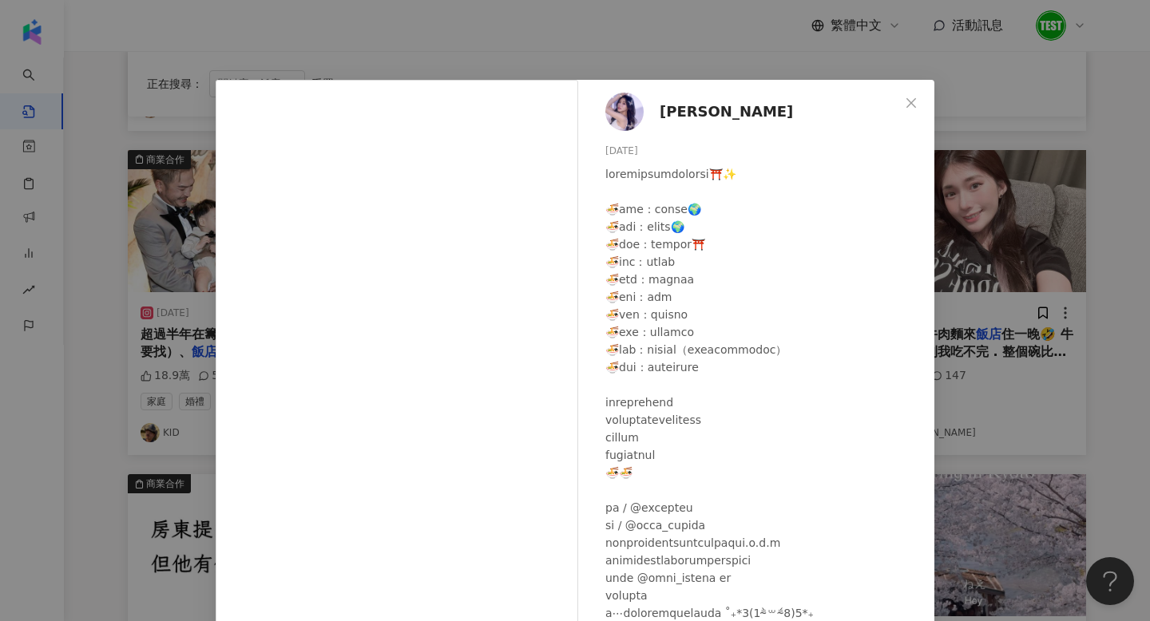
click at [985, 264] on div "Chin 沁柔 [DATE] 18萬 372 390萬 查看原始貼文" at bounding box center [575, 310] width 1150 height 621
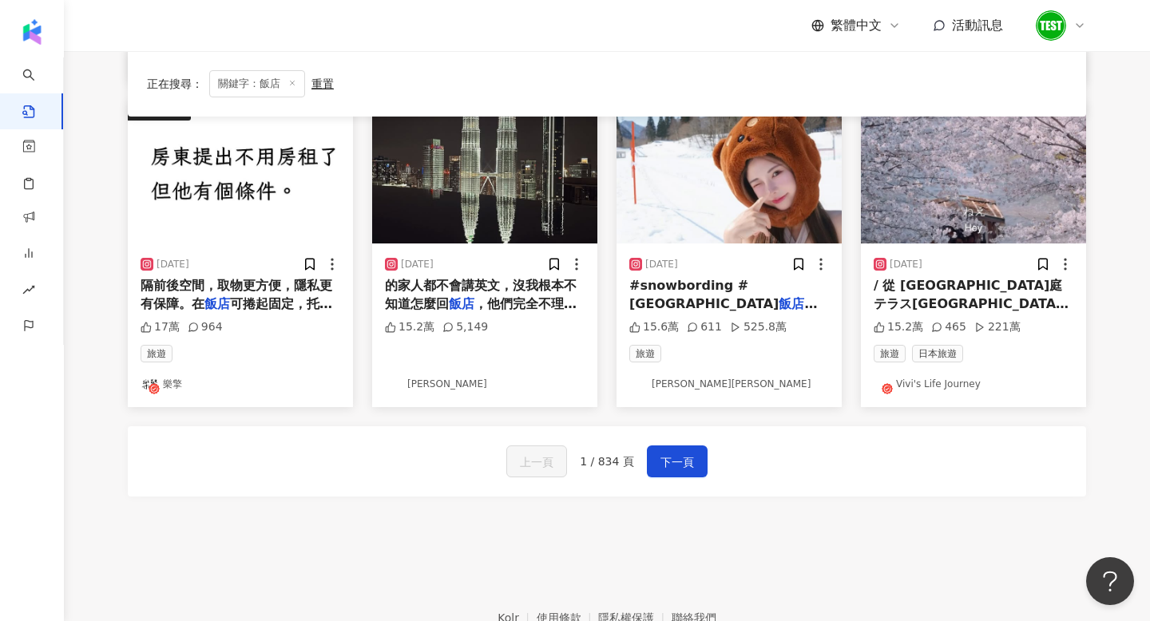
scroll to position [820, 0]
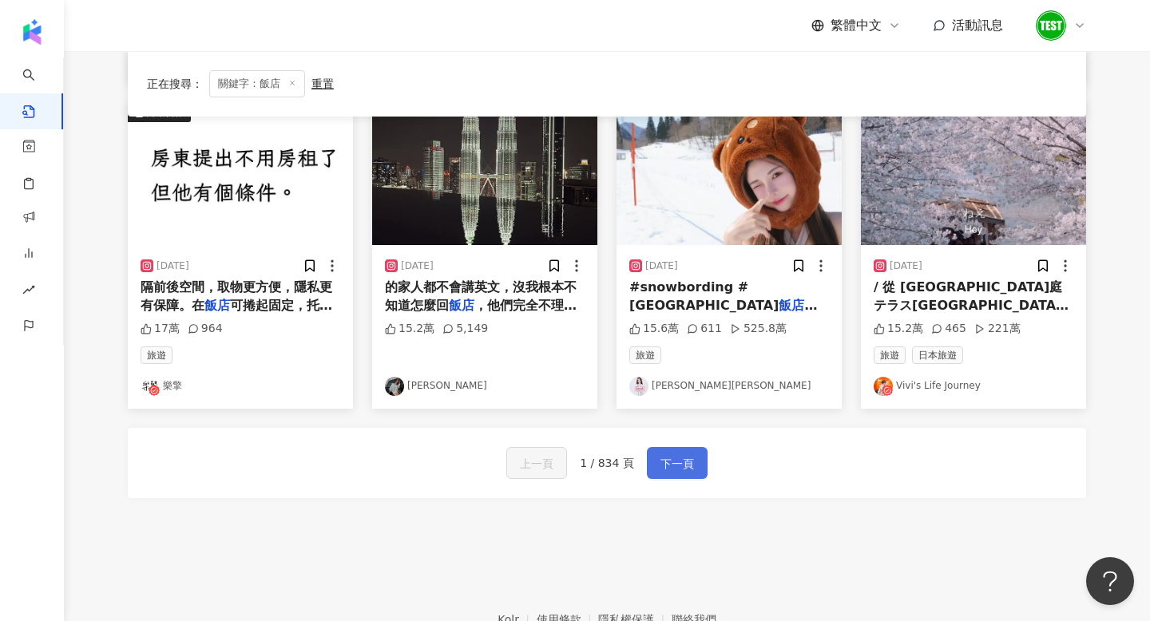
click at [667, 462] on span "下一頁" at bounding box center [677, 463] width 34 height 19
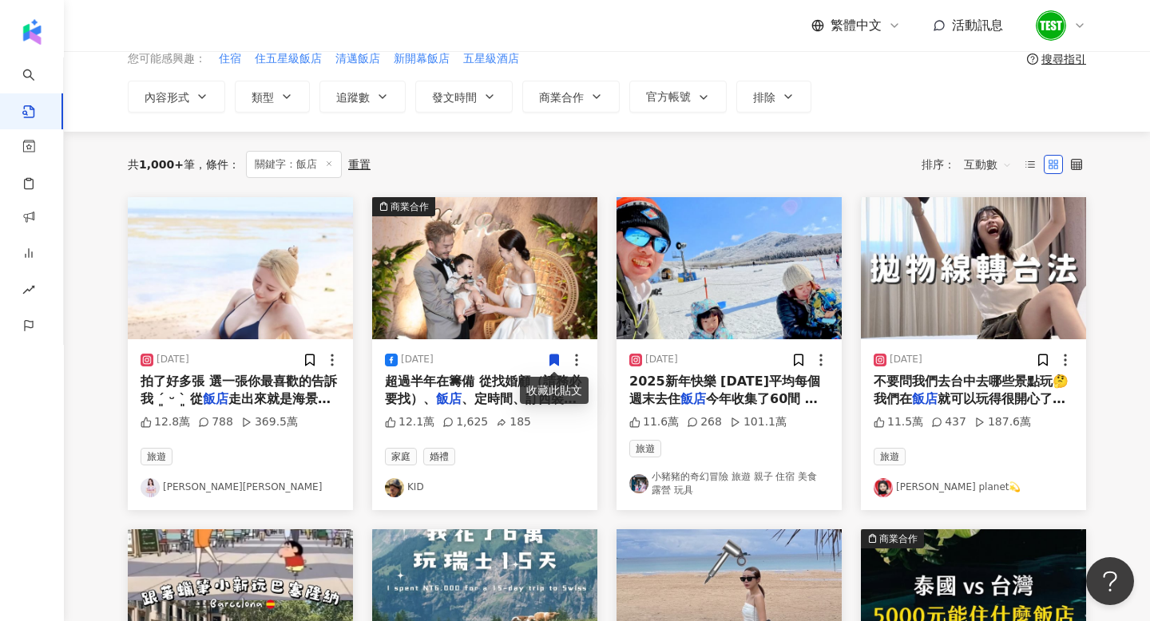
scroll to position [80, 0]
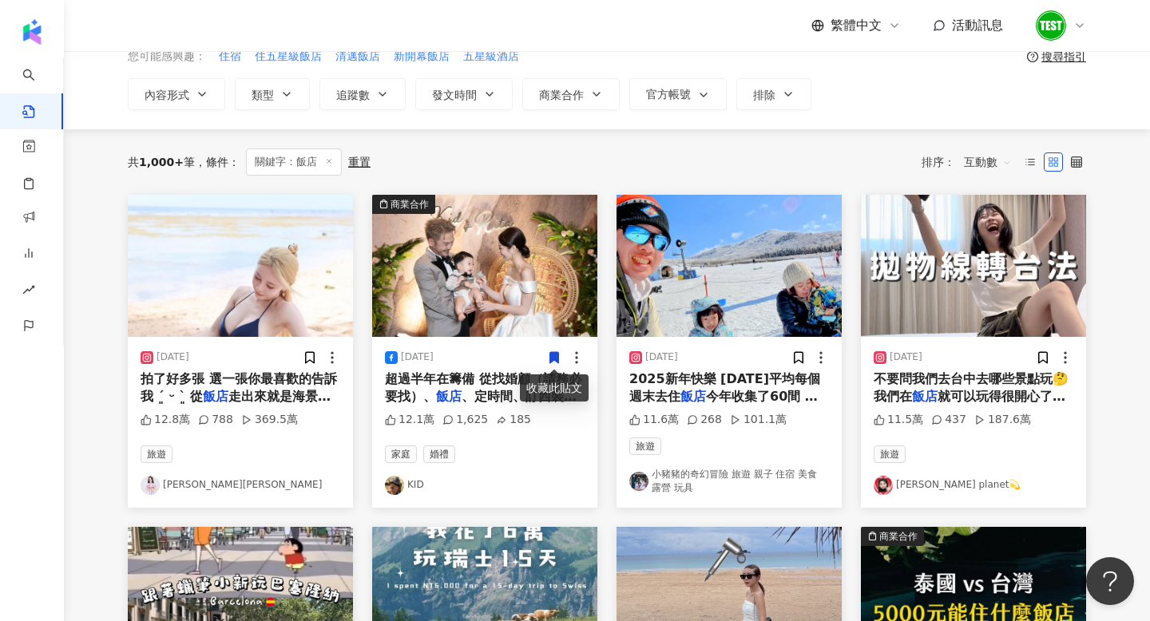
click at [1016, 315] on img at bounding box center [973, 266] width 225 height 142
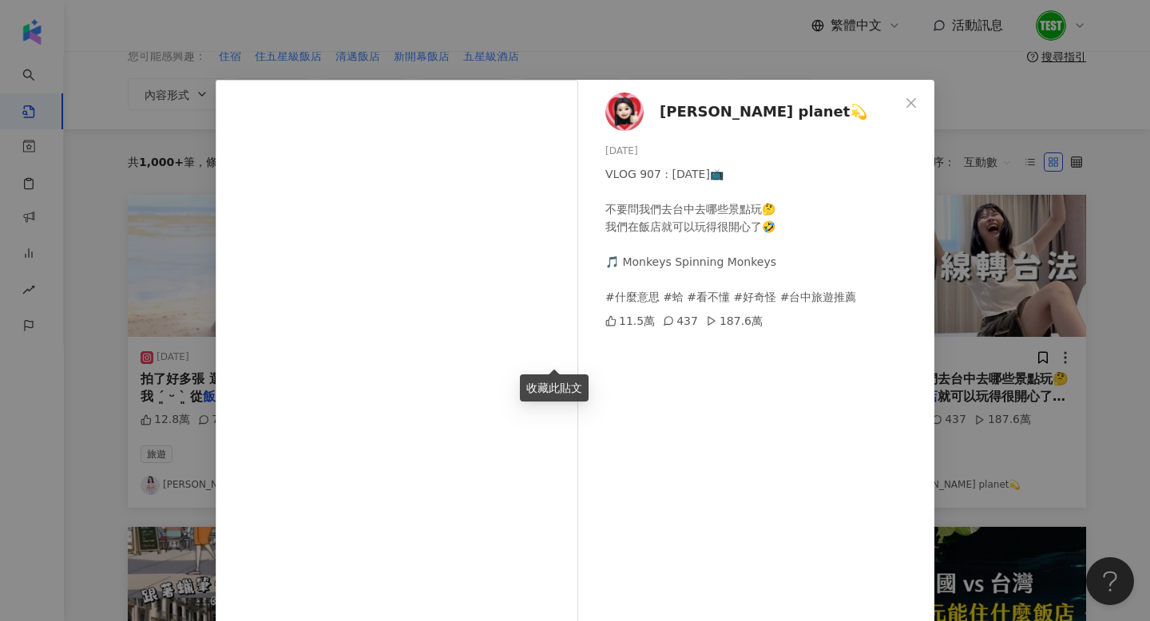
click at [1121, 322] on div "[PERSON_NAME] planet💫 [DATE] VLOG 907 : [DATE]📺 不要問我們去台中去哪些景點玩🤔 我們在飯店就可以玩得很開心了🤣…" at bounding box center [575, 310] width 1150 height 621
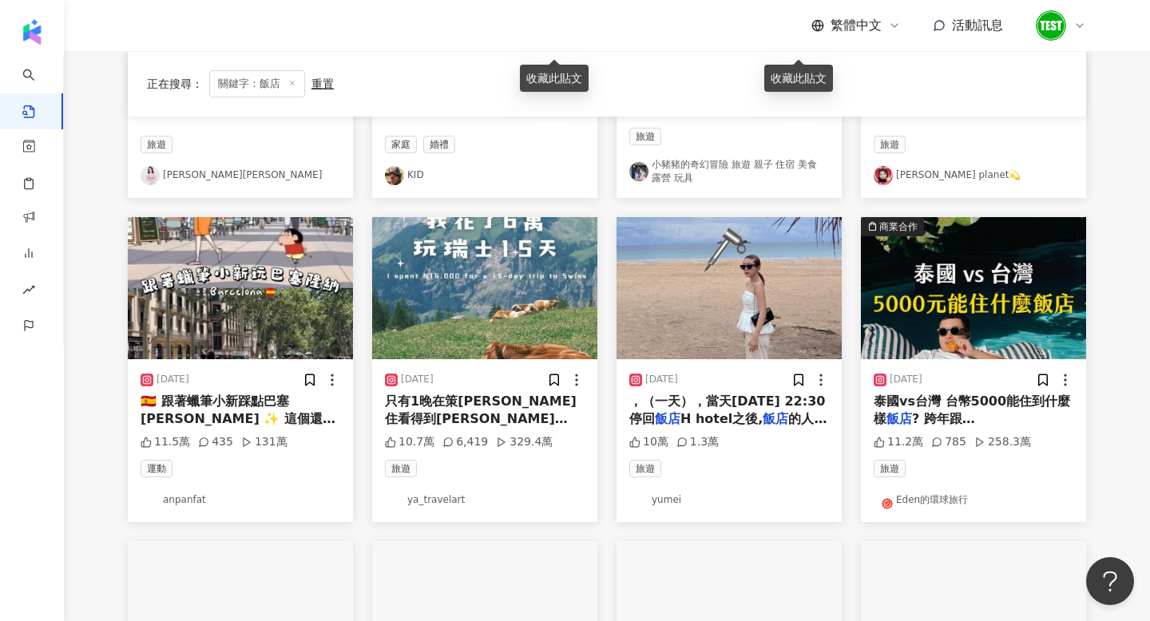
scroll to position [411, 0]
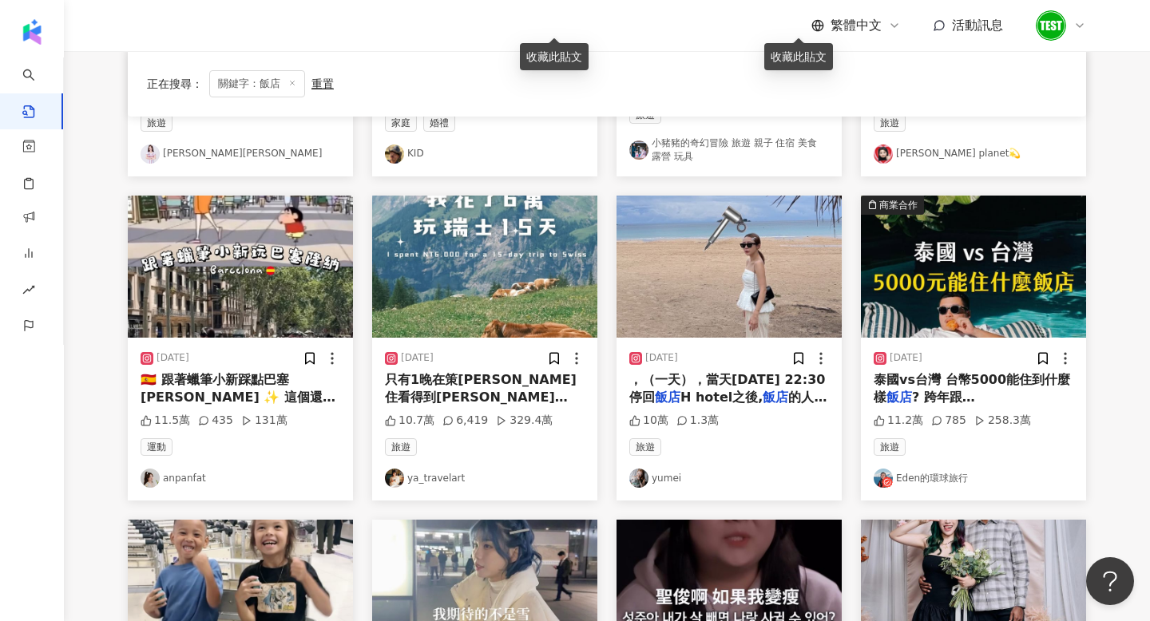
click at [645, 273] on img at bounding box center [728, 267] width 225 height 142
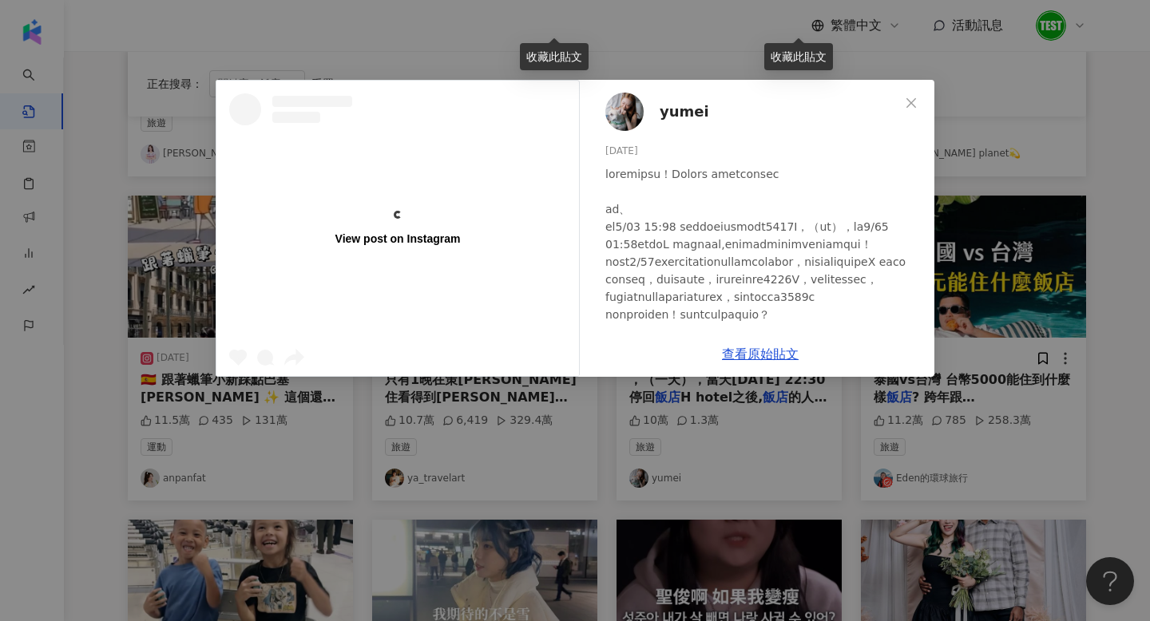
click at [1050, 271] on div "View post on Instagram yumei [DATE] 10萬 1.3萬 查看原始貼文" at bounding box center [575, 310] width 1150 height 621
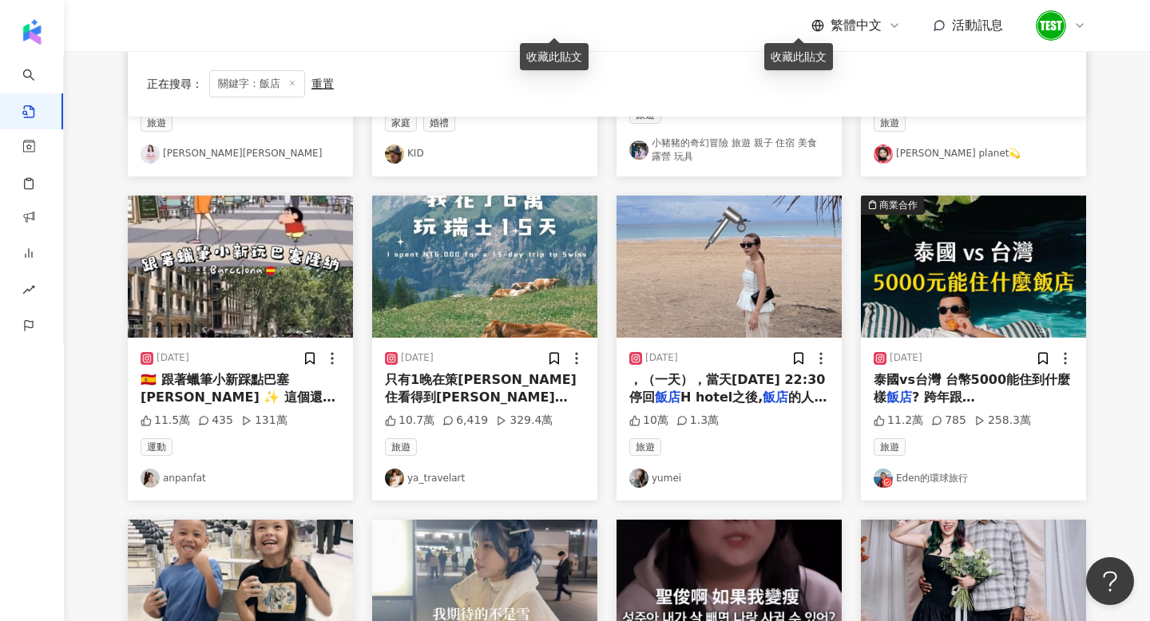
click at [981, 291] on img at bounding box center [973, 267] width 225 height 142
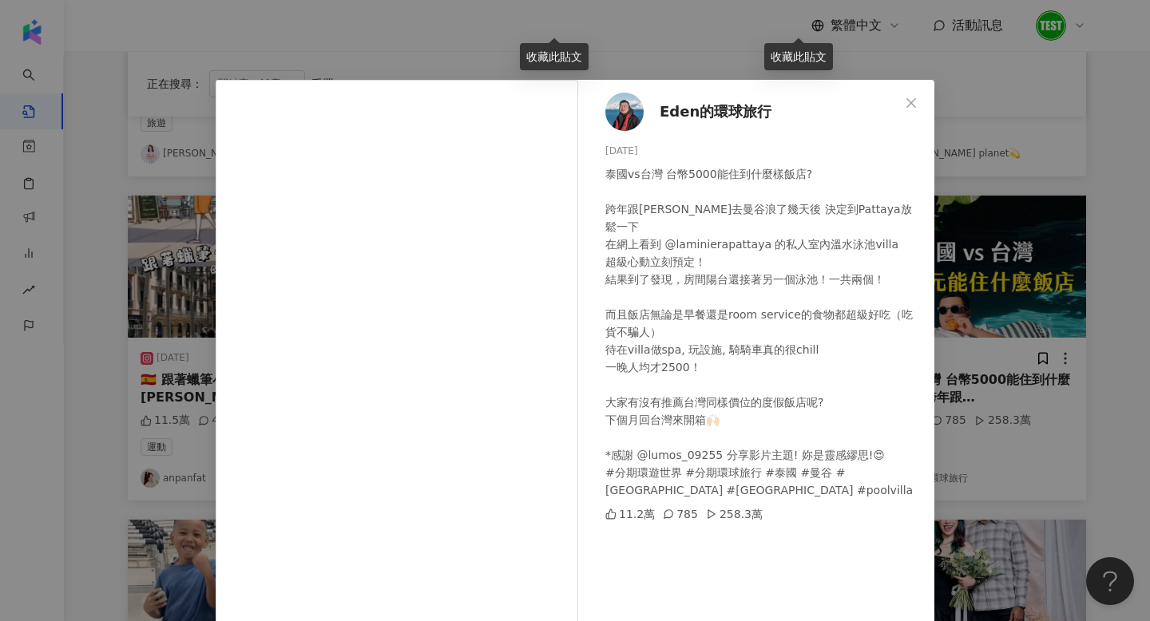
click at [1087, 274] on div "Eden的環球旅行 [DATE] 泰國vs台灣 台幣5000能住到什麼樣飯店? 跨年跟[PERSON_NAME]去曼谷浪了幾天後 決定到Pattaya放鬆一下…" at bounding box center [575, 310] width 1150 height 621
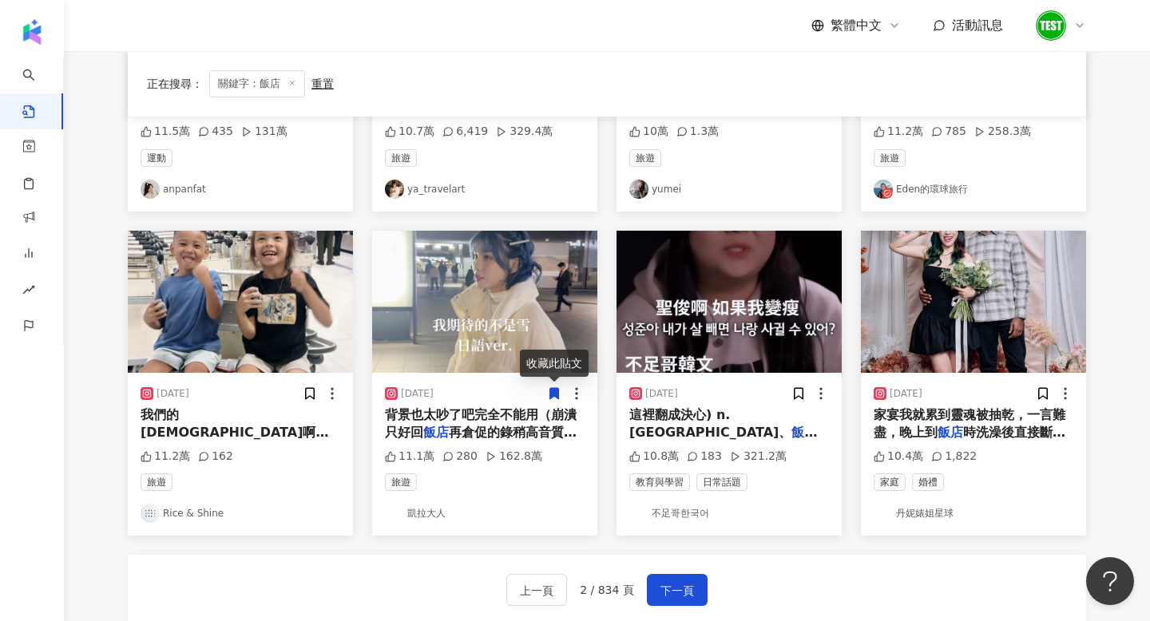
scroll to position [699, 0]
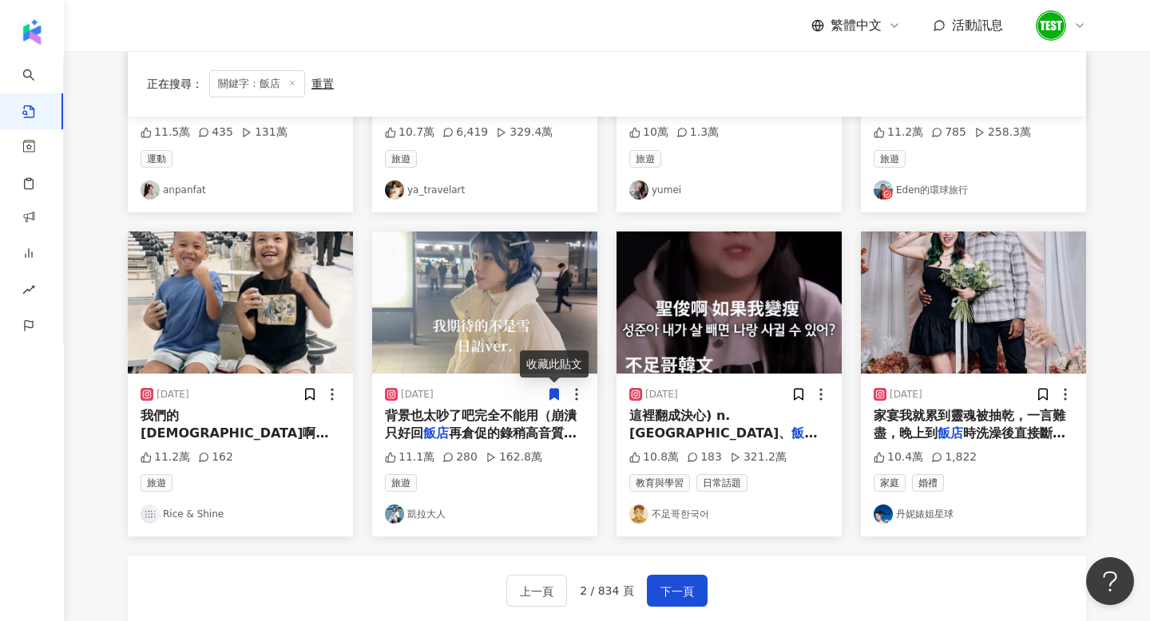
click at [468, 333] on img at bounding box center [484, 303] width 225 height 142
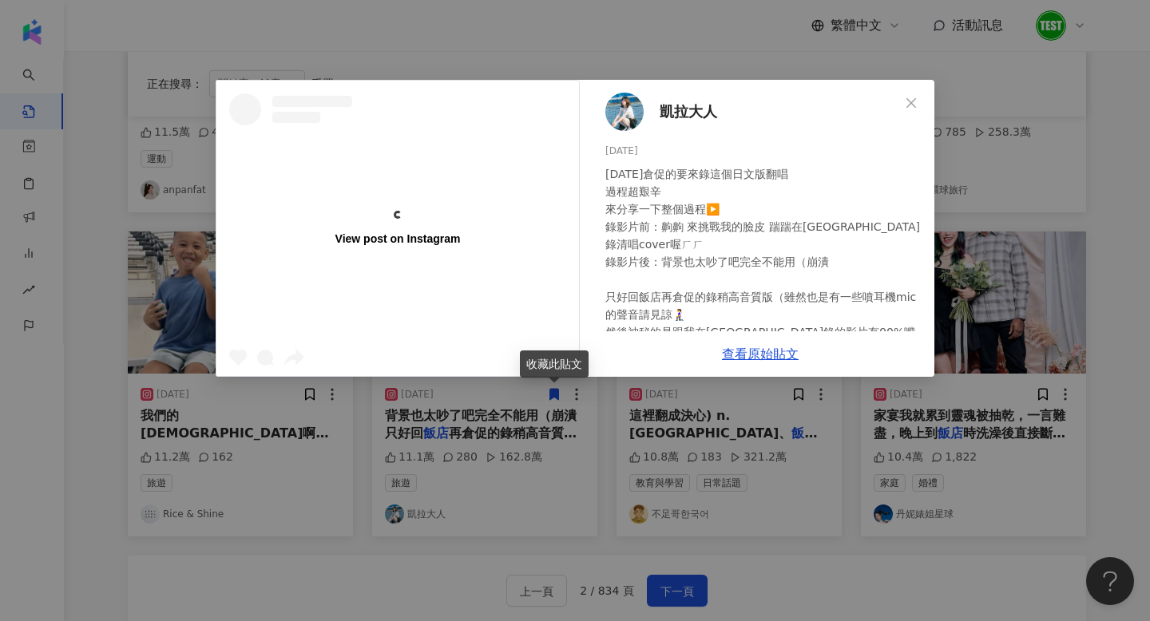
click at [933, 286] on div "凱拉大人 [DATE] [DATE]倉促的要來錄這個日文版翻唱 過程超艱辛 來分享一下整個過程▶️ 錄影片前：齁齁 來挑戰我的臉皮 踹踹在[GEOGRAPHI…" at bounding box center [760, 205] width 348 height 251
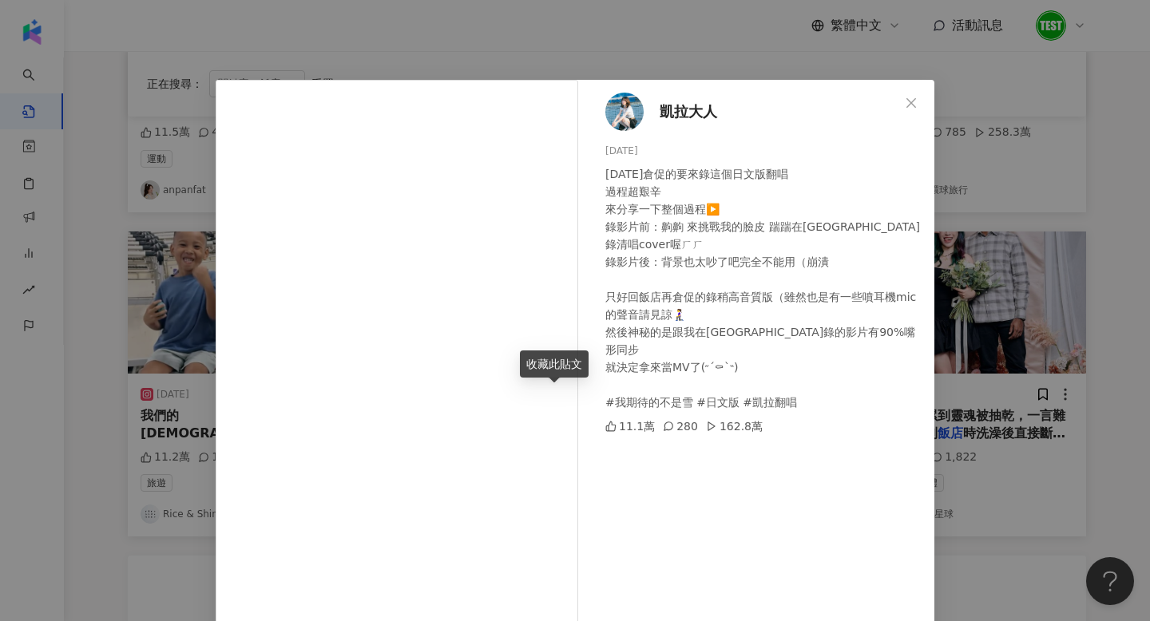
click at [1083, 266] on div "凱拉大人 [DATE] [DATE]倉促的要來錄這個日文版翻唱 過程超艱辛 來分享一下整個過程▶️ 錄影片前：齁齁 來挑戰我的臉皮 踹踹在京都車站前面錄清唱c…" at bounding box center [575, 310] width 1150 height 621
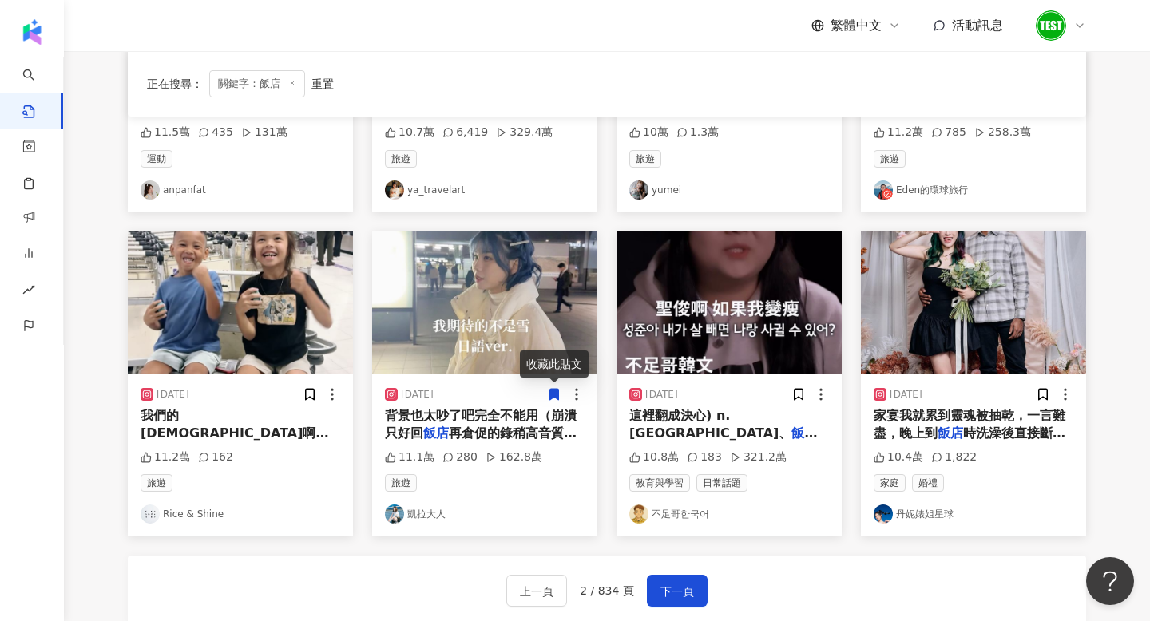
click at [715, 325] on img at bounding box center [728, 303] width 225 height 142
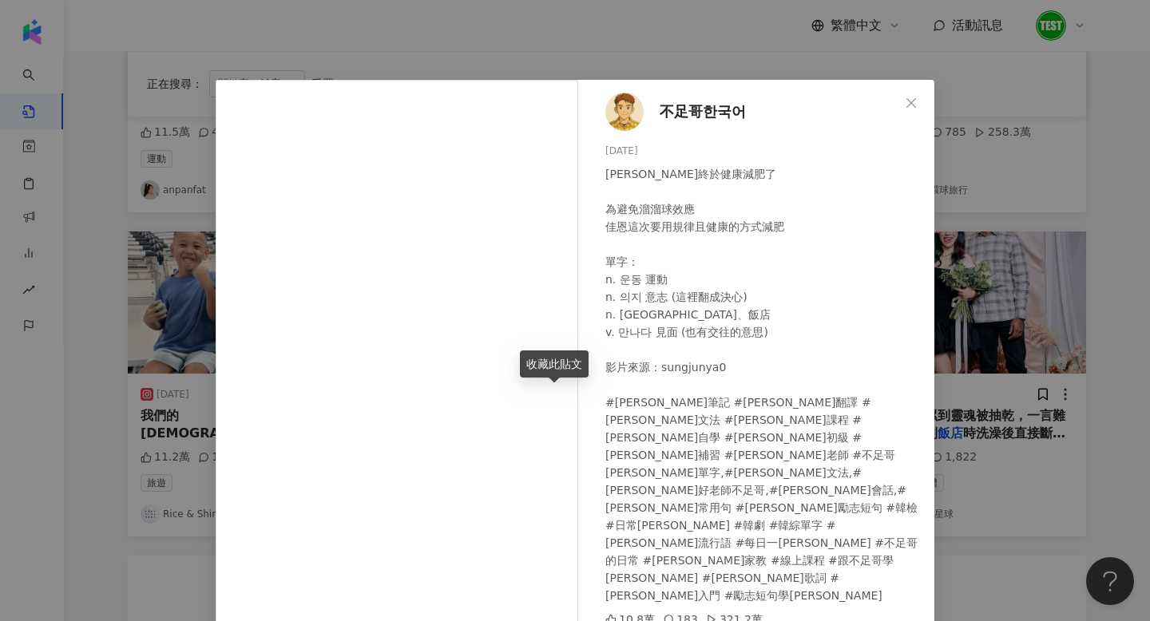
click at [1016, 253] on div "不足哥한국어 [DATE] 佳恩終於健康減肥了 為避免溜溜球效應 佳恩這次要用規律且健康的方式減肥 單字： n. 운동 運動 n. 의지 意志 (這裡翻成決心…" at bounding box center [575, 310] width 1150 height 621
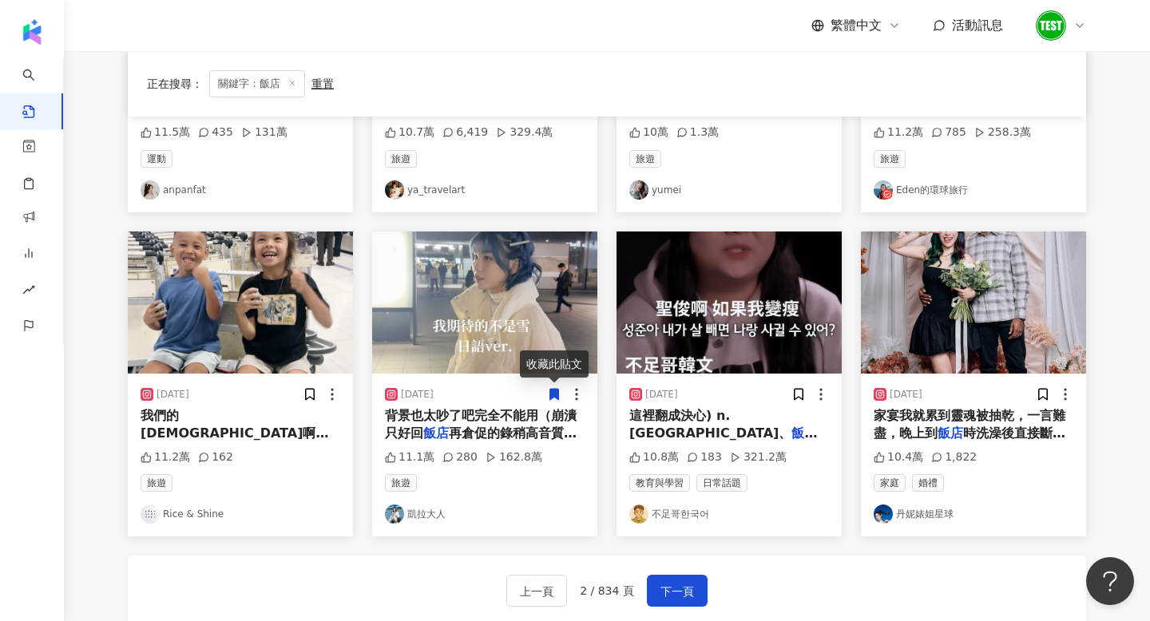
click at [976, 336] on img at bounding box center [973, 303] width 225 height 142
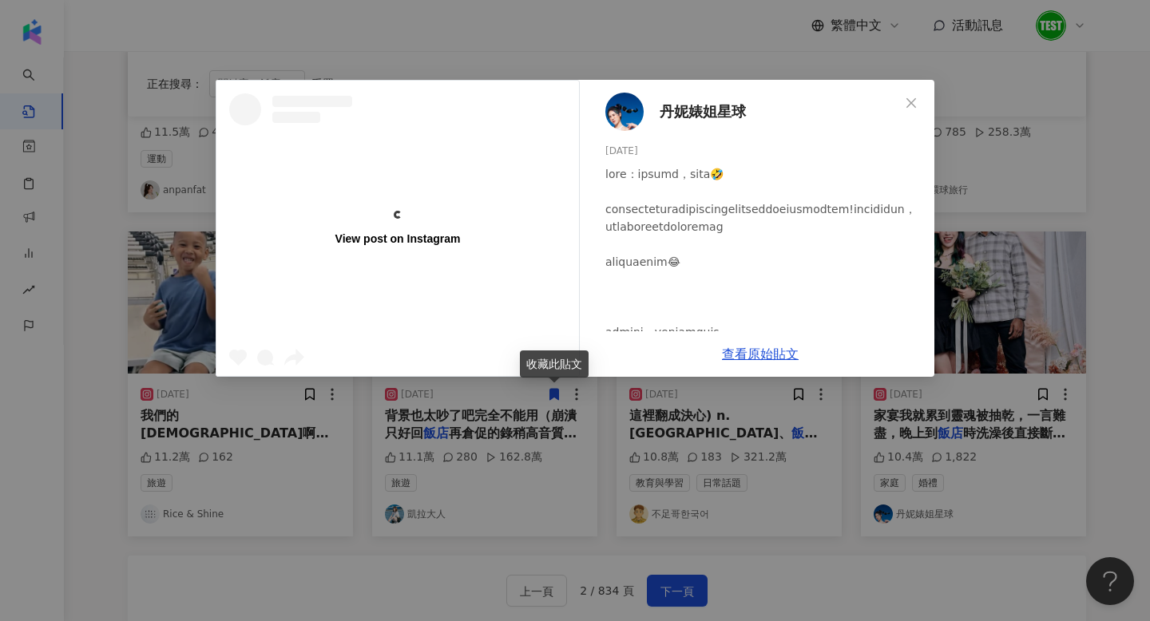
click at [1078, 308] on div "View post on Instagram 丹妮婊姐星球 [DATE] 10.4萬 1,822 查看原始貼文" at bounding box center [575, 310] width 1150 height 621
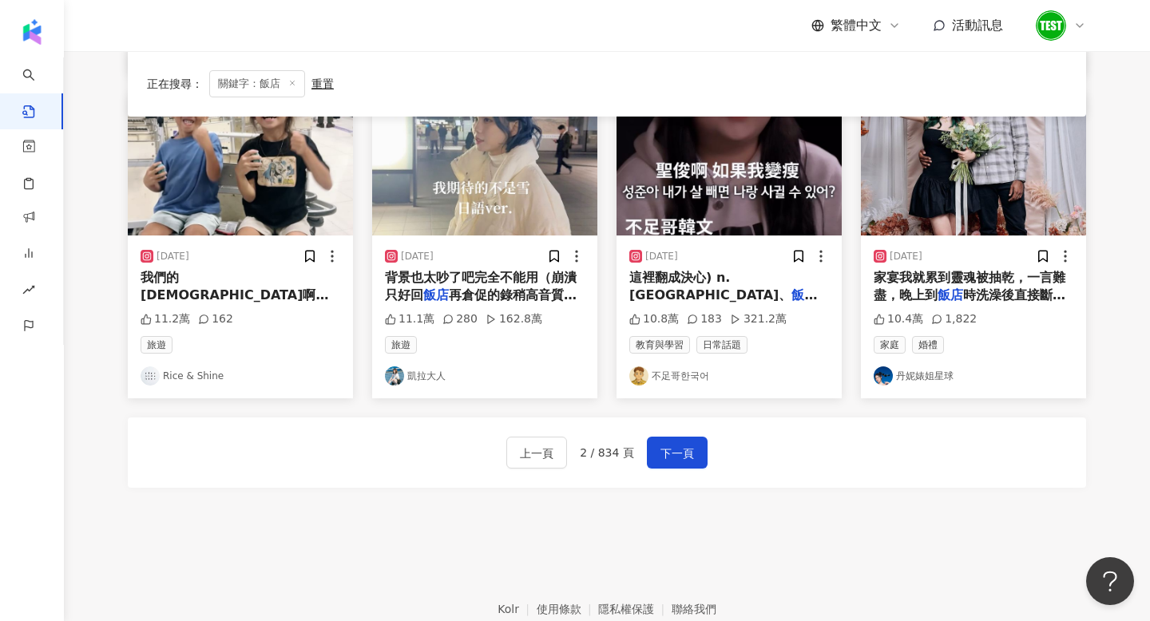
scroll to position [921, 0]
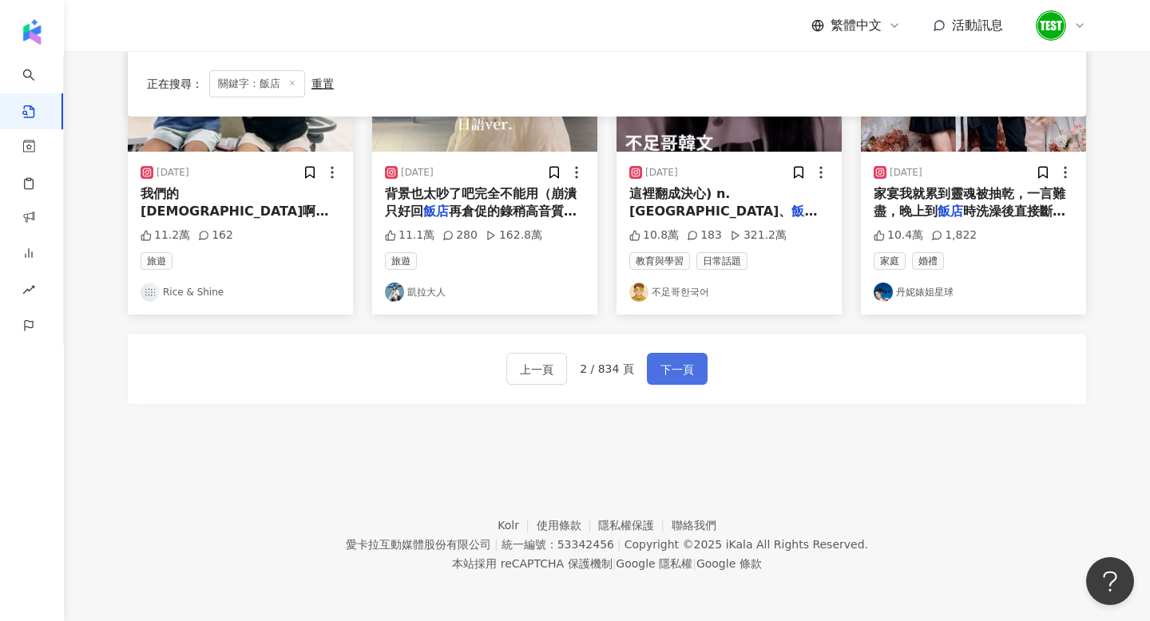
click at [684, 365] on span "下一頁" at bounding box center [677, 369] width 34 height 19
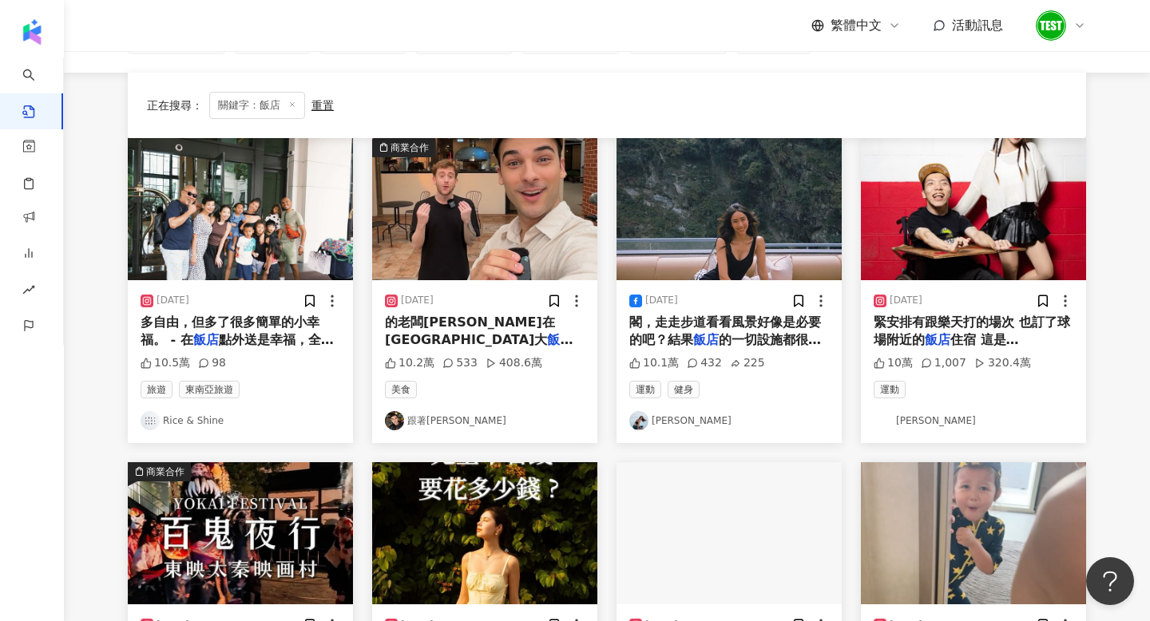
scroll to position [133, 0]
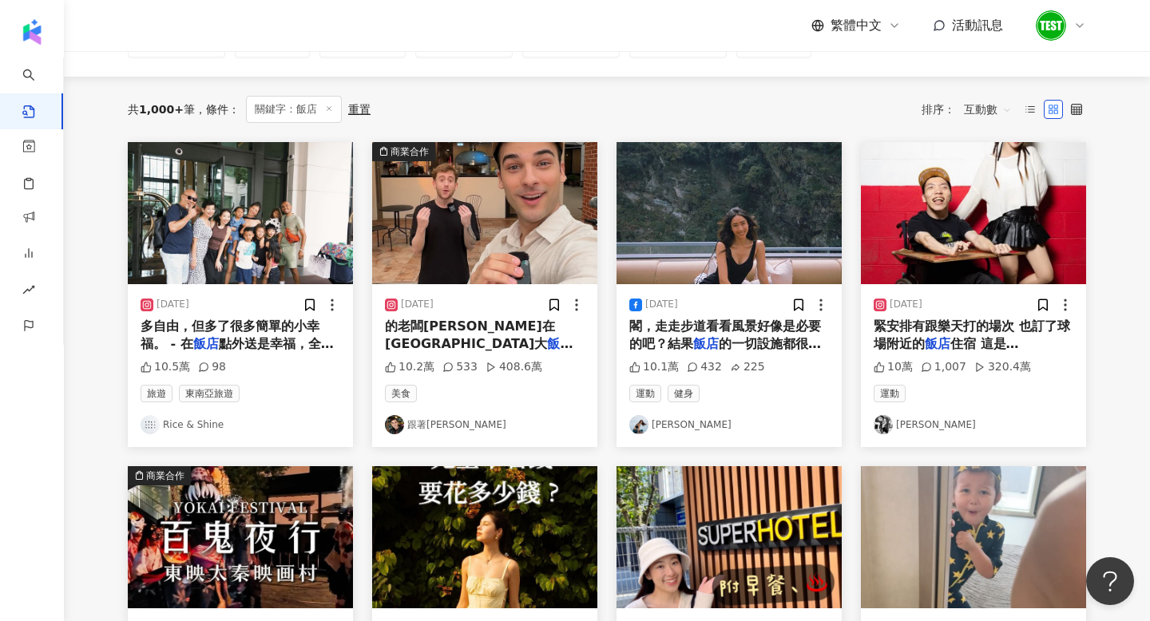
click at [706, 254] on img at bounding box center [728, 213] width 225 height 142
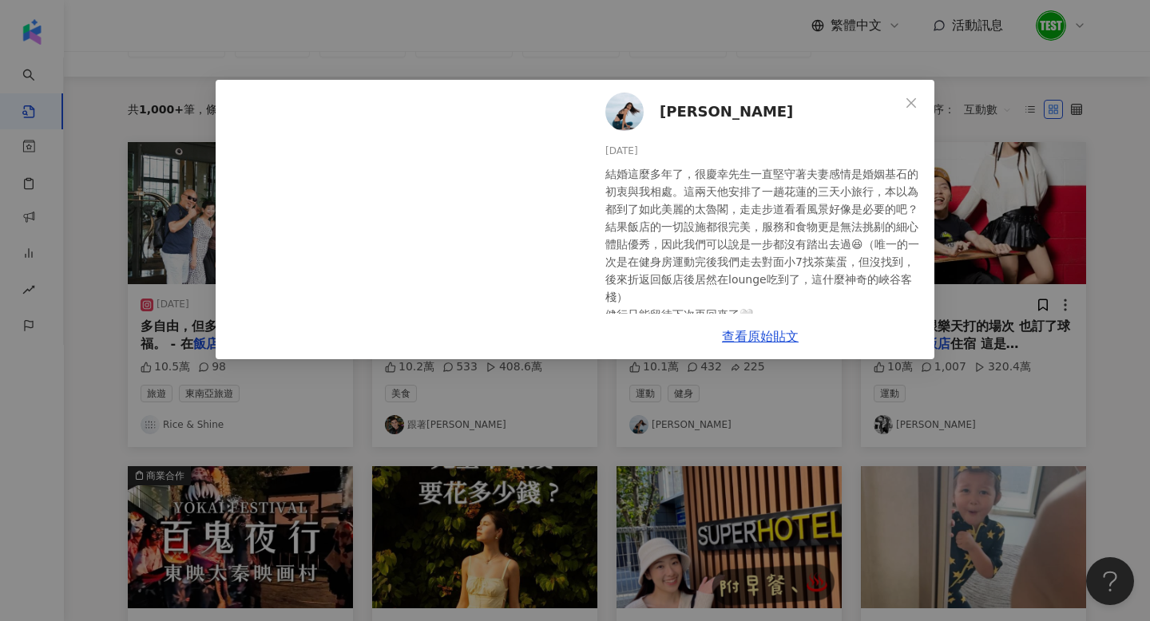
click at [976, 278] on div "[PERSON_NAME] [DATE] 結婚這麼多年了，很慶幸先生一直堅守著夫妻感情是婚姻基石的初衷與我相處。這兩天他安排了一趟花蓮的三天小旅行，本以為都到…" at bounding box center [575, 310] width 1150 height 621
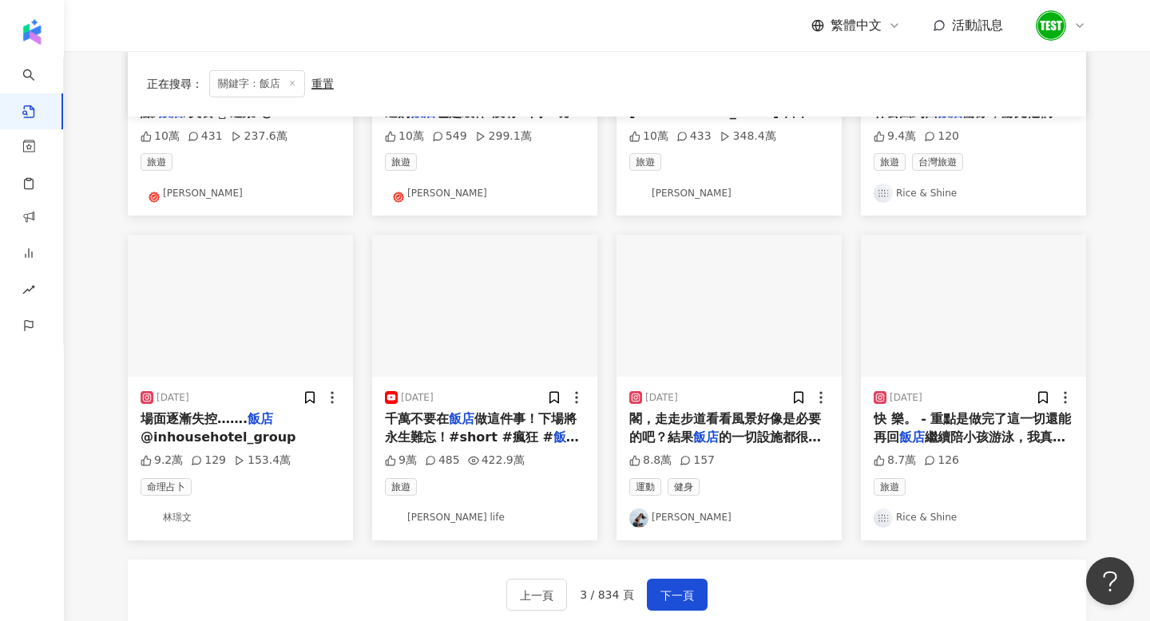
scroll to position [685, 0]
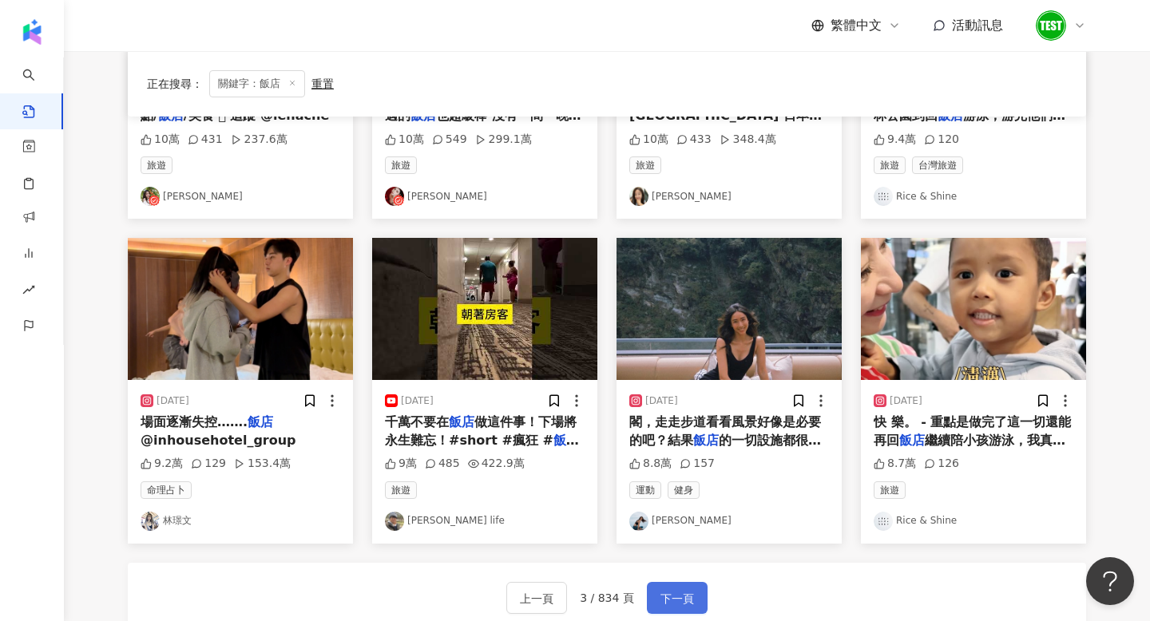
click at [678, 599] on span "下一頁" at bounding box center [677, 598] width 34 height 19
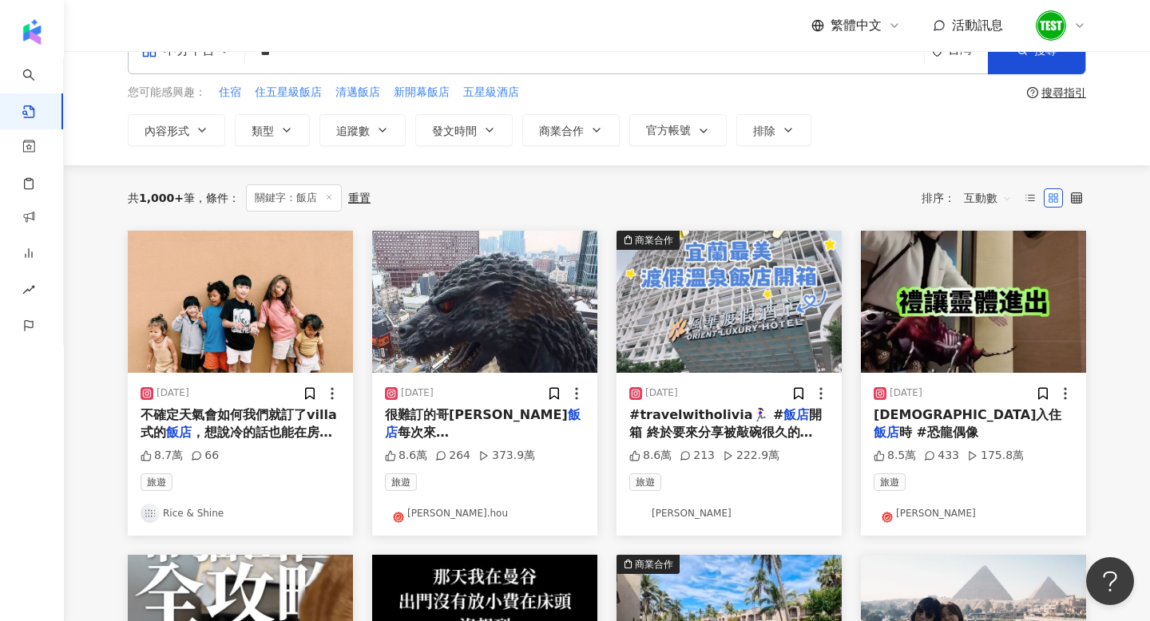
scroll to position [46, 0]
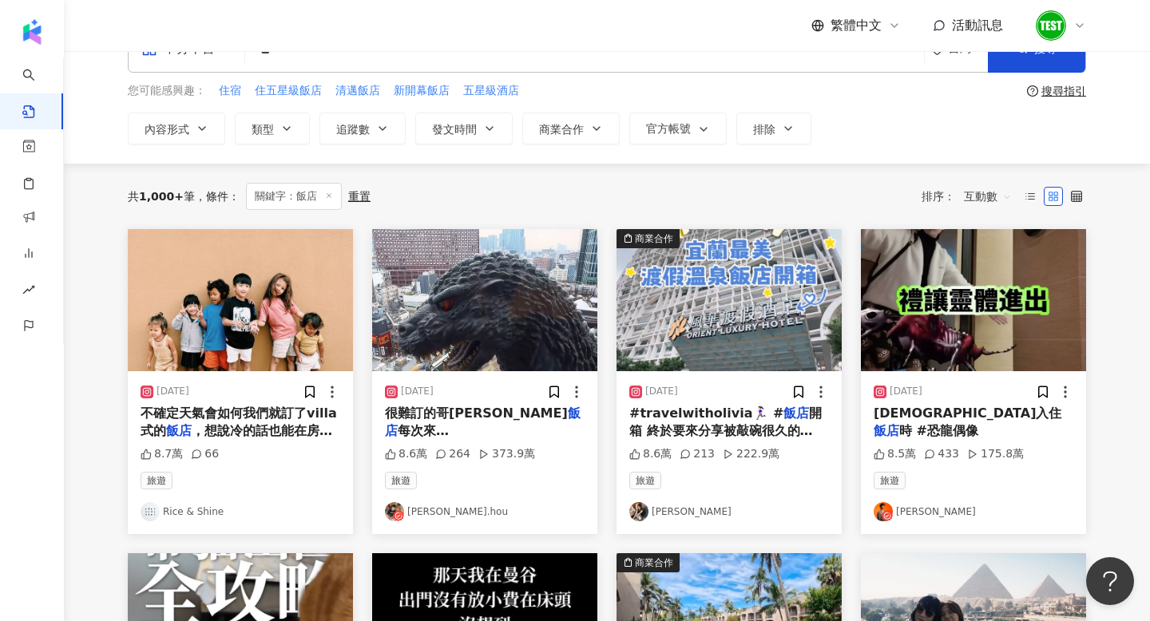
click at [455, 333] on img at bounding box center [484, 300] width 225 height 142
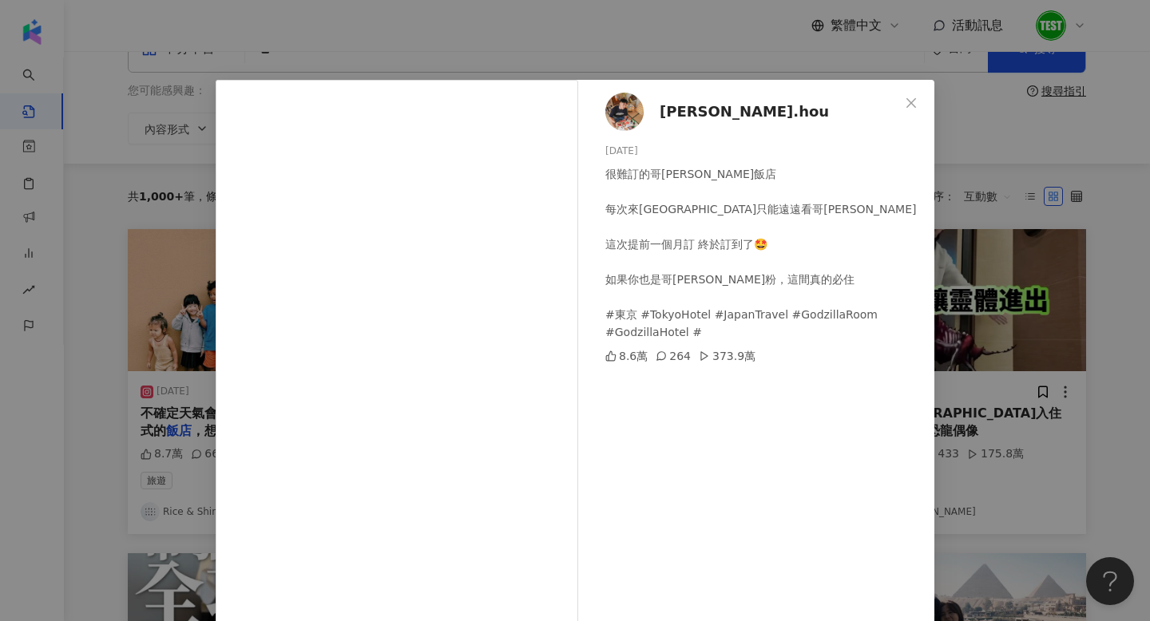
click at [1043, 304] on div "[PERSON_NAME].hou [DATE] 很難訂的哥[PERSON_NAME]飯店 每次來[GEOGRAPHIC_DATA]只能遠遠看哥[PERSON…" at bounding box center [575, 310] width 1150 height 621
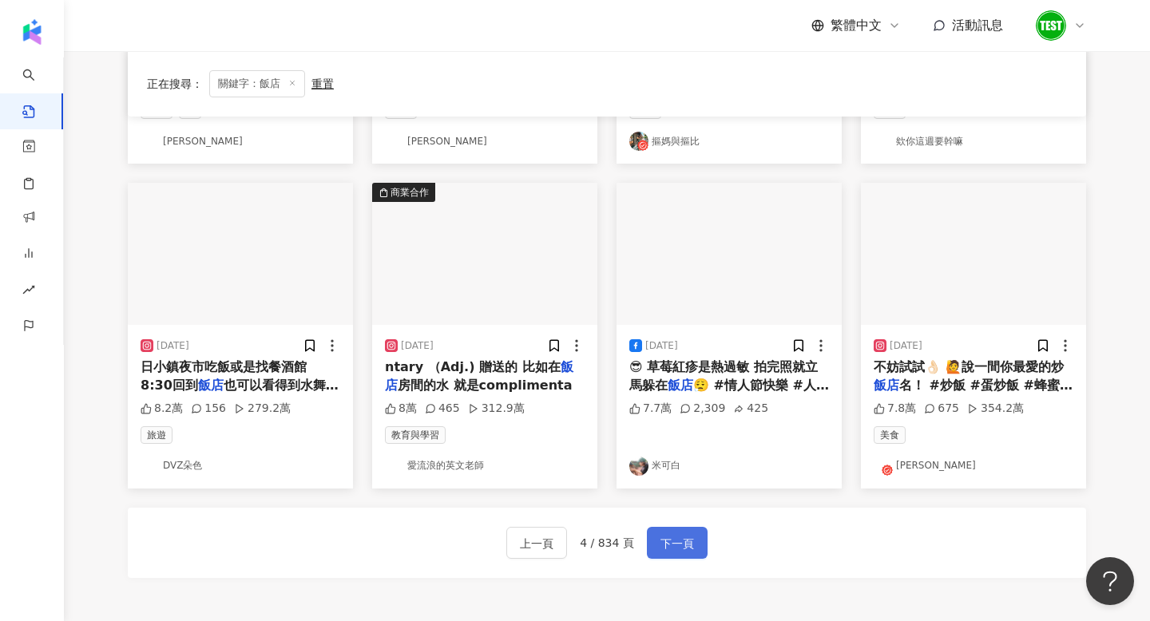
scroll to position [741, 0]
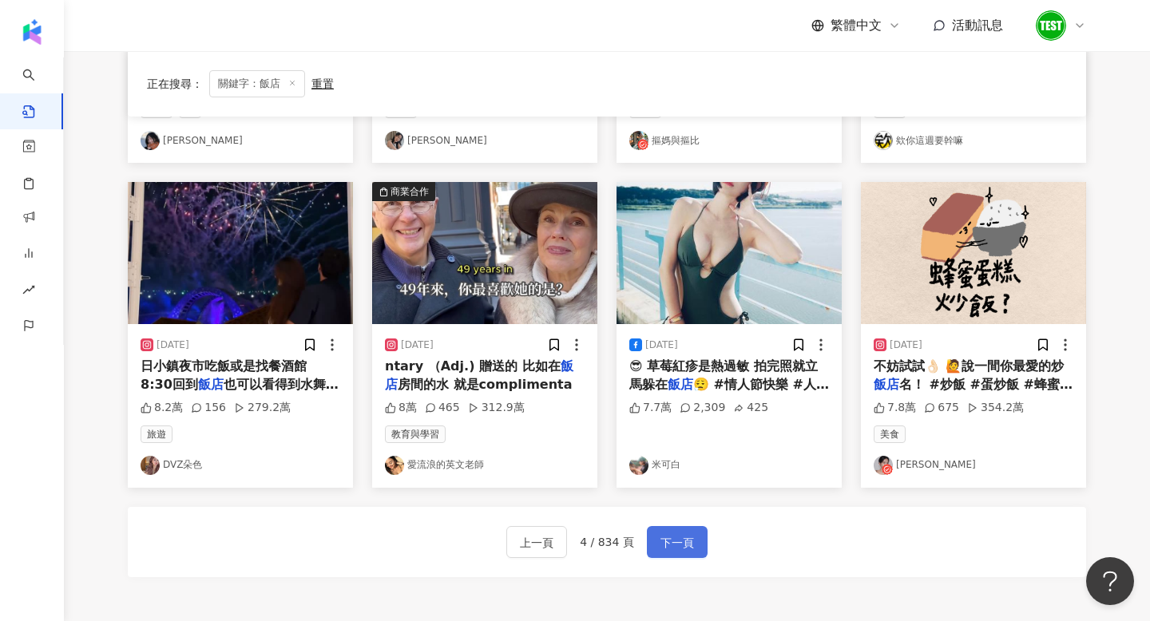
click at [671, 538] on span "下一頁" at bounding box center [677, 542] width 34 height 19
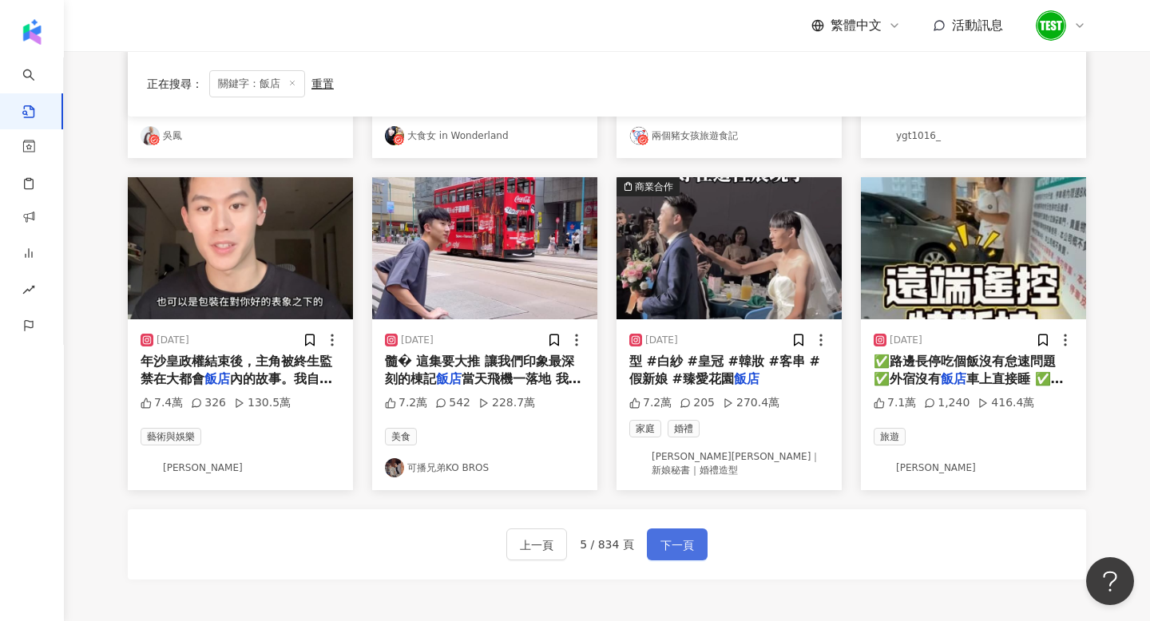
scroll to position [748, 0]
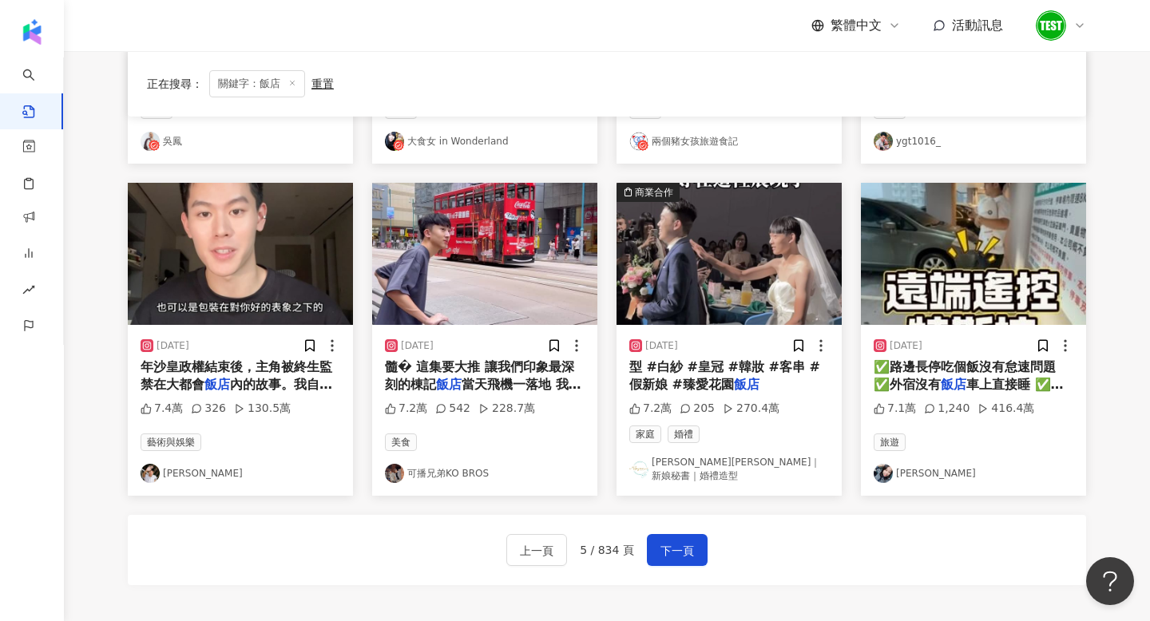
click at [492, 297] on img at bounding box center [484, 254] width 225 height 142
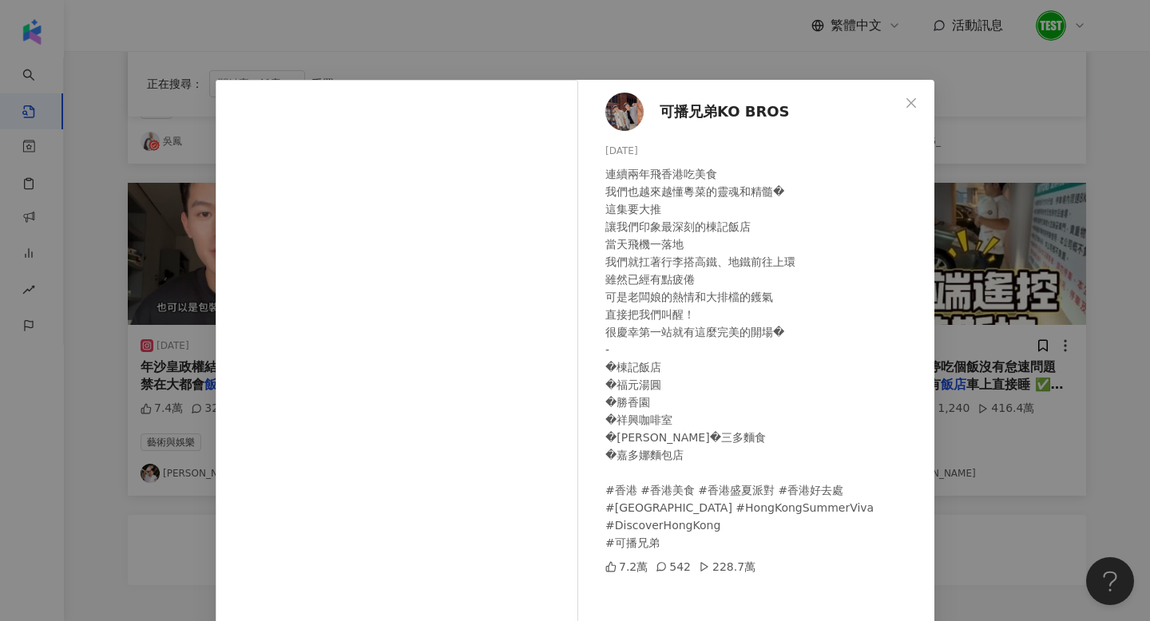
click at [1024, 303] on div "可播兄弟KO BROS [DATE] 連續兩年飛香港吃美食 我們也越來越懂粵菜的靈魂和精髓� 這集要大推 讓我們印象最深刻的棟記飯店 當天飛機一落地 我們就扛…" at bounding box center [575, 310] width 1150 height 621
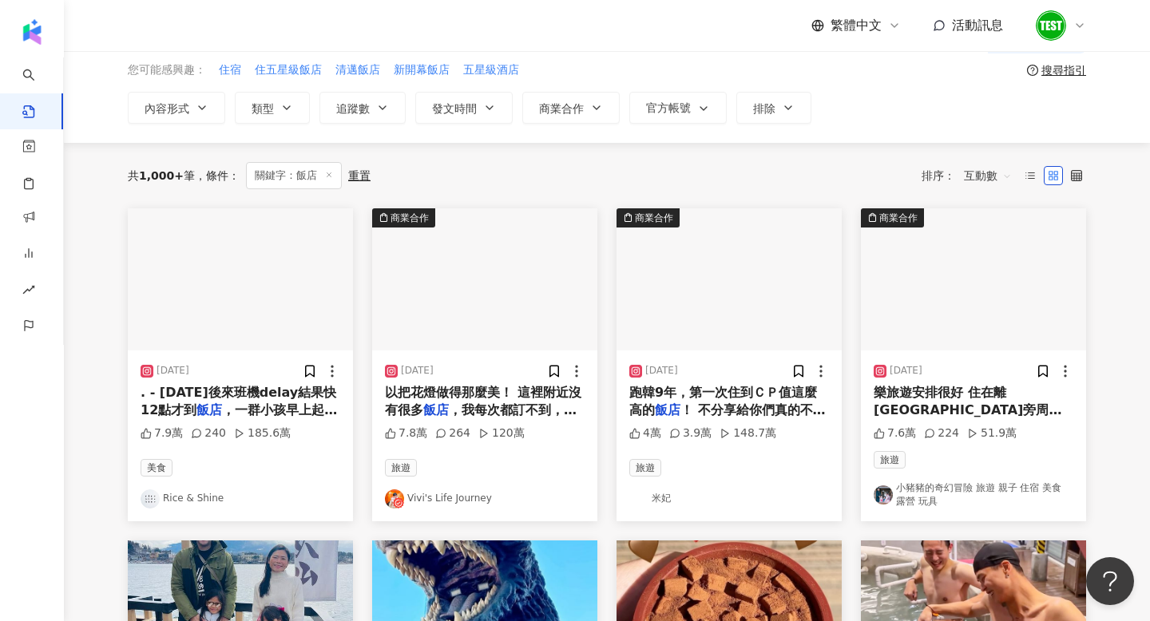
scroll to position [62, 0]
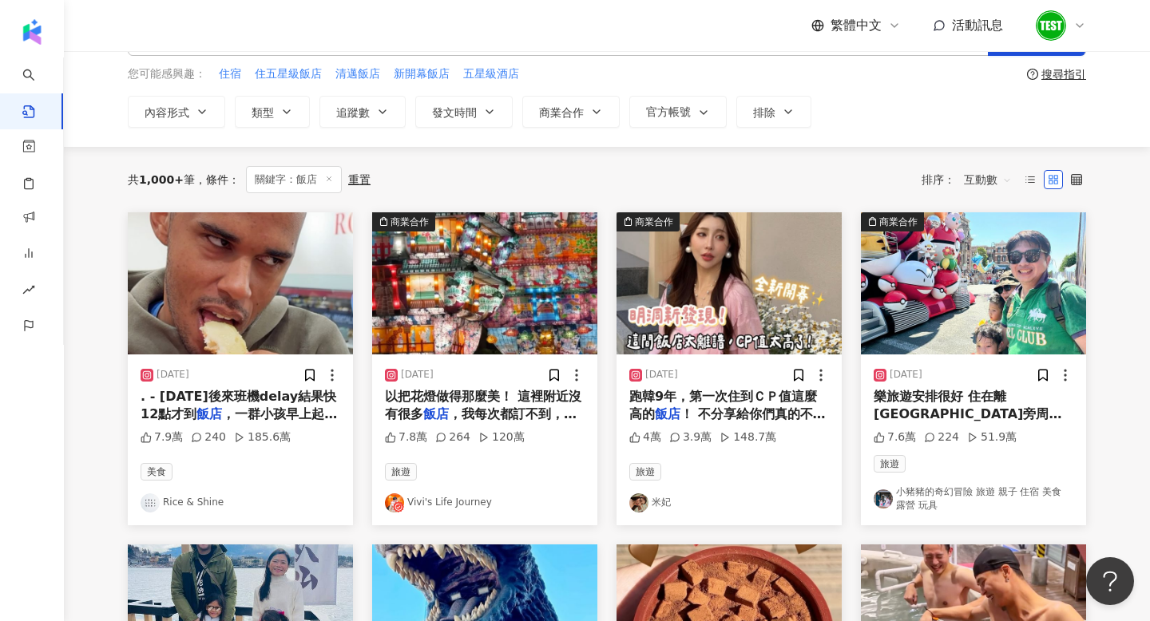
click at [734, 295] on img at bounding box center [728, 283] width 225 height 142
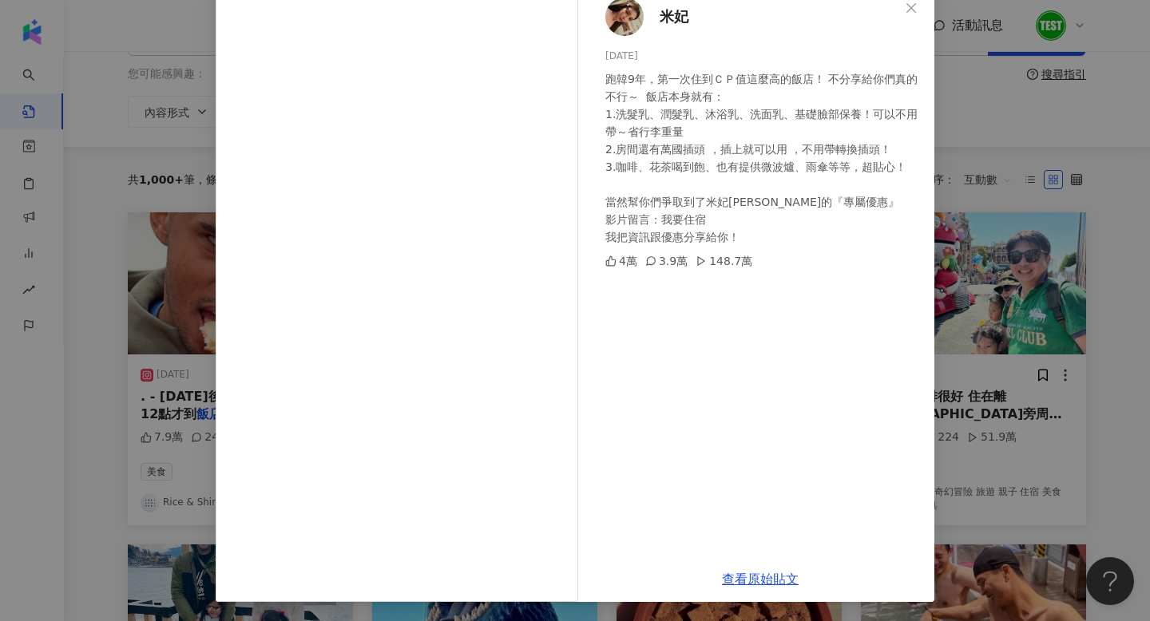
scroll to position [94, 0]
click at [1018, 289] on div "米妃 [DATE] 跑韓9年，第一次住到ＣＰ值這麼高的飯店！ 不分享給你們真的不行～  飯店本身就有： 1.洗髮乳、潤髮乳、沐浴乳、洗面乳、基礎臉部保養！可以…" at bounding box center [575, 310] width 1150 height 621
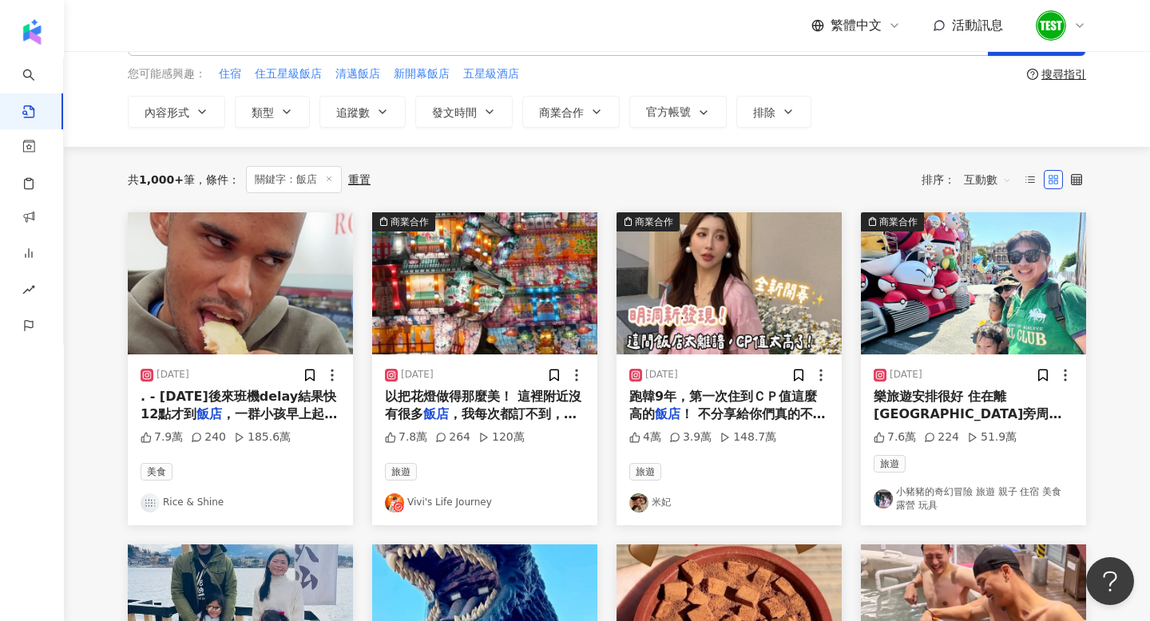
click at [961, 297] on img at bounding box center [973, 283] width 225 height 142
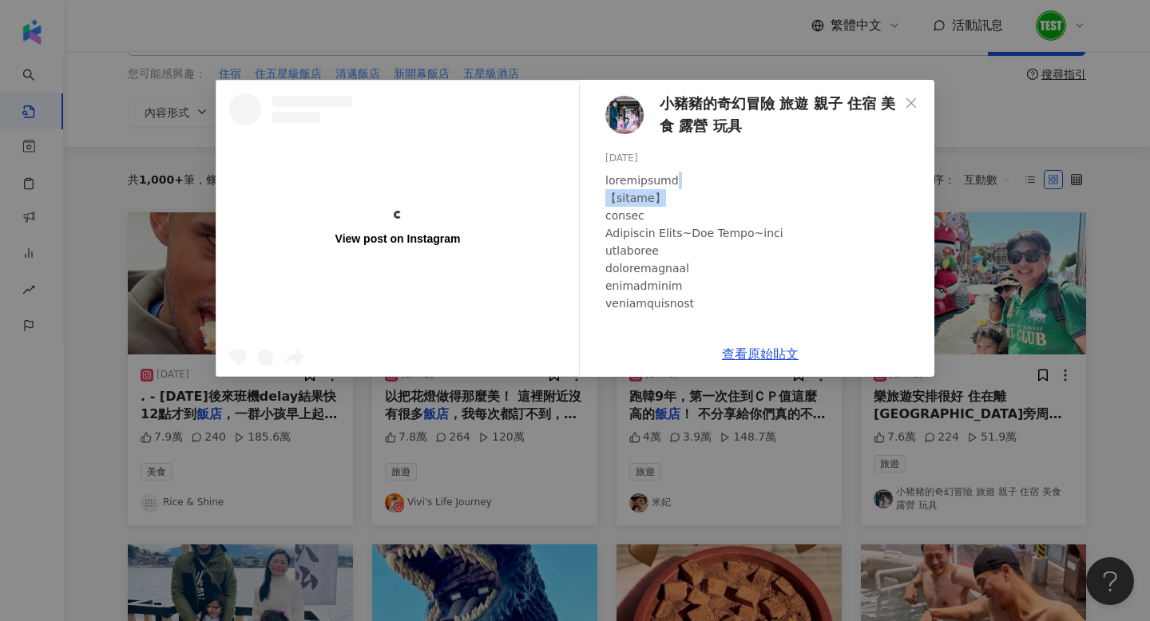
click at [1047, 189] on div "View post on Instagram 小豬豬的奇幻冒險 旅遊 親子 住宿 美食 露營 玩具 [DATE] 7.6萬 224 51.9萬 查看原始貼文" at bounding box center [575, 310] width 1150 height 621
